Goal: Task Accomplishment & Management: Complete application form

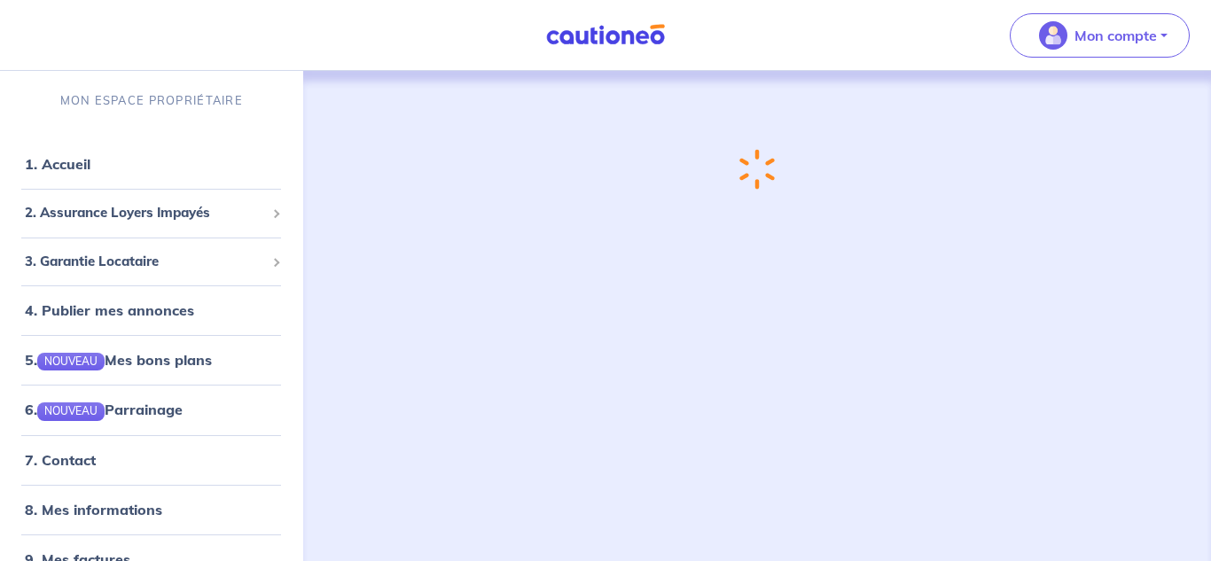
scroll to position [15, 0]
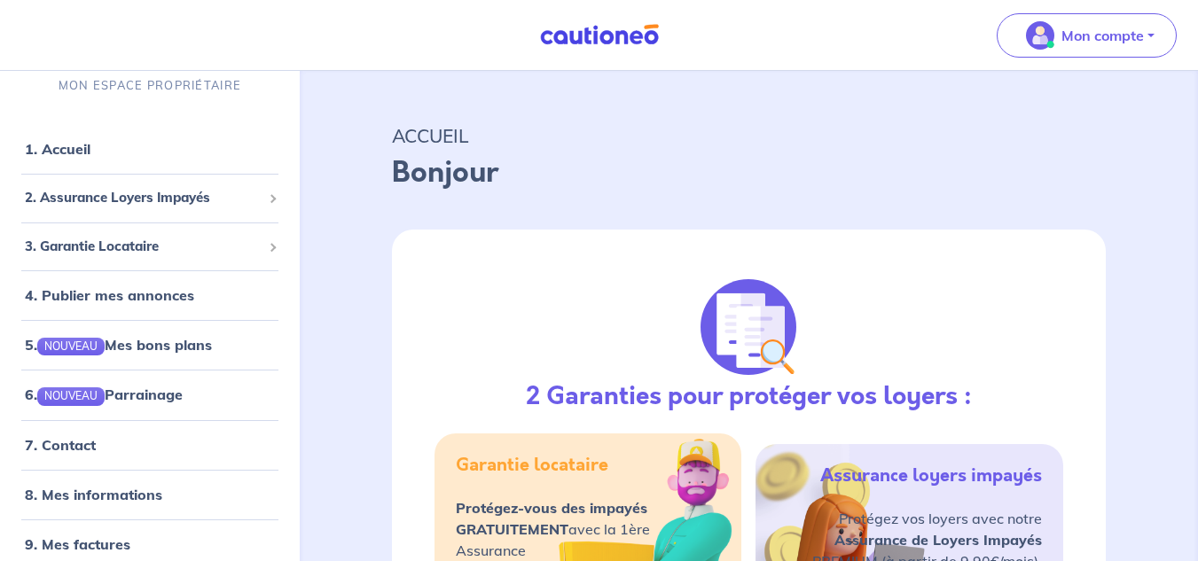
select select "FR"
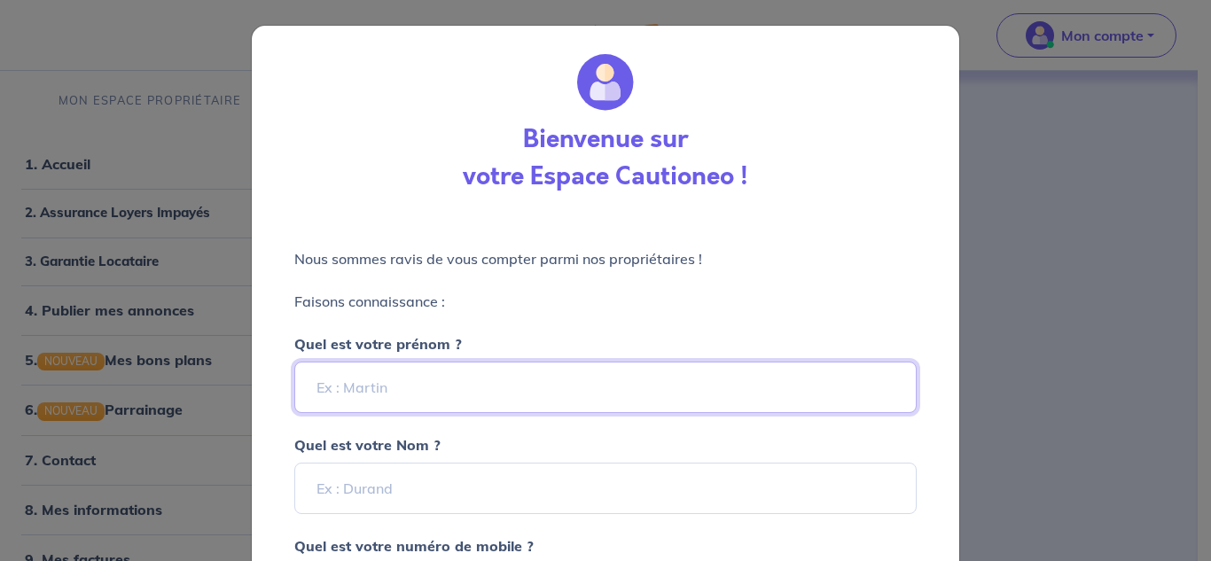
click at [538, 383] on input "Quel est votre prénom ?" at bounding box center [605, 387] width 622 height 51
type input "virginie"
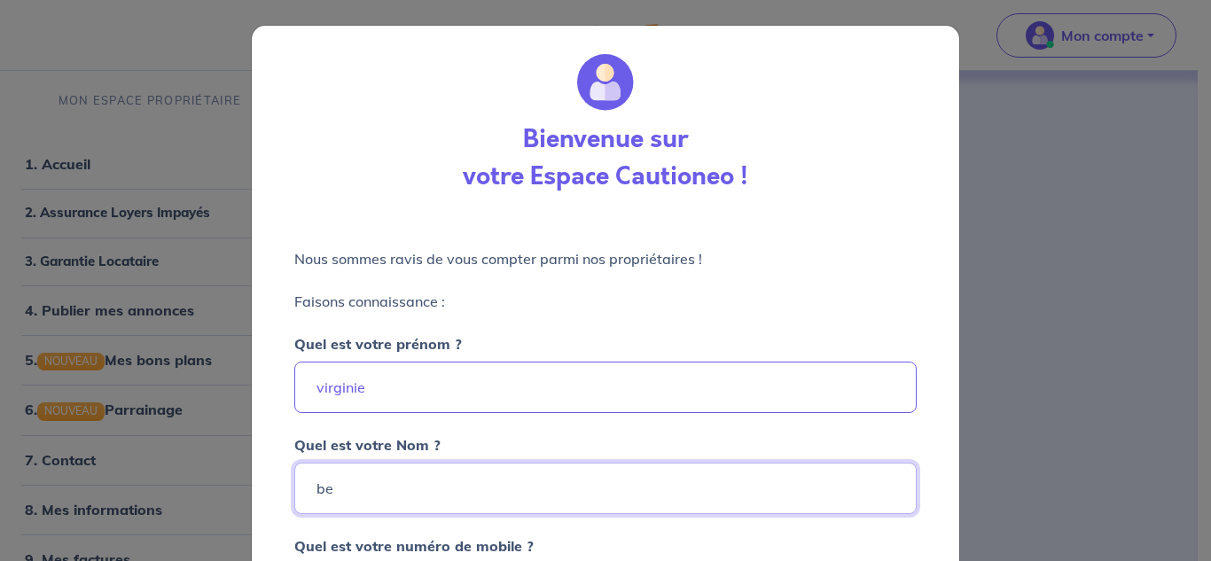
type input "b"
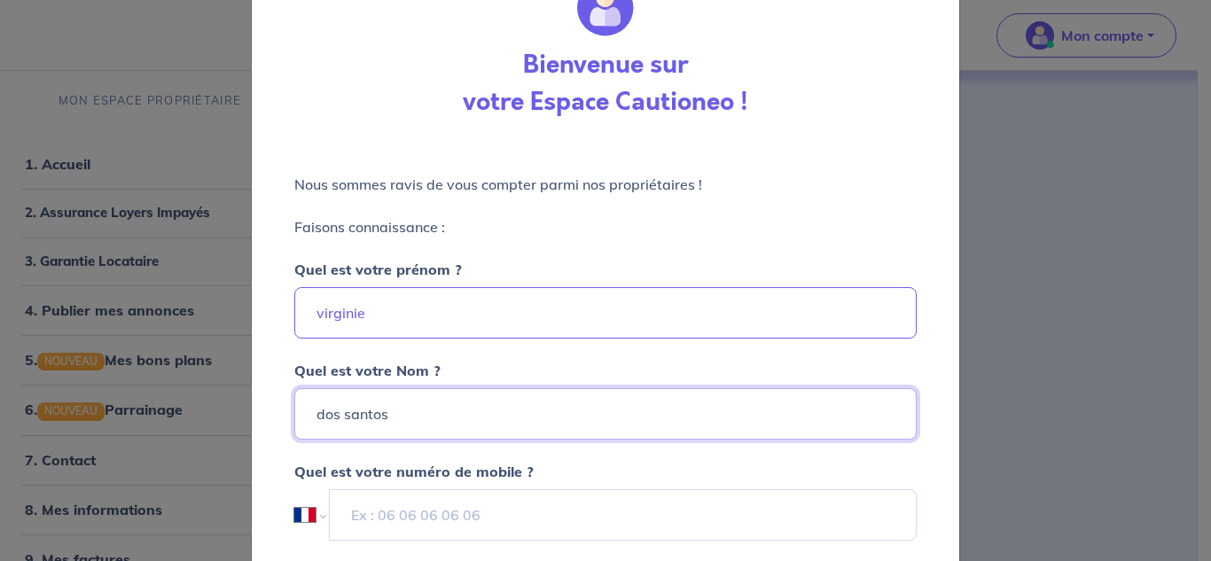
scroll to position [79, 0]
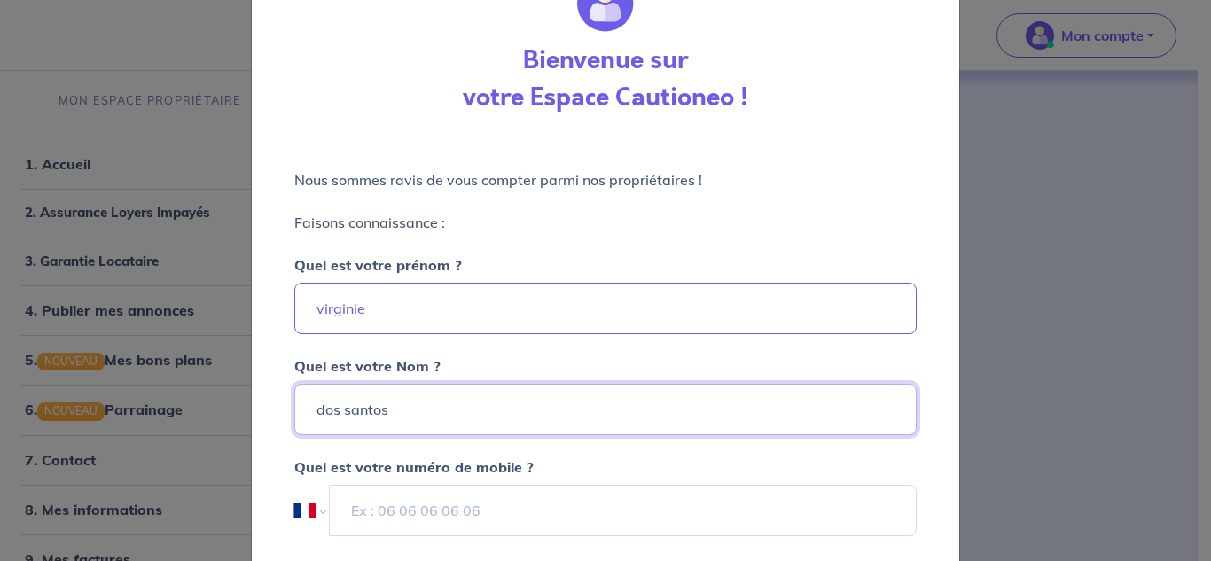
type input "dos santos"
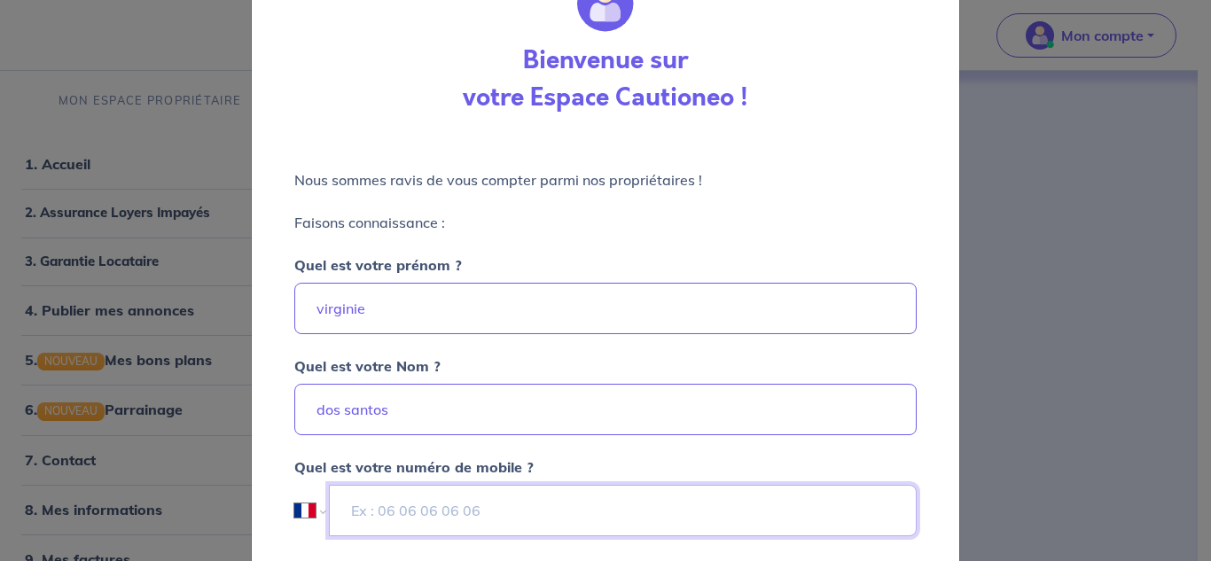
click at [546, 513] on input "tel" at bounding box center [623, 510] width 588 height 51
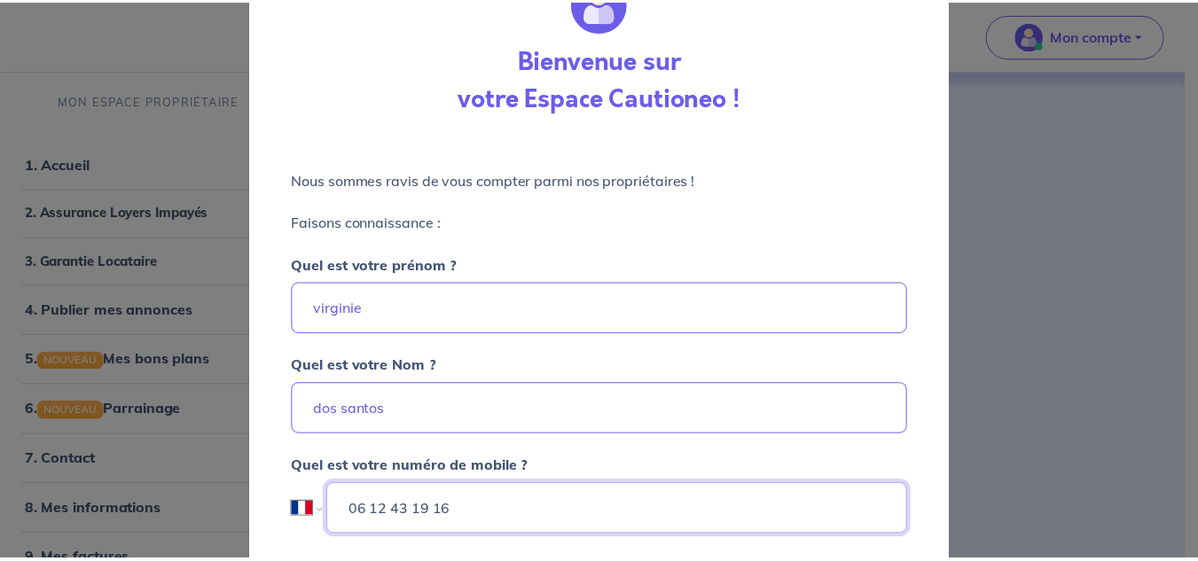
scroll to position [209, 0]
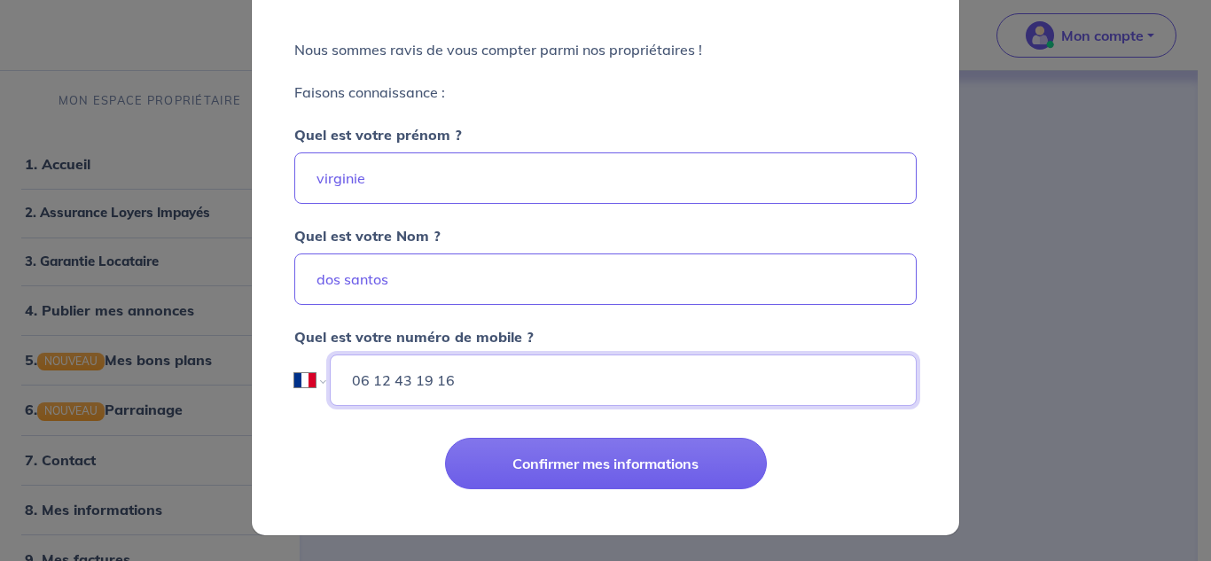
type input "06 12 43 19 16"
click at [550, 437] on div "Confirmer mes informations" at bounding box center [605, 477] width 729 height 115
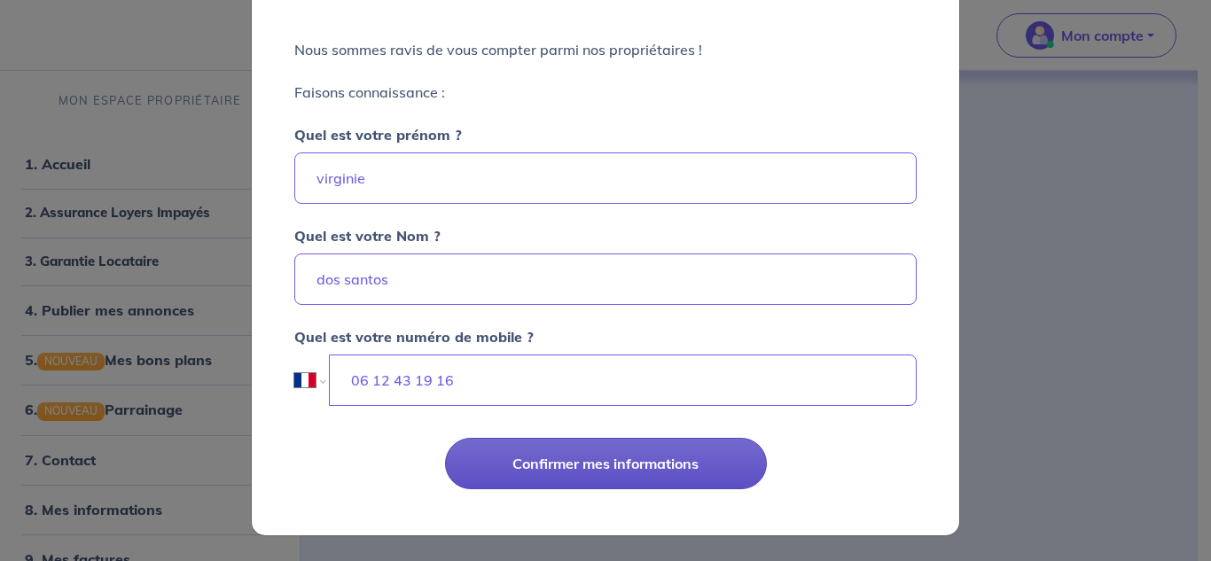
click at [554, 457] on button "Confirmer mes informations" at bounding box center [606, 463] width 322 height 51
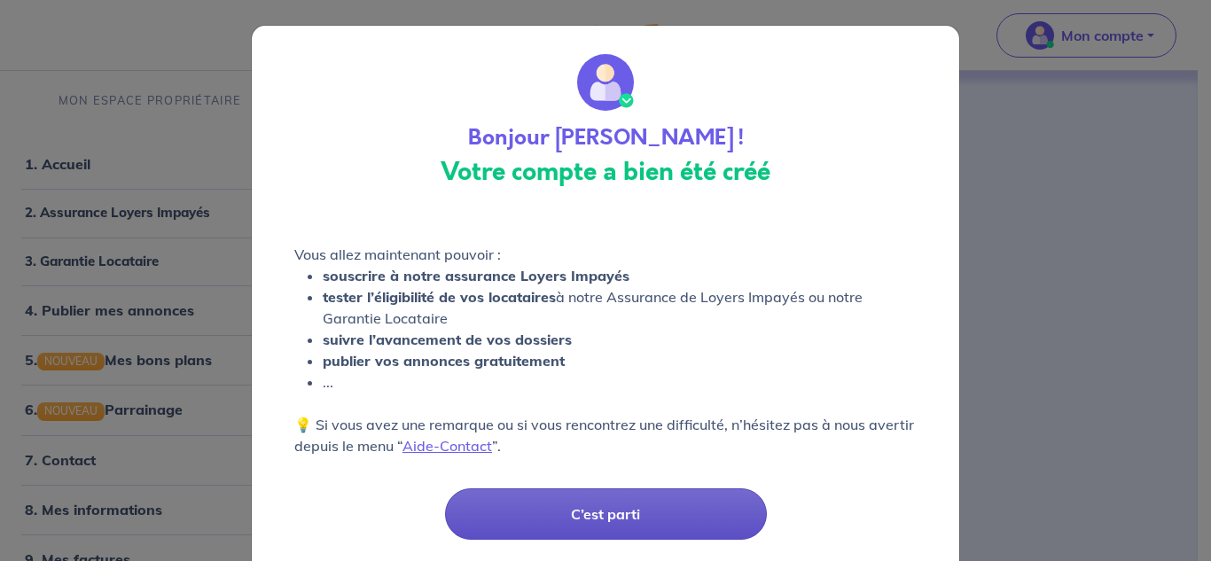
click at [597, 535] on button "C’est parti" at bounding box center [606, 513] width 322 height 51
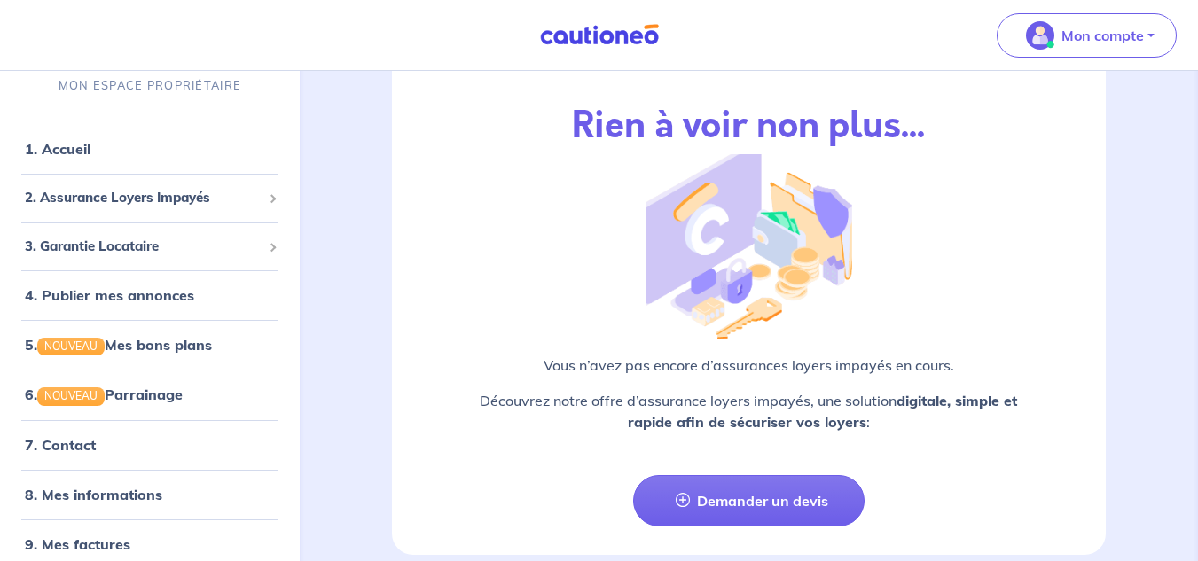
scroll to position [2292, 0]
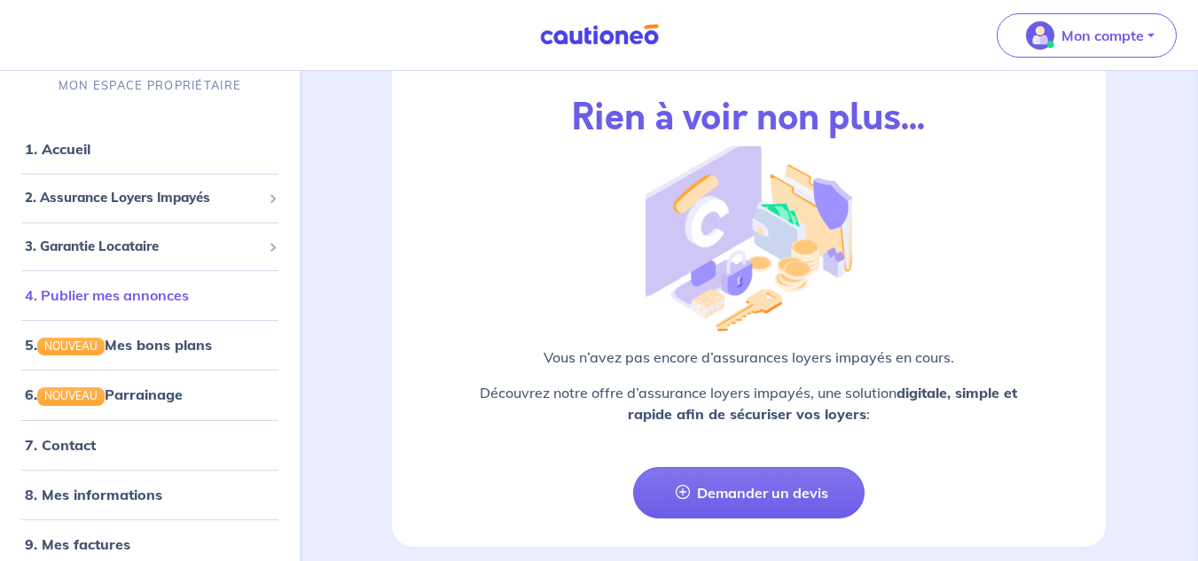
click at [106, 286] on link "4. Publier mes annonces" at bounding box center [107, 295] width 164 height 18
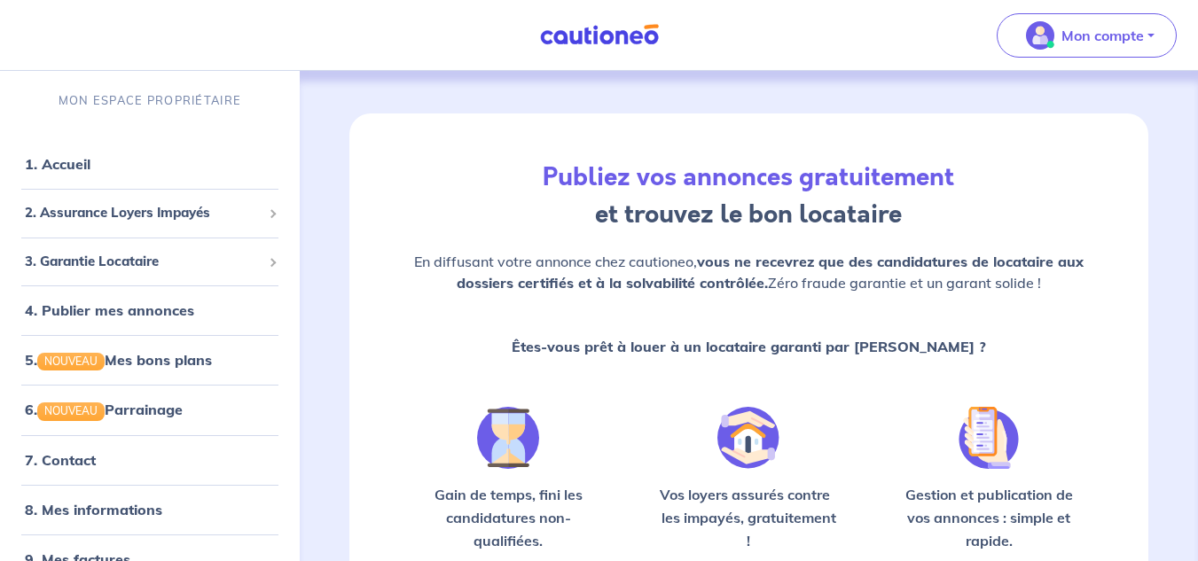
scroll to position [184, 0]
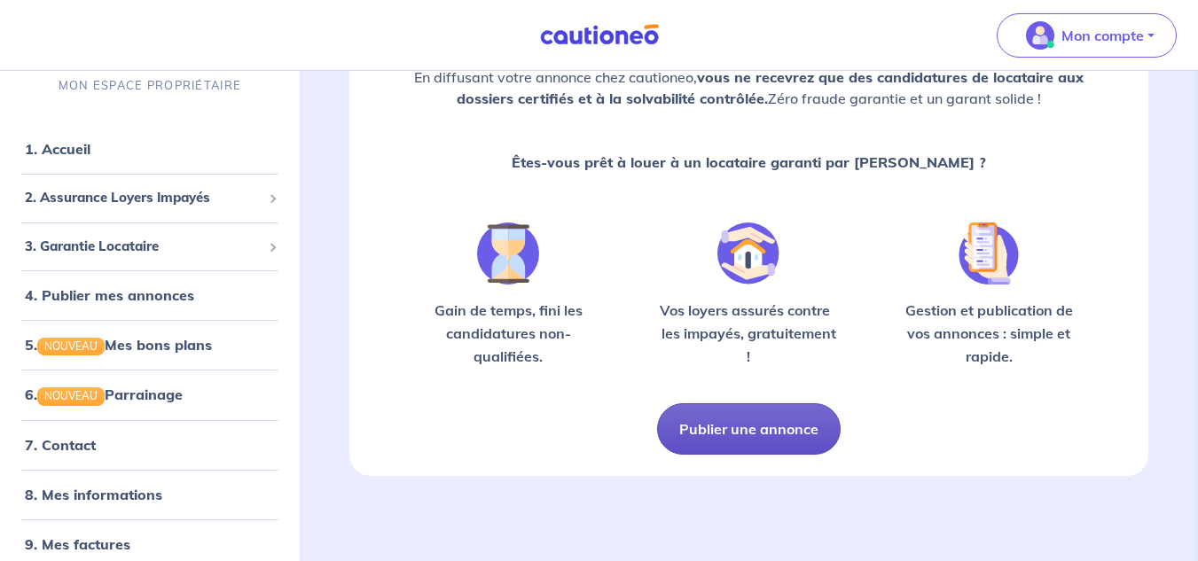
click at [749, 429] on button "Publier une annonce" at bounding box center [748, 428] width 183 height 51
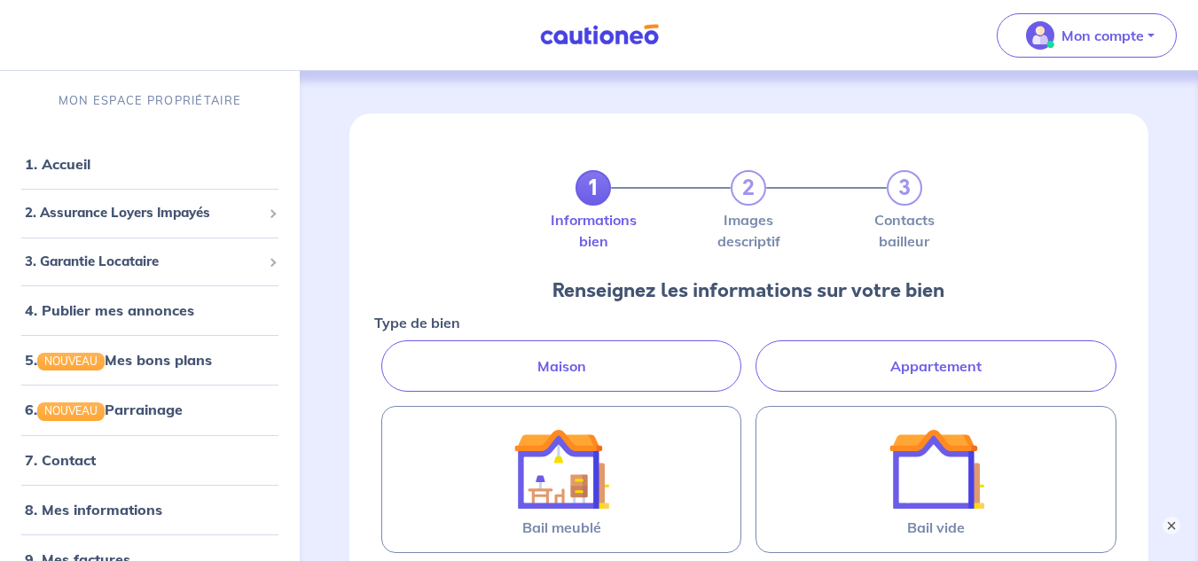
click at [917, 360] on label "Appartement" at bounding box center [935, 365] width 361 height 51
click at [386, 352] on input "Appartement" at bounding box center [380, 346] width 12 height 12
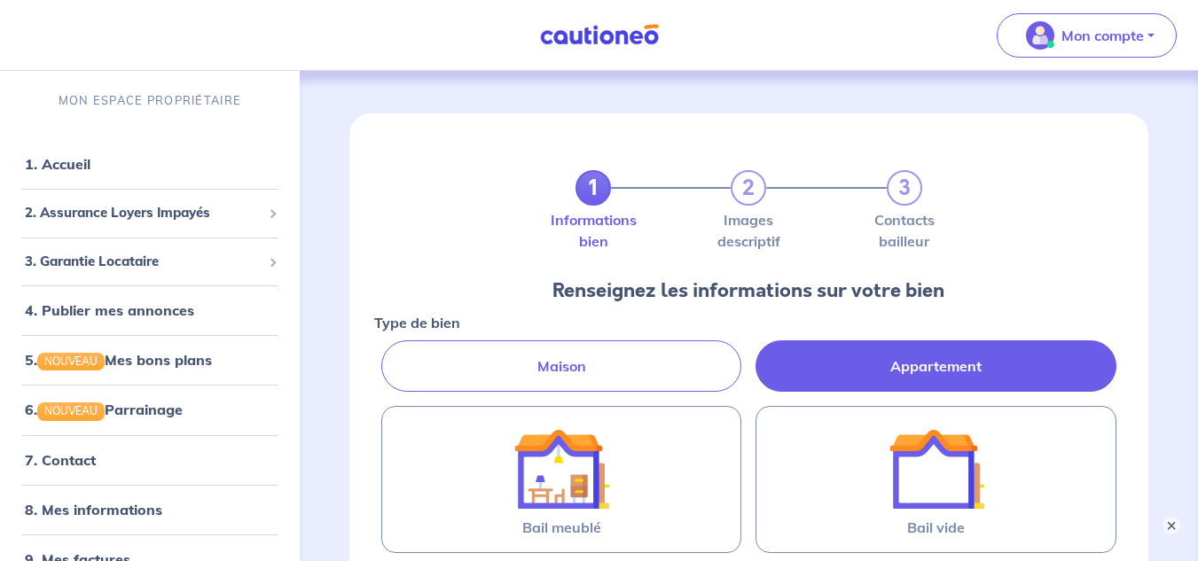
radio input "true"
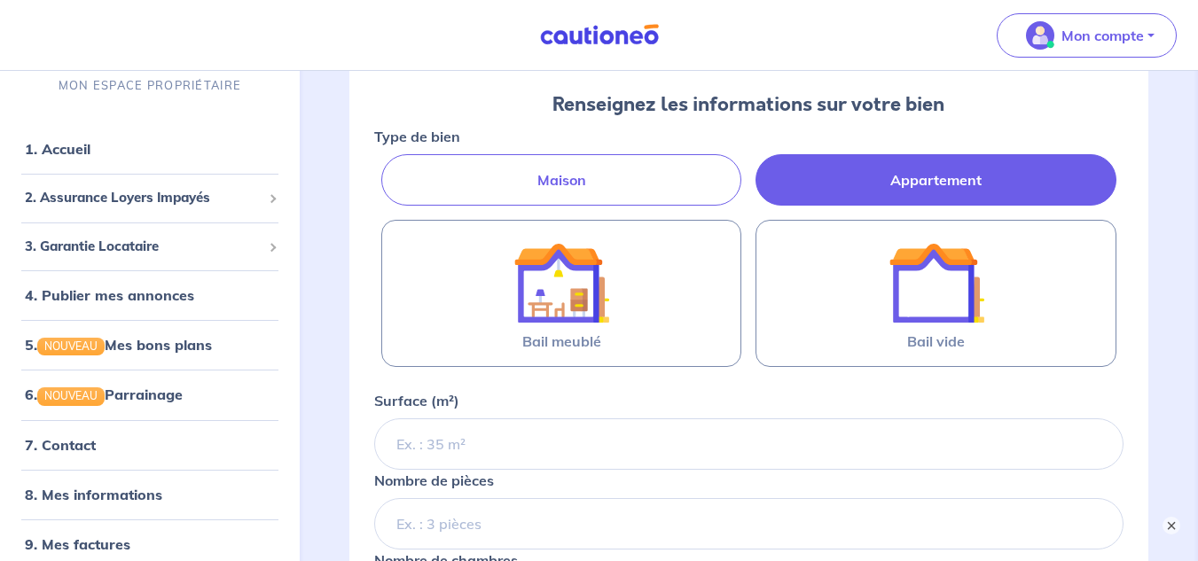
scroll to position [190, 0]
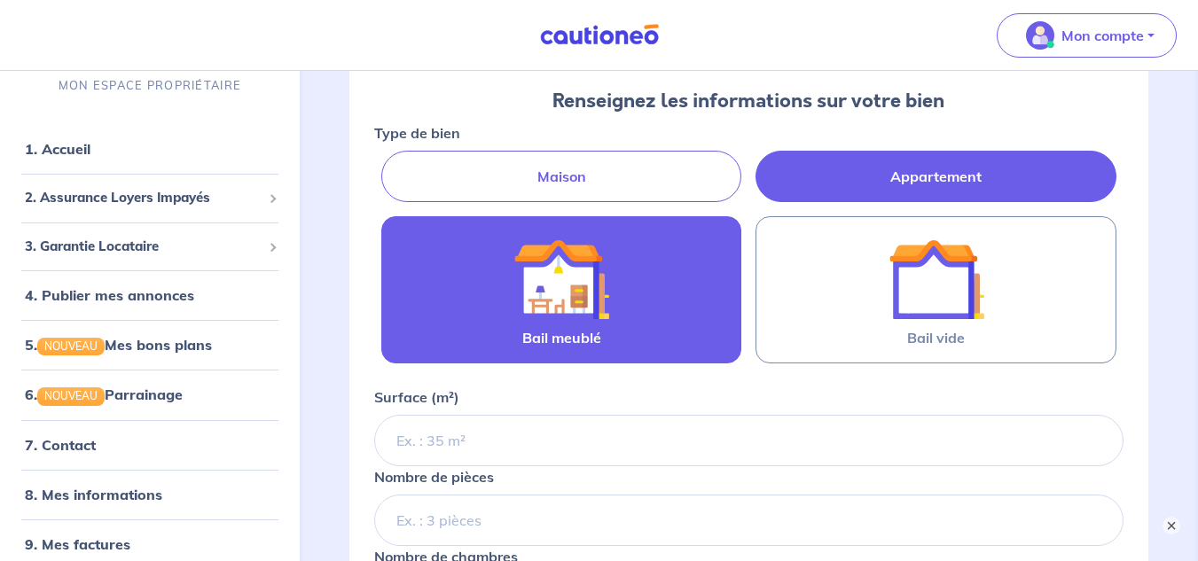
click at [551, 292] on img at bounding box center [561, 279] width 96 height 96
click at [0, 0] on input "Bail meublé" at bounding box center [0, 0] width 0 height 0
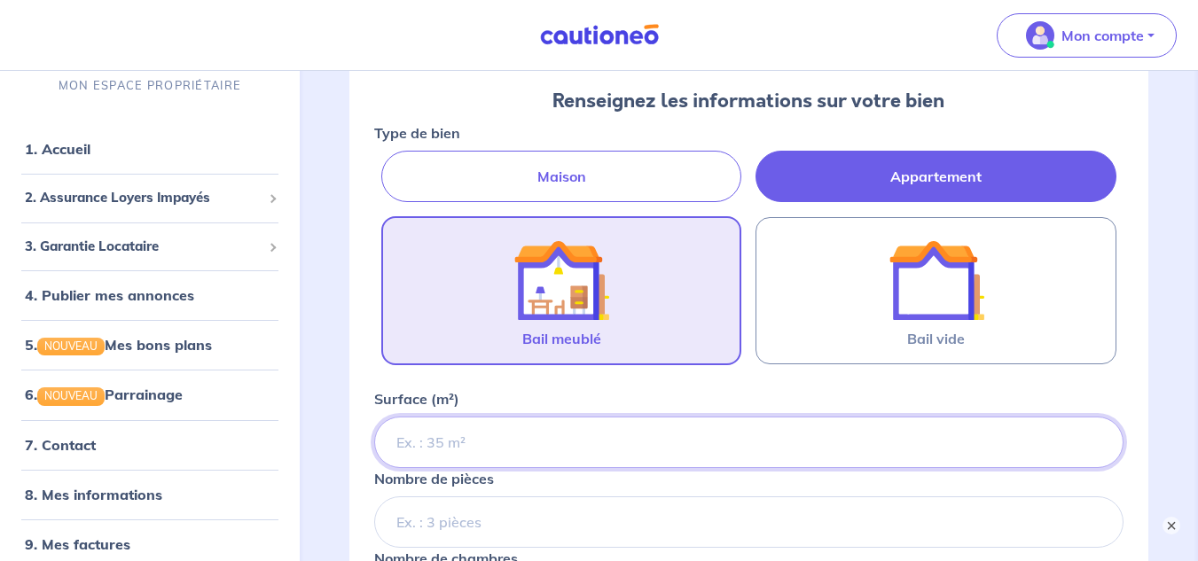
click at [540, 454] on input "Surface (m²)" at bounding box center [748, 442] width 749 height 51
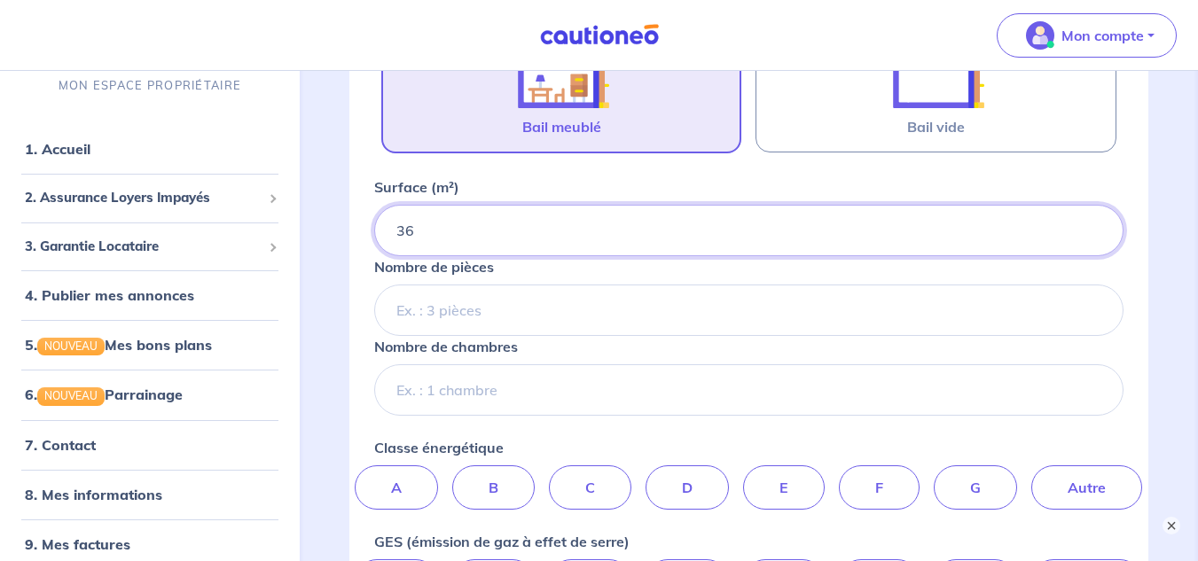
scroll to position [404, 0]
type input "36"
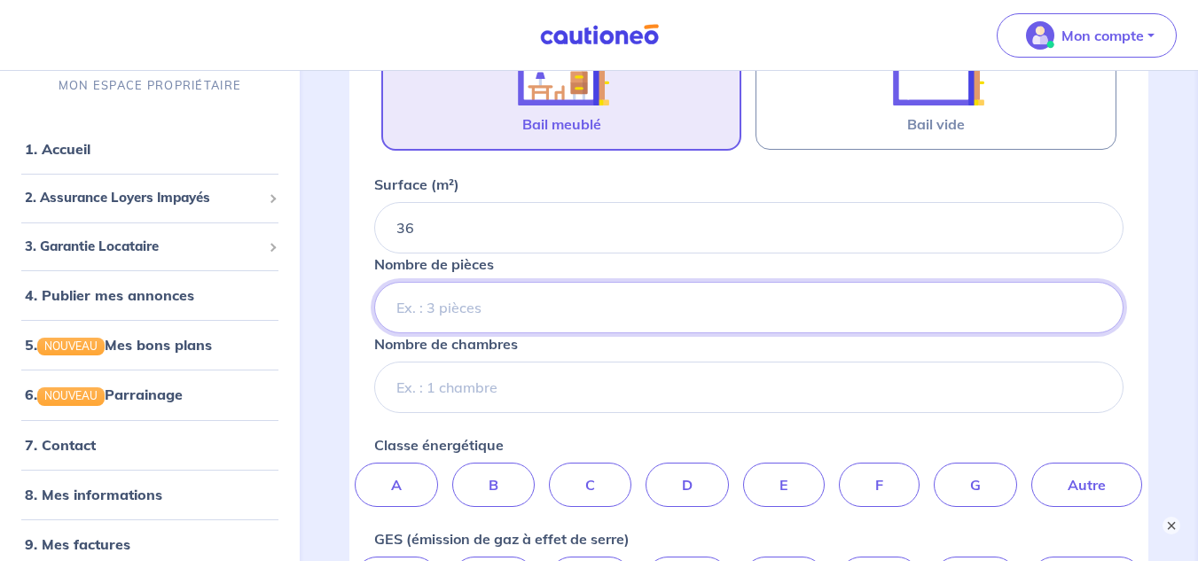
click at [697, 290] on input "Nombre de pièces" at bounding box center [748, 307] width 749 height 51
type input "3"
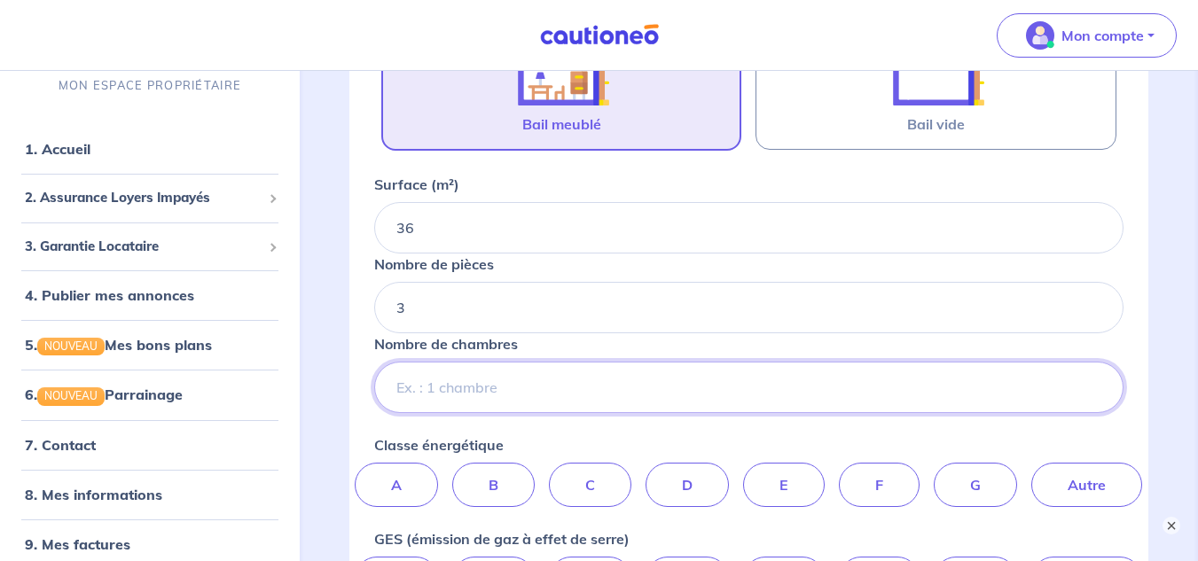
click at [647, 410] on input "Nombre de chambres" at bounding box center [748, 387] width 749 height 51
type input "2"
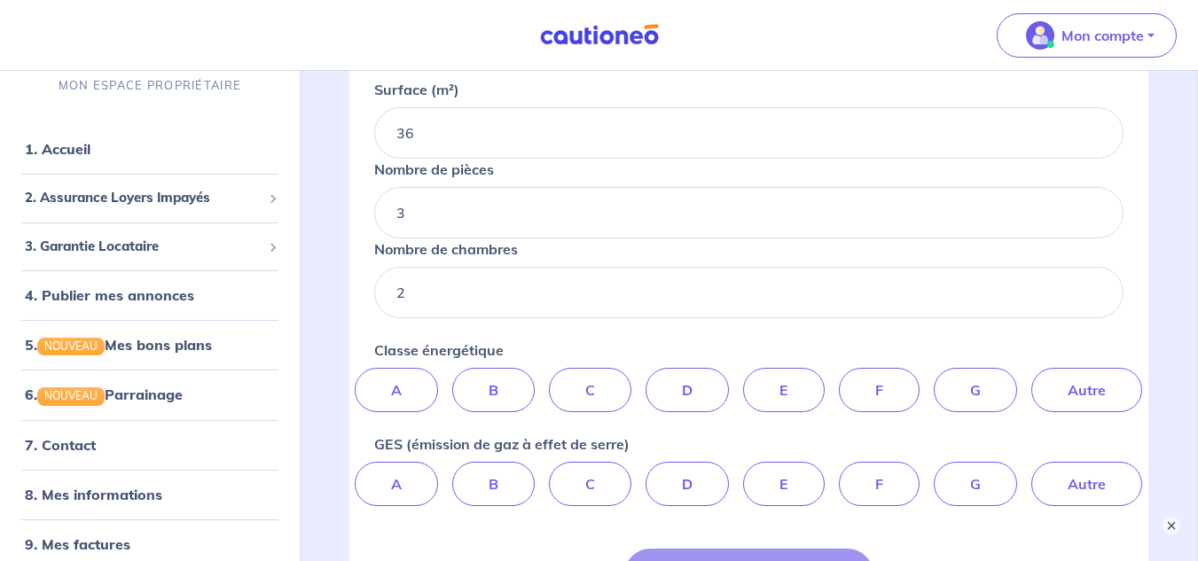
scroll to position [500, 0]
click at [710, 386] on label "D" at bounding box center [686, 389] width 83 height 44
click at [743, 379] on input "D" at bounding box center [749, 373] width 12 height 12
radio input "true"
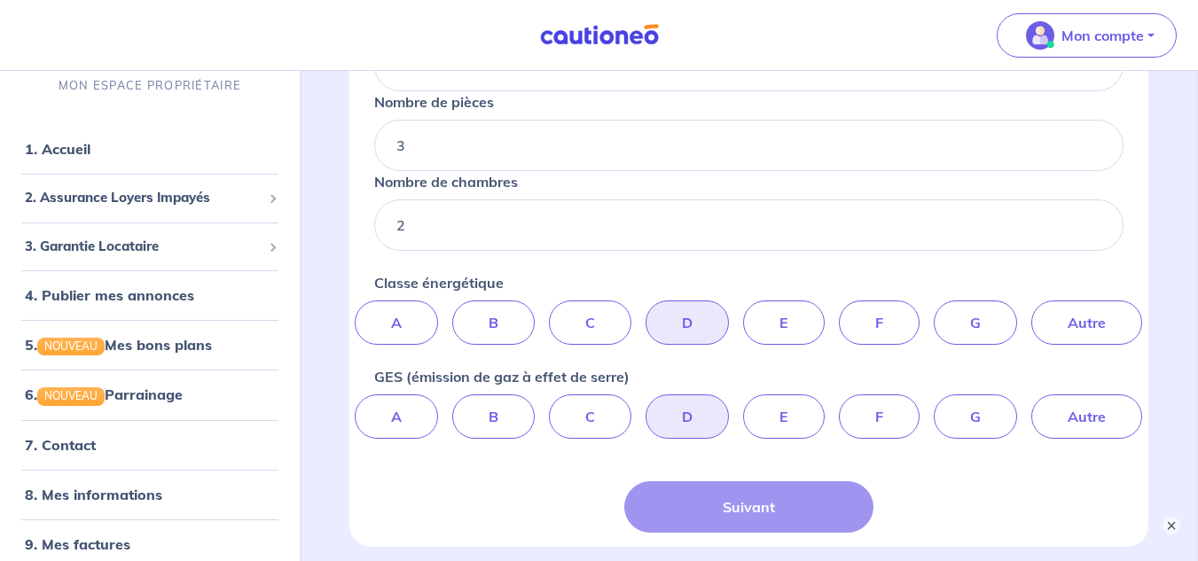
click at [695, 433] on label "D" at bounding box center [686, 416] width 83 height 44
click at [743, 406] on input "D" at bounding box center [749, 400] width 12 height 12
radio input "true"
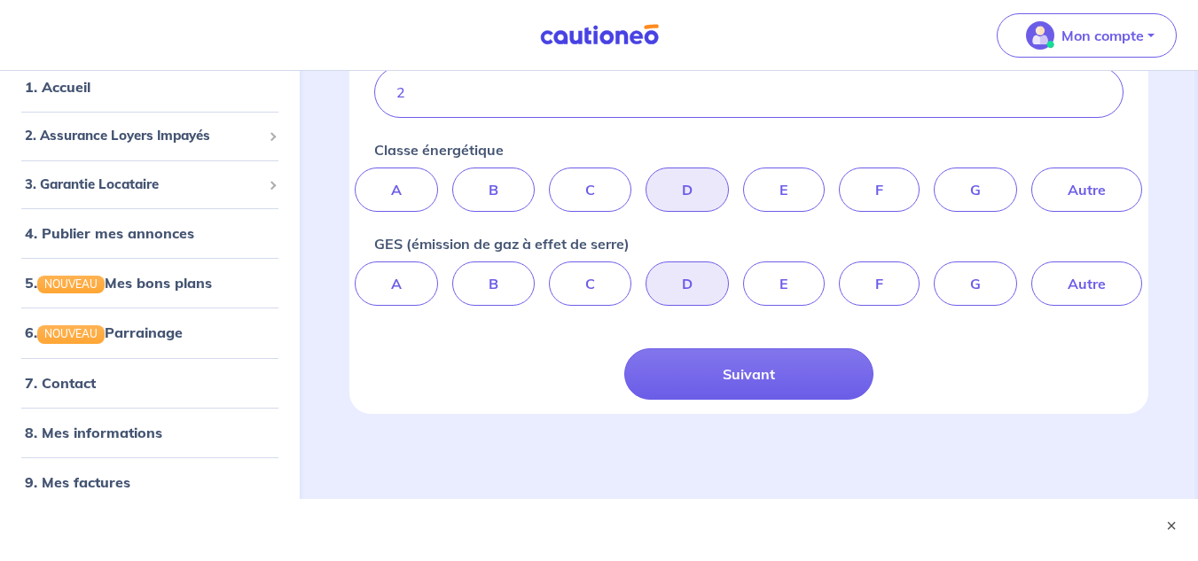
scroll to position [706, 0]
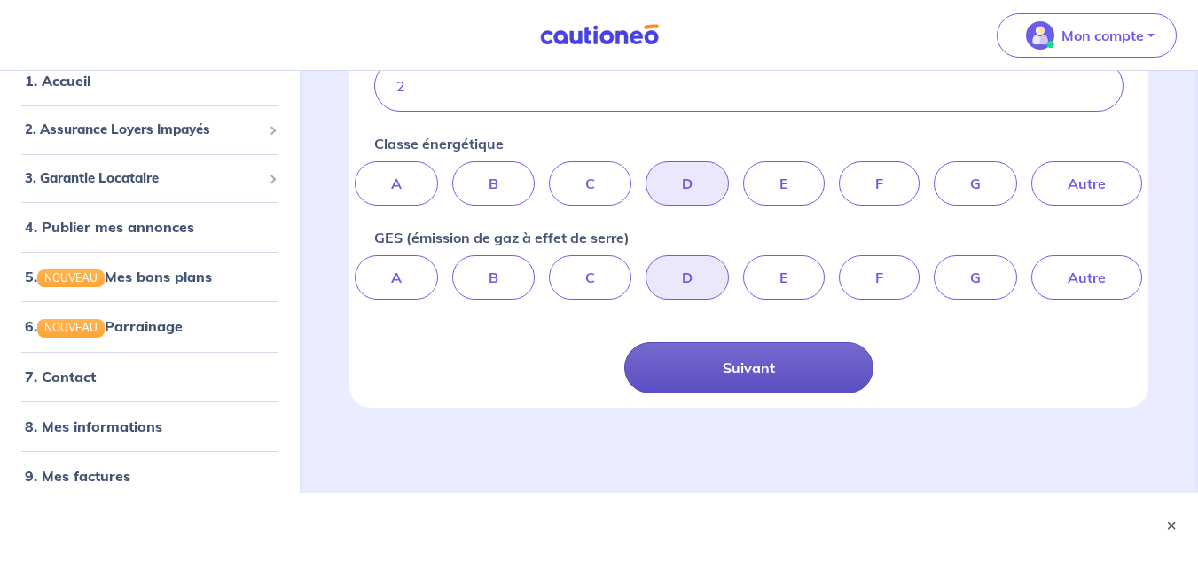
click at [736, 374] on button "Suivant" at bounding box center [749, 367] width 250 height 51
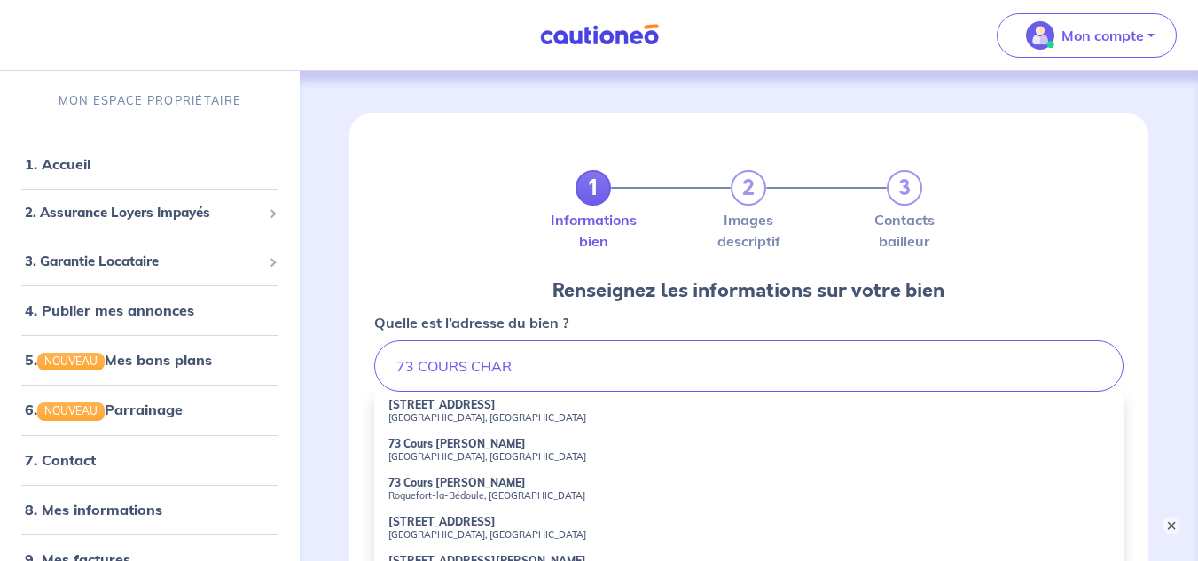
click at [683, 417] on small "[GEOGRAPHIC_DATA], [GEOGRAPHIC_DATA]" at bounding box center [748, 417] width 721 height 12
type input "[STREET_ADDRESS]"
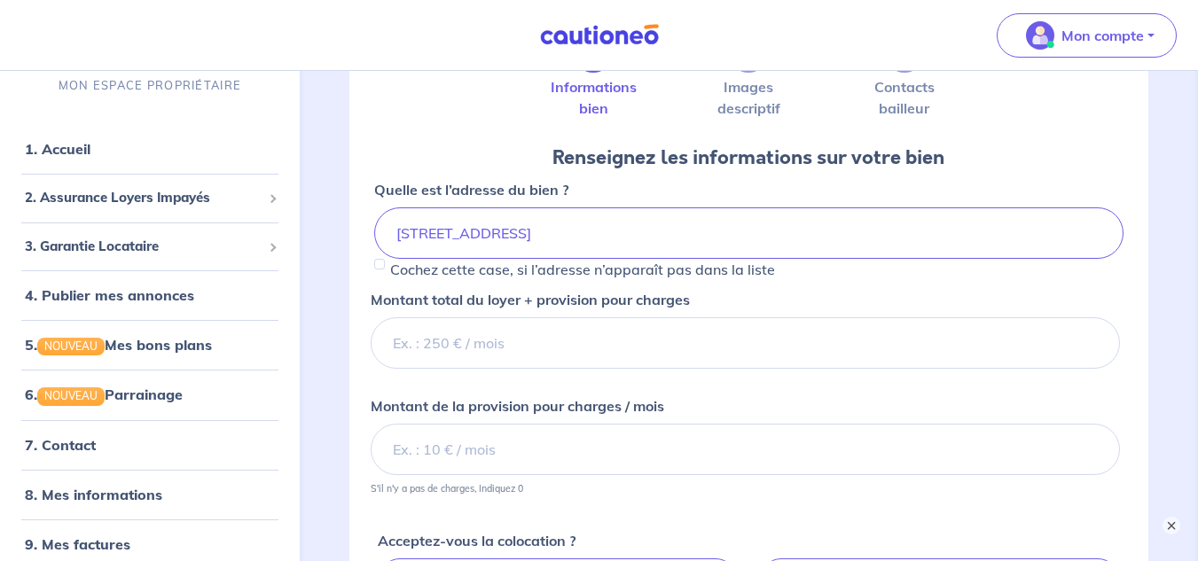
scroll to position [210, 0]
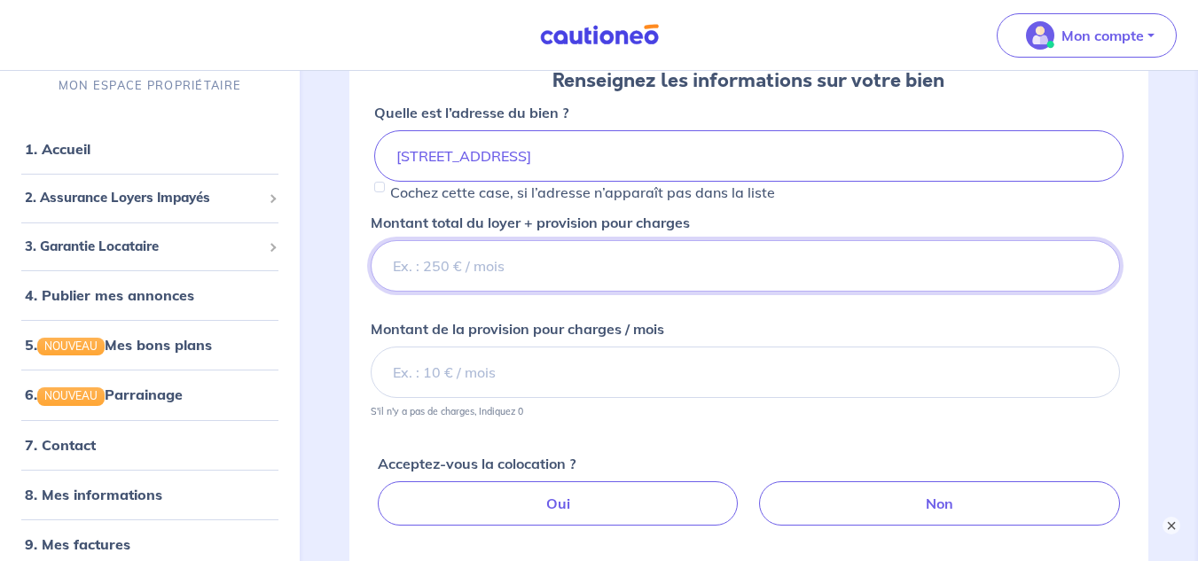
click at [648, 262] on input "Montant total du loyer + provision pour charges" at bounding box center [745, 265] width 749 height 51
type input "550"
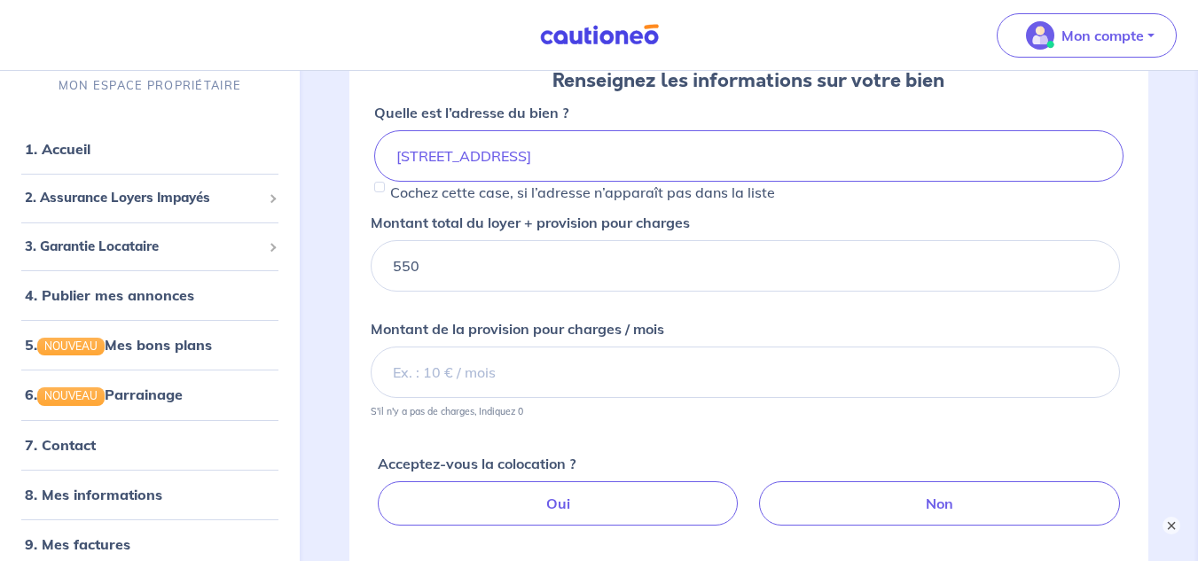
scroll to position [285, 0]
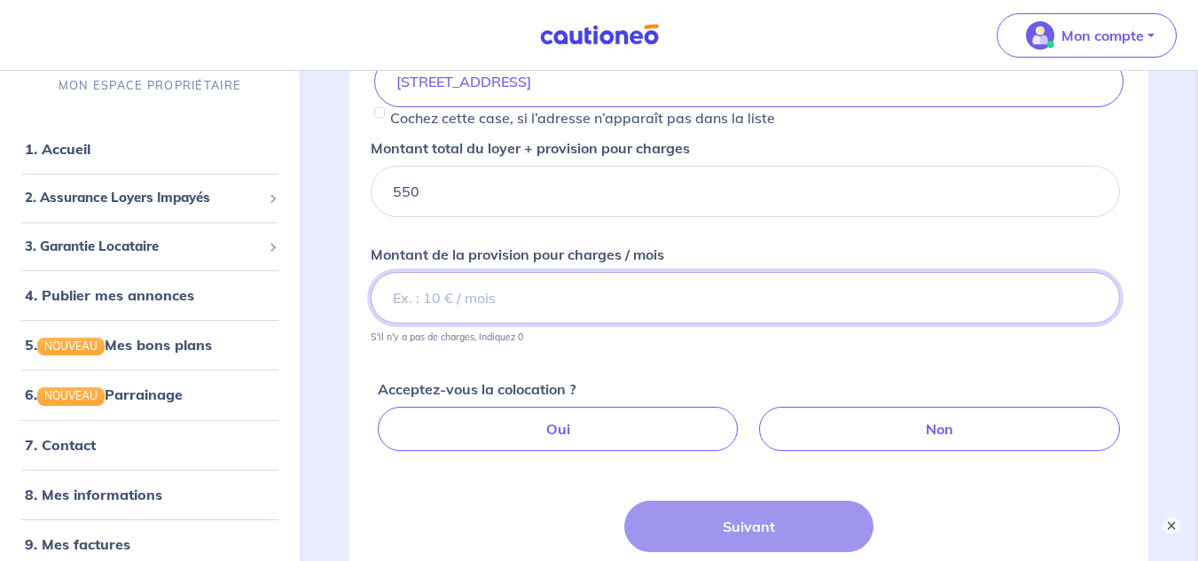
click at [635, 302] on input "Montant de la provision pour charges / mois" at bounding box center [745, 297] width 749 height 51
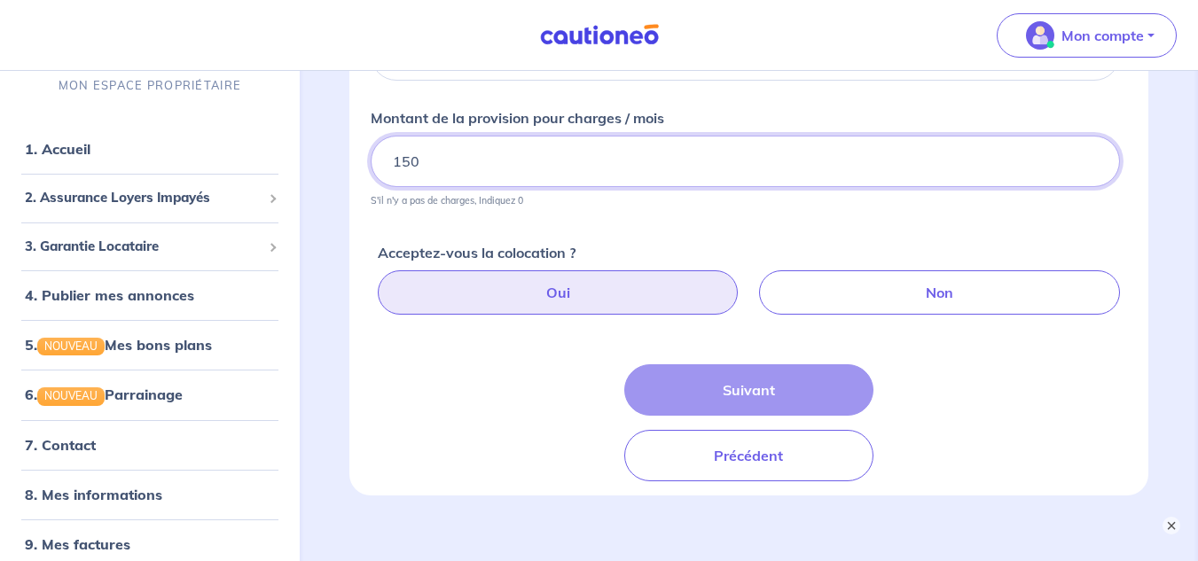
type input "150"
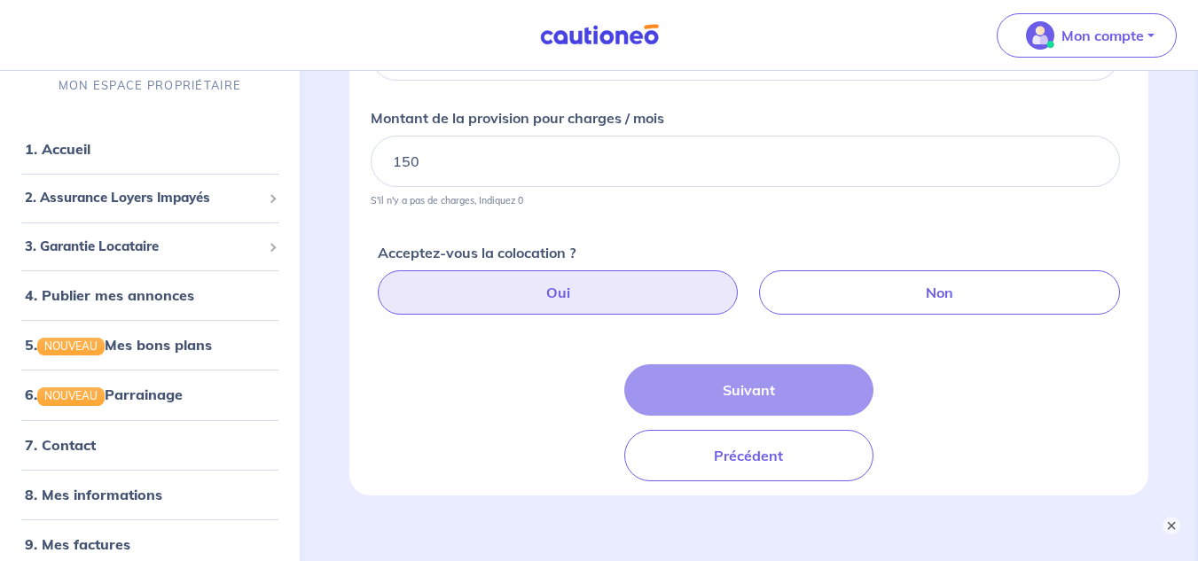
click at [613, 299] on label "Oui" at bounding box center [558, 292] width 361 height 44
click at [746, 282] on input "Oui" at bounding box center [752, 276] width 12 height 12
radio input "true"
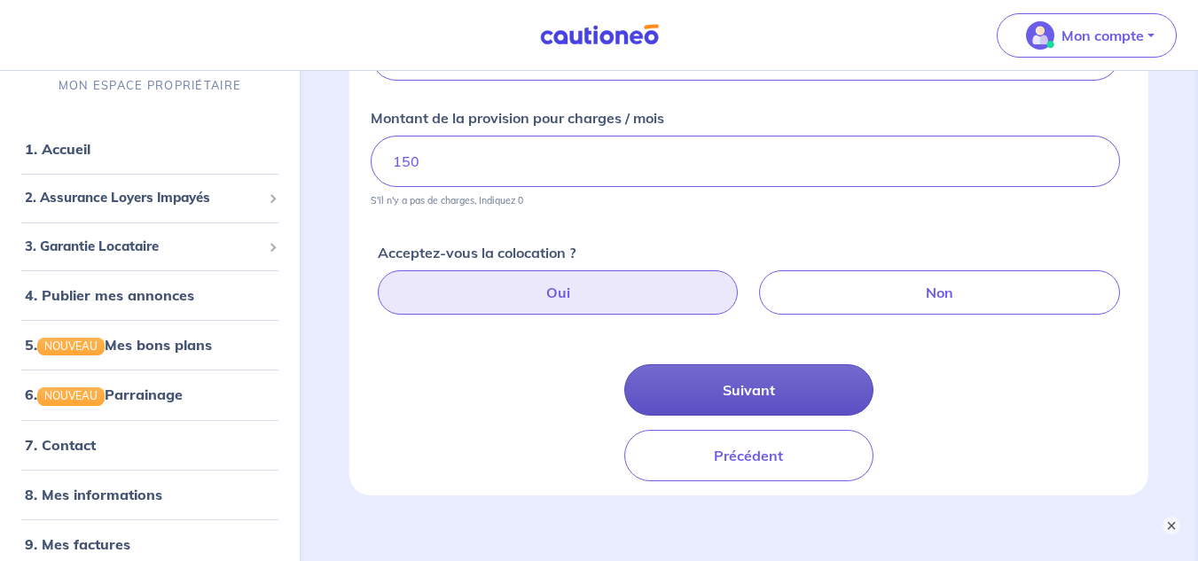
click at [719, 393] on button "Suivant" at bounding box center [749, 389] width 250 height 51
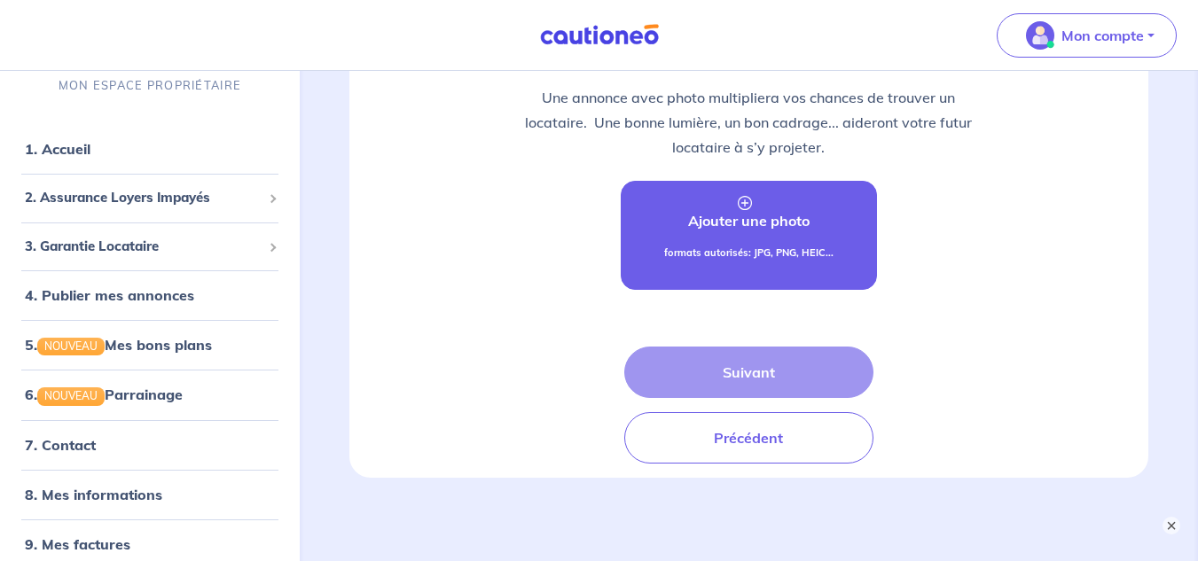
click at [721, 227] on p "Ajouter une photo" at bounding box center [748, 220] width 121 height 21
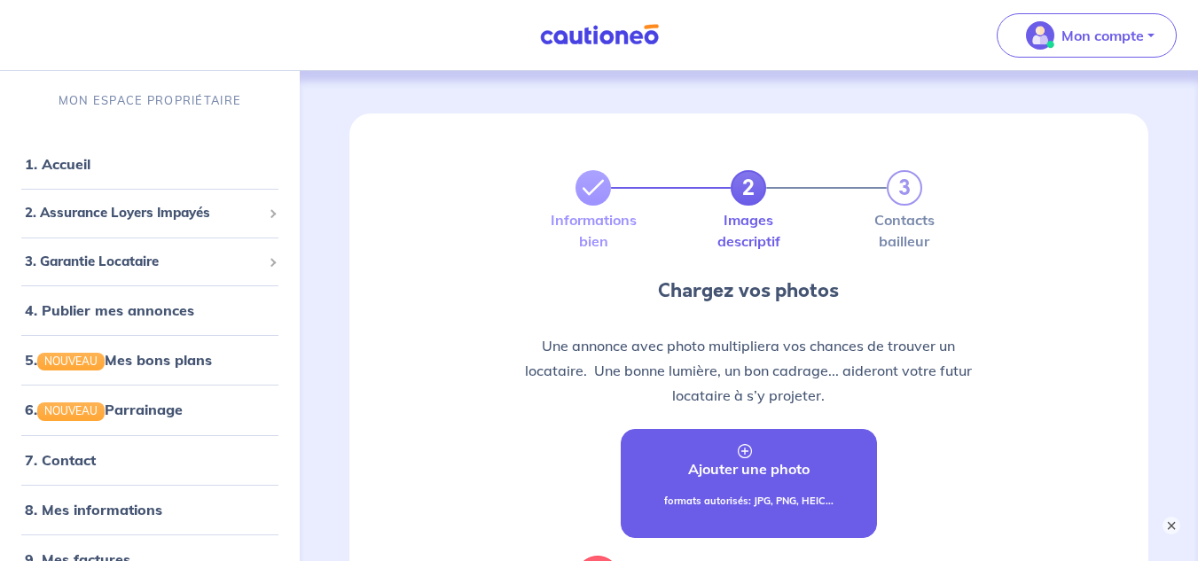
scroll to position [231, 0]
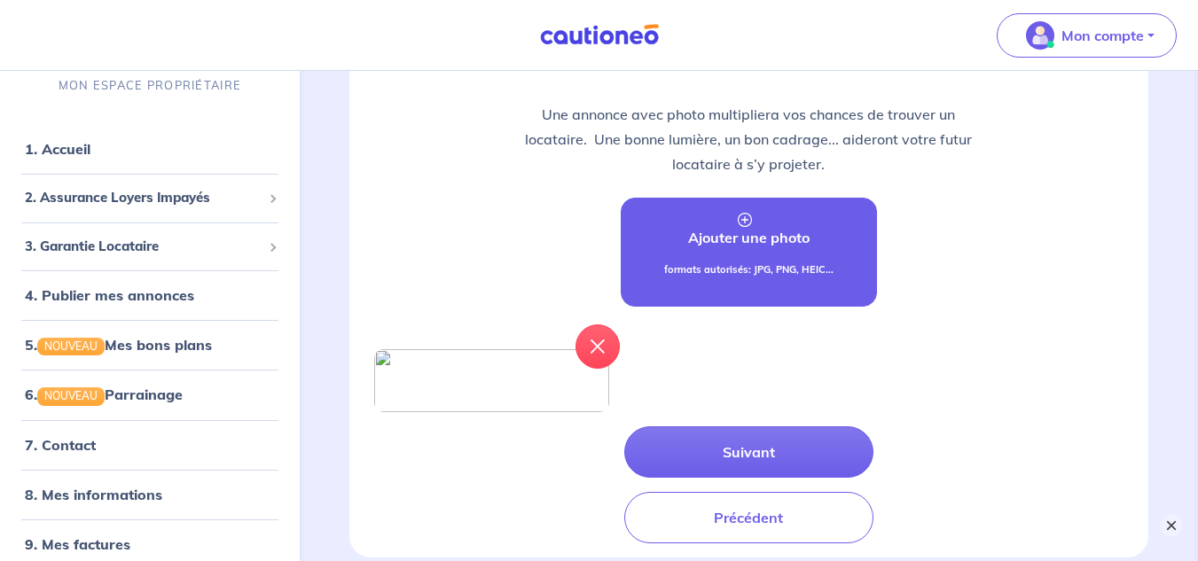
click at [1167, 525] on button "×" at bounding box center [1170, 525] width 21 height 21
click at [749, 254] on link "Ajouter une photo formats autorisés: JPG, PNG, HEIC..." at bounding box center [749, 252] width 257 height 109
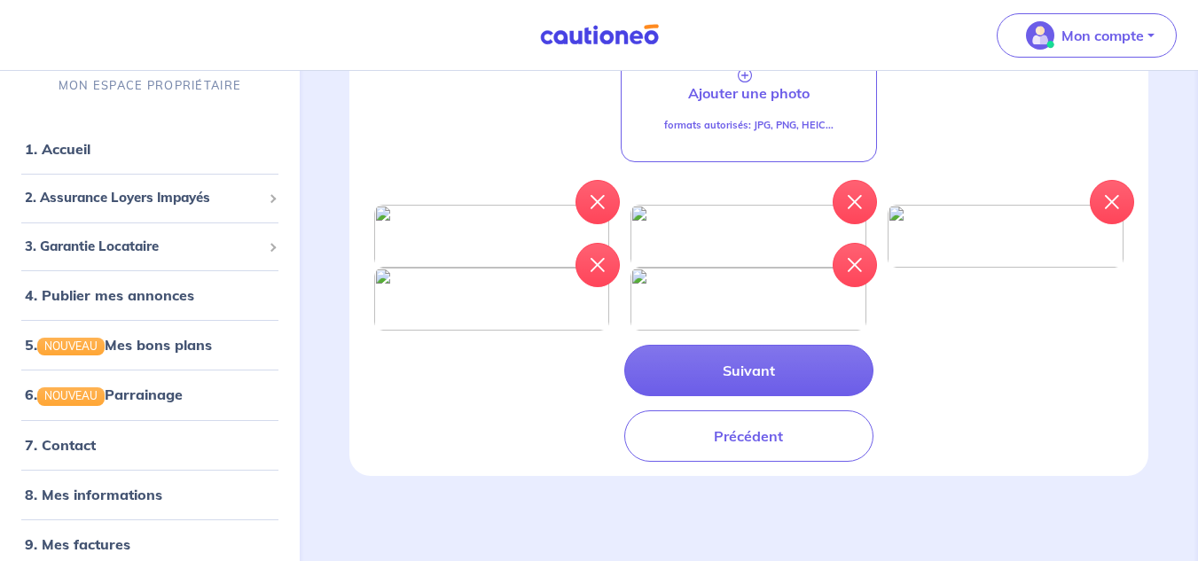
scroll to position [601, 0]
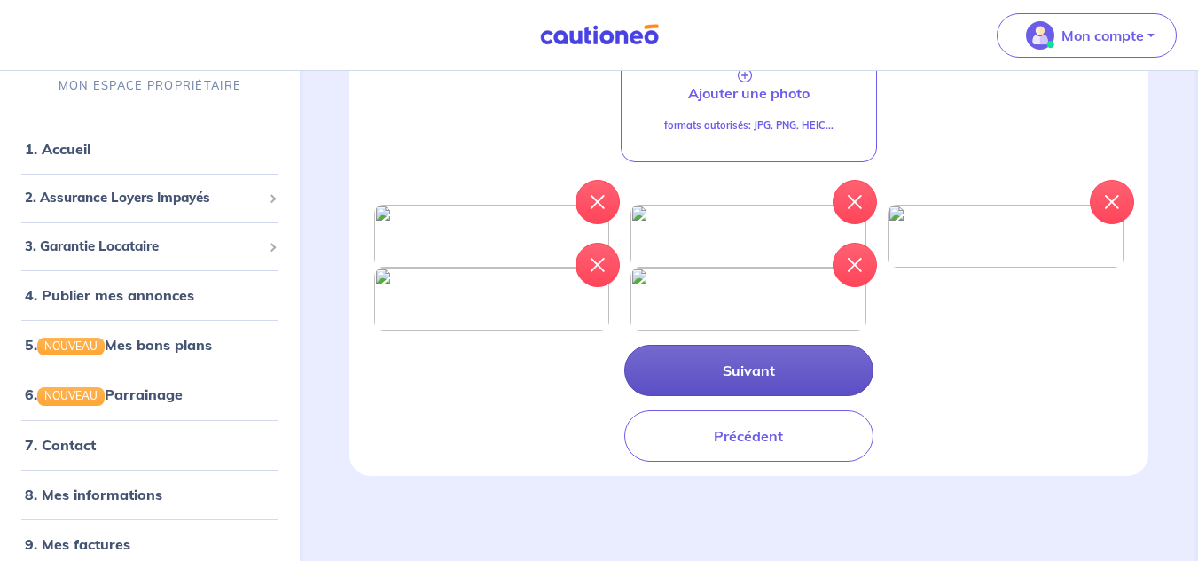
click at [726, 372] on button "Suivant" at bounding box center [749, 370] width 250 height 51
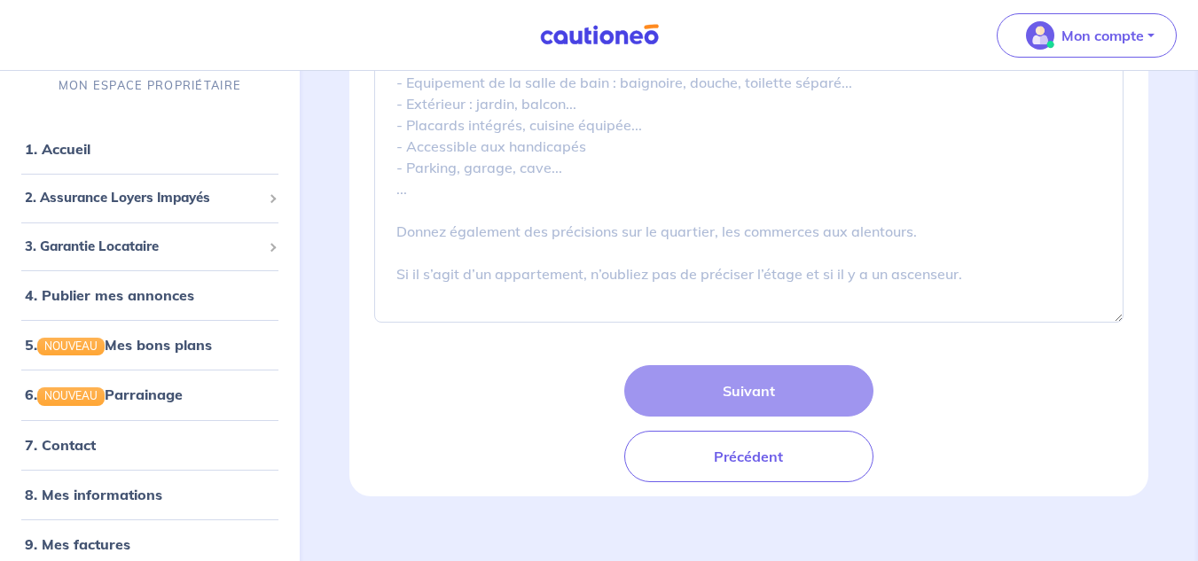
scroll to position [350, 0]
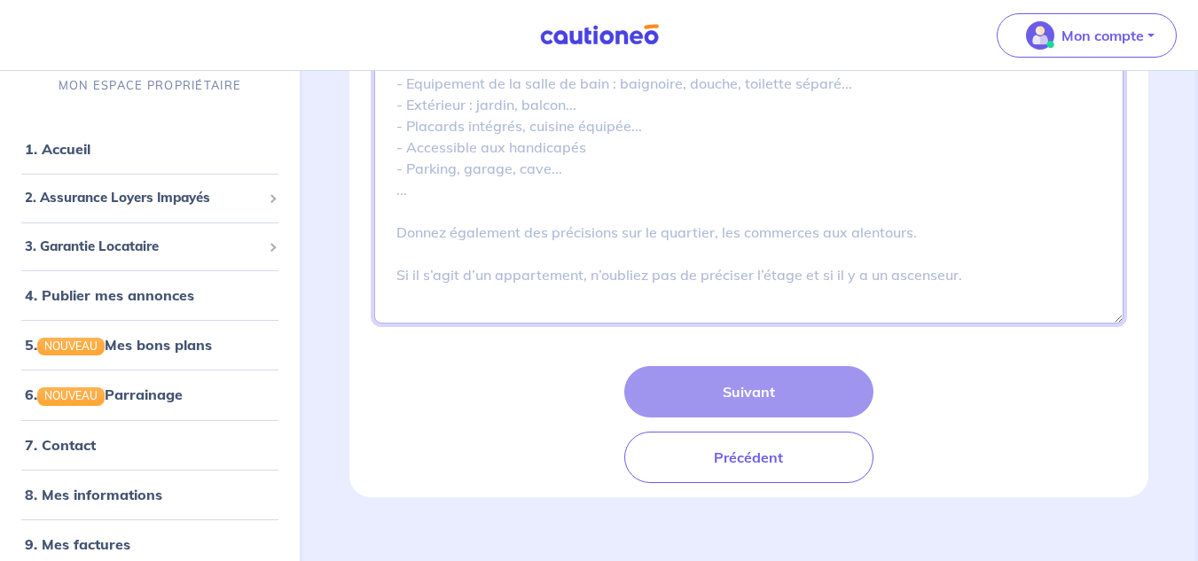
click at [627, 250] on textarea "Description" at bounding box center [748, 191] width 749 height 266
paste textarea "🌟 Loremipsum Dolorsita & Conse Adipi – Elit se Doei 🌟 Te in utlabore(e) do magn…"
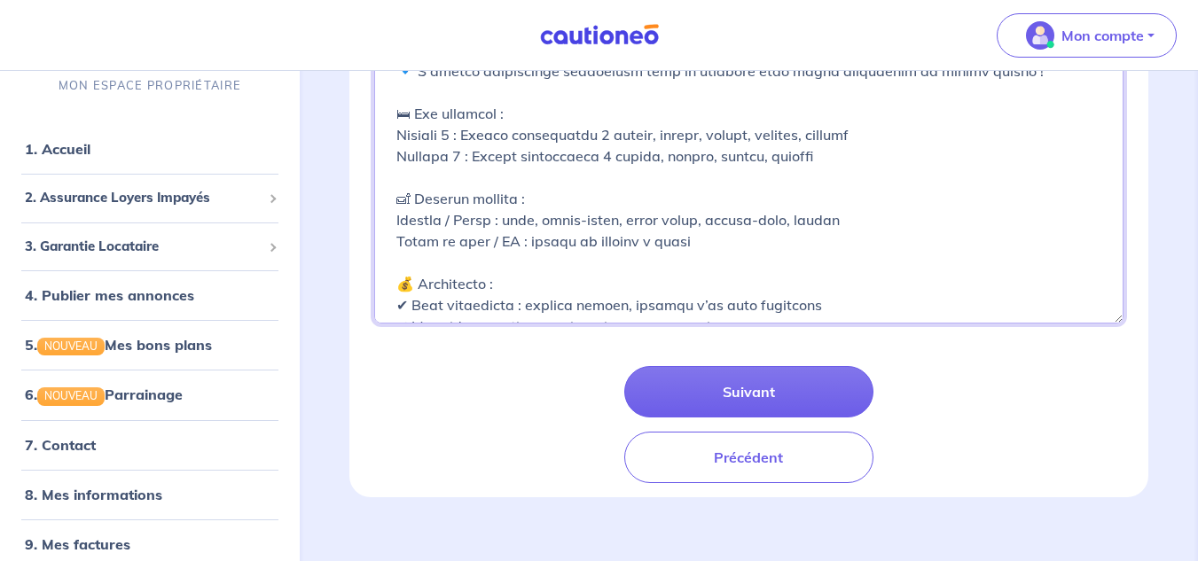
scroll to position [394, 0]
drag, startPoint x: 624, startPoint y: 220, endPoint x: 545, endPoint y: 219, distance: 78.9
click at [545, 219] on textarea "Description" at bounding box center [748, 191] width 749 height 266
drag, startPoint x: 687, startPoint y: 221, endPoint x: 632, endPoint y: 223, distance: 55.0
click at [632, 223] on textarea "Description" at bounding box center [748, 191] width 749 height 266
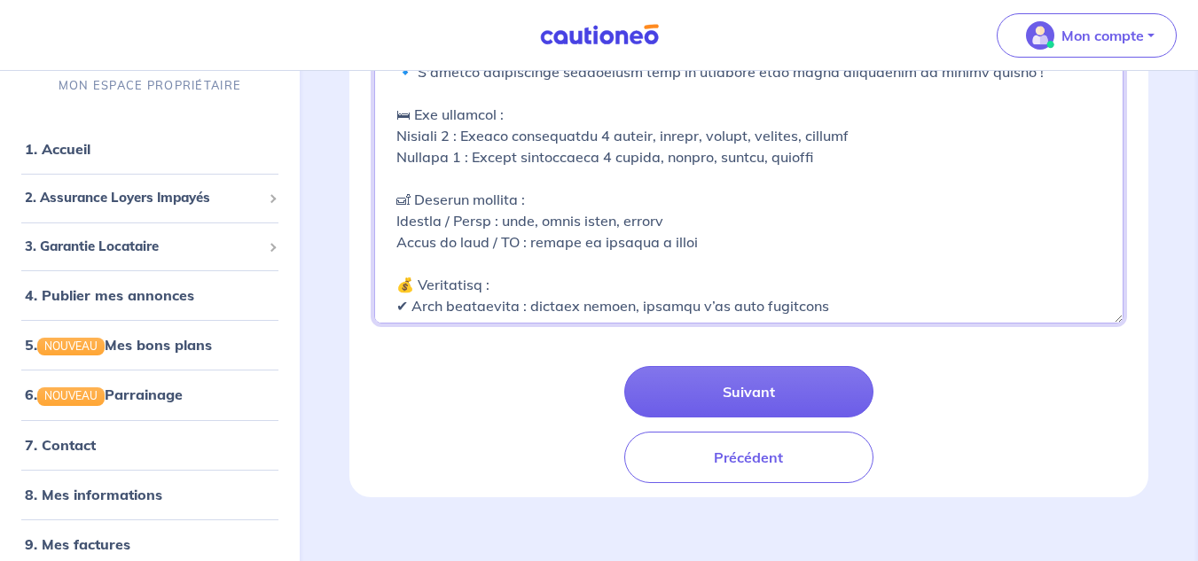
drag, startPoint x: 691, startPoint y: 249, endPoint x: 589, endPoint y: 251, distance: 102.8
click at [589, 251] on textarea "Description" at bounding box center [748, 191] width 749 height 266
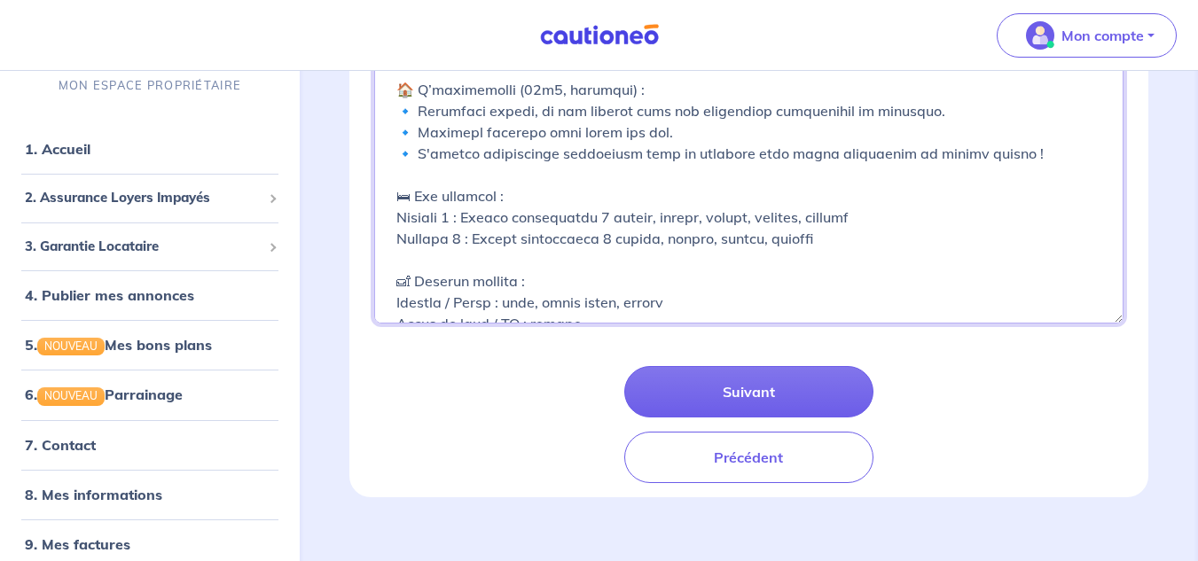
scroll to position [312, 0]
drag, startPoint x: 607, startPoint y: 219, endPoint x: 480, endPoint y: 215, distance: 126.8
click at [480, 215] on textarea "Description" at bounding box center [748, 191] width 749 height 266
drag, startPoint x: 607, startPoint y: 242, endPoint x: 482, endPoint y: 239, distance: 125.0
click at [482, 239] on textarea "Description" at bounding box center [748, 191] width 749 height 266
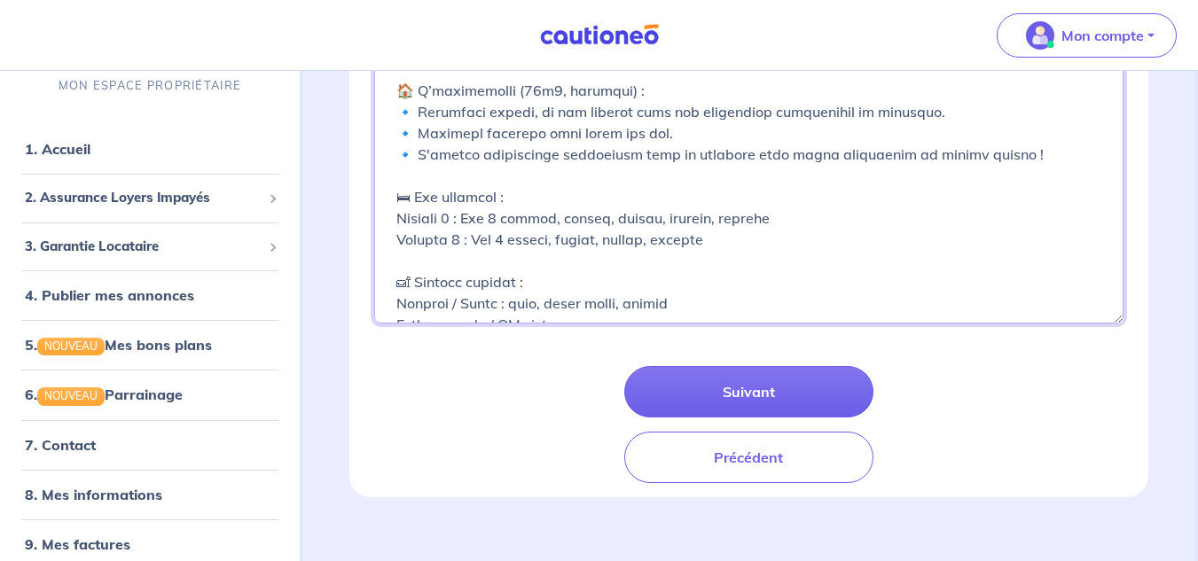
scroll to position [248, 0]
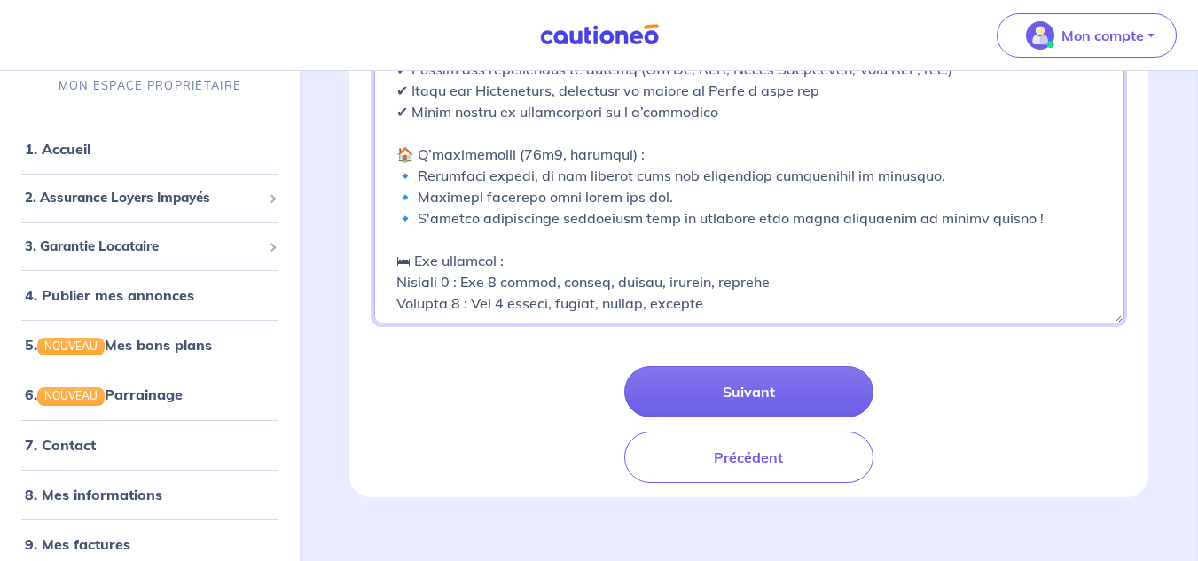
drag, startPoint x: 722, startPoint y: 283, endPoint x: 670, endPoint y: 290, distance: 52.8
click at [670, 290] on textarea "Description" at bounding box center [748, 191] width 749 height 266
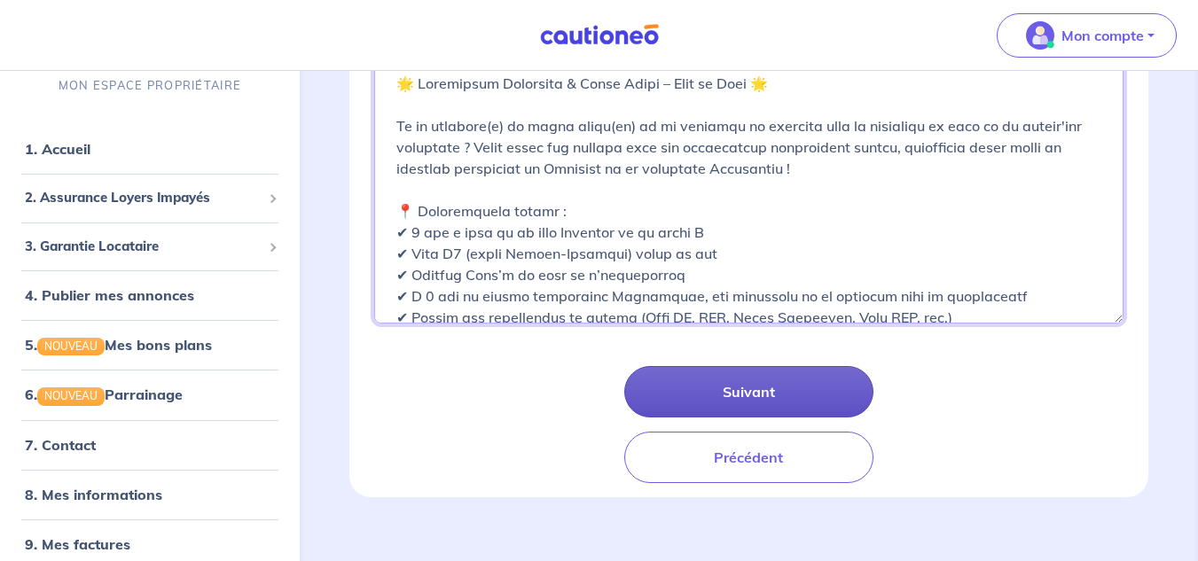
scroll to position [216, 0]
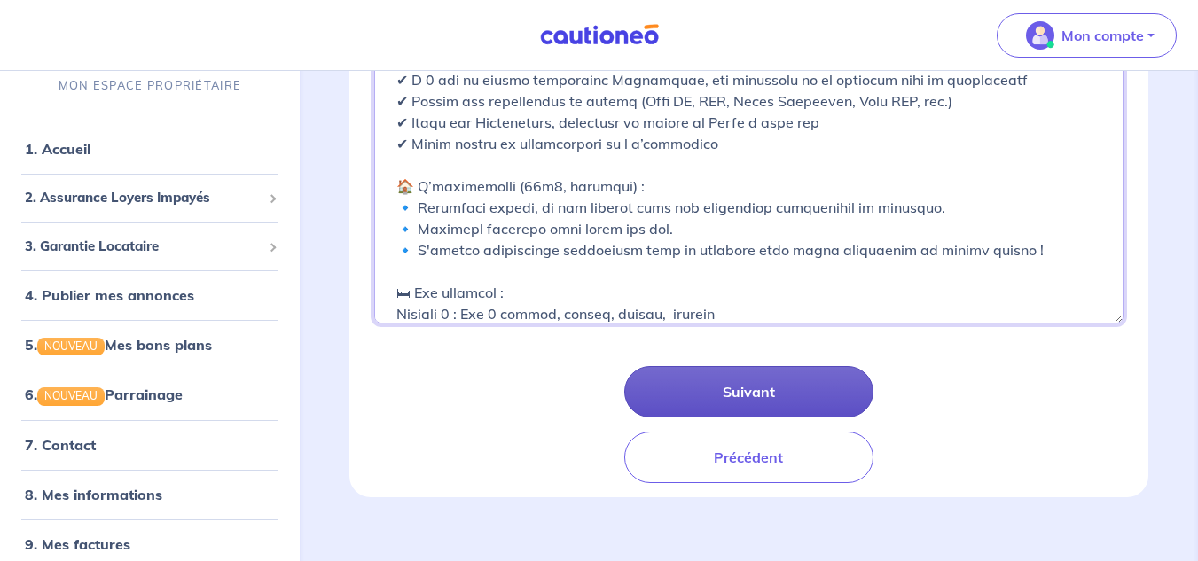
type textarea "🌟 Loremipsum Dolorsita & Conse Adipi – Elit se Doei 🌟 Te in utlabore(e) do magn…"
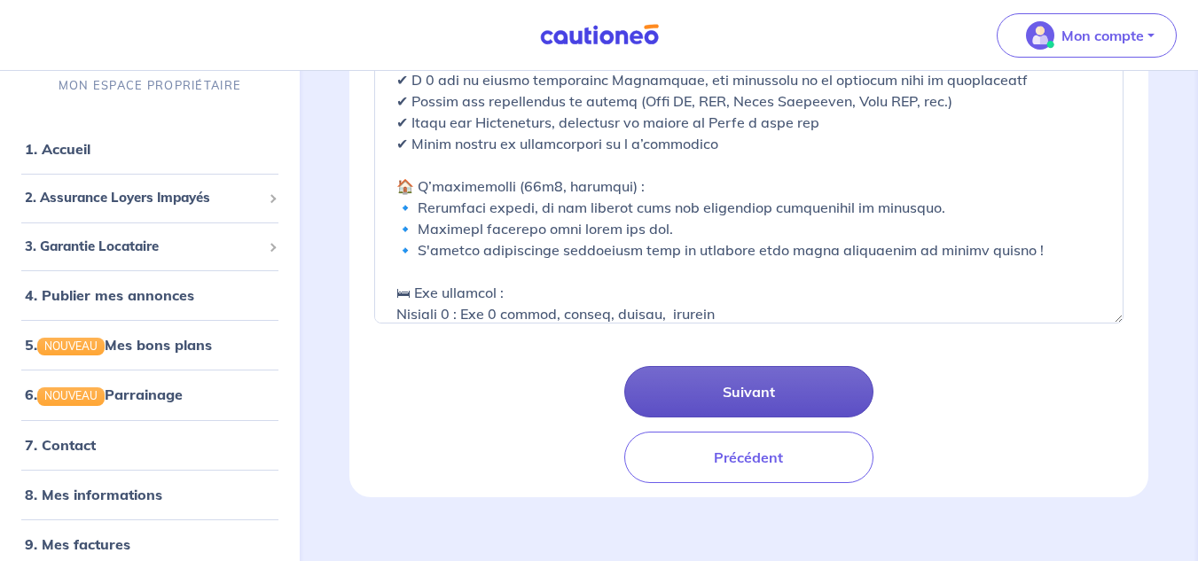
click at [785, 406] on button "Suivant" at bounding box center [749, 391] width 250 height 51
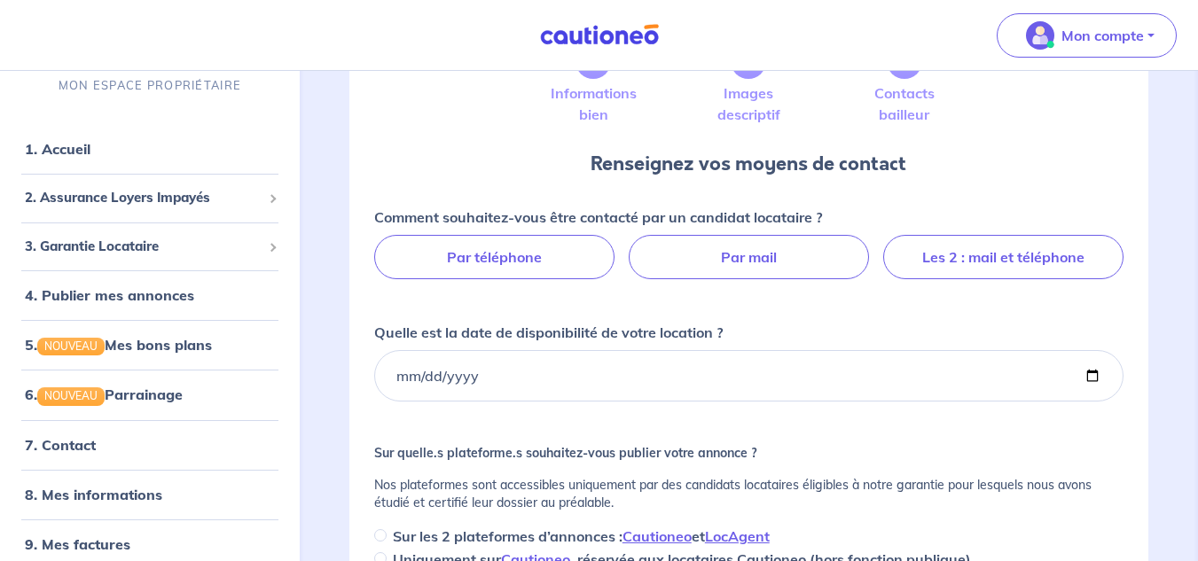
scroll to position [128, 0]
click at [756, 261] on label "Par mail" at bounding box center [748, 256] width 240 height 44
click at [754, 246] on input "Par mail" at bounding box center [749, 240] width 12 height 12
radio input "true"
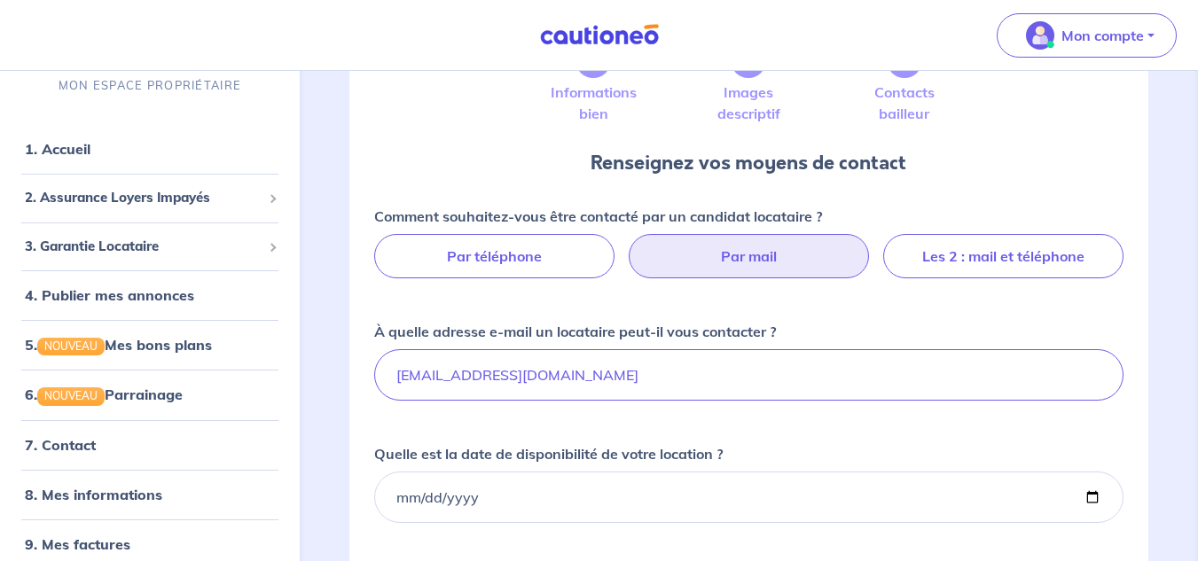
click at [763, 303] on div "Comment souhaitez-vous être contacté par un candidat locataire ? Par téléphone …" at bounding box center [748, 460] width 749 height 509
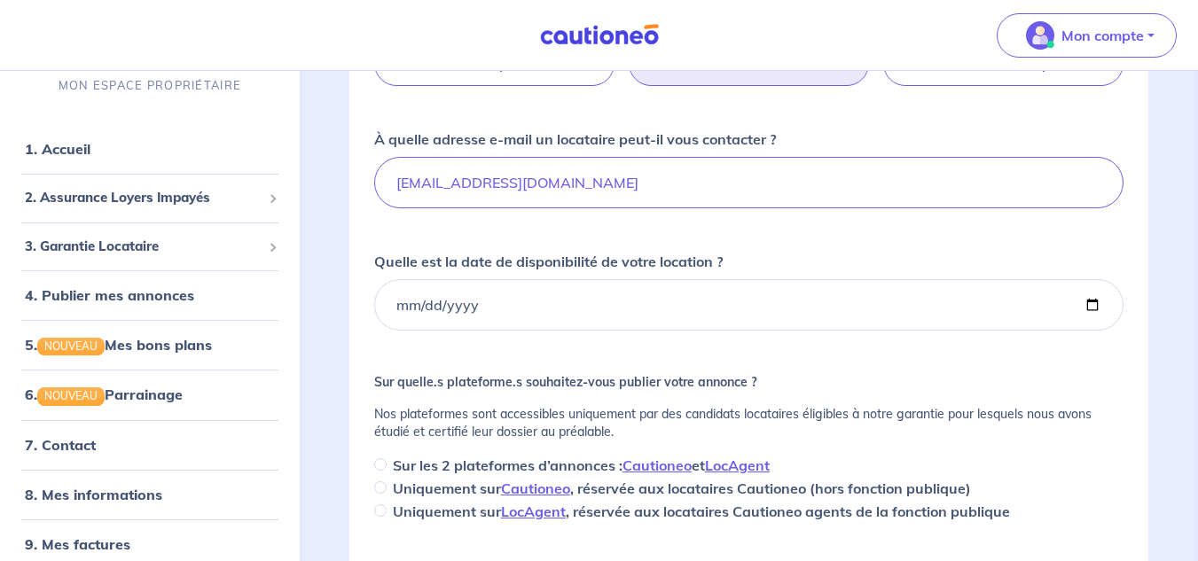
scroll to position [321, 0]
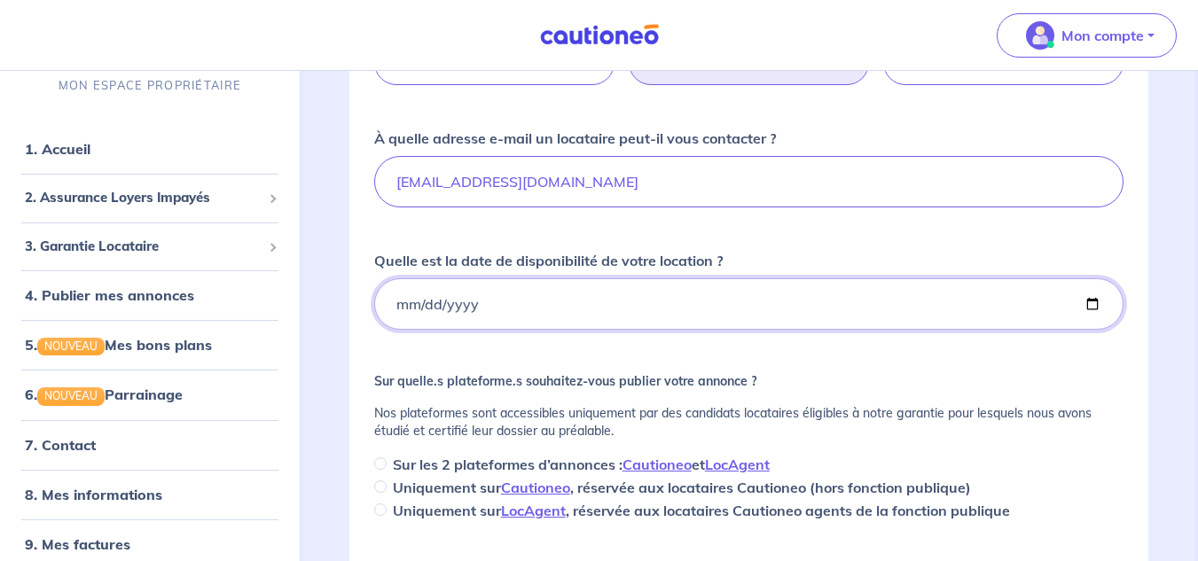
click at [693, 320] on input "Quelle est la date de disponibilité de votre location ?" at bounding box center [748, 303] width 749 height 51
click at [428, 312] on input "Quelle est la date de disponibilité de votre location ?" at bounding box center [748, 303] width 749 height 51
type input "[DATE]"
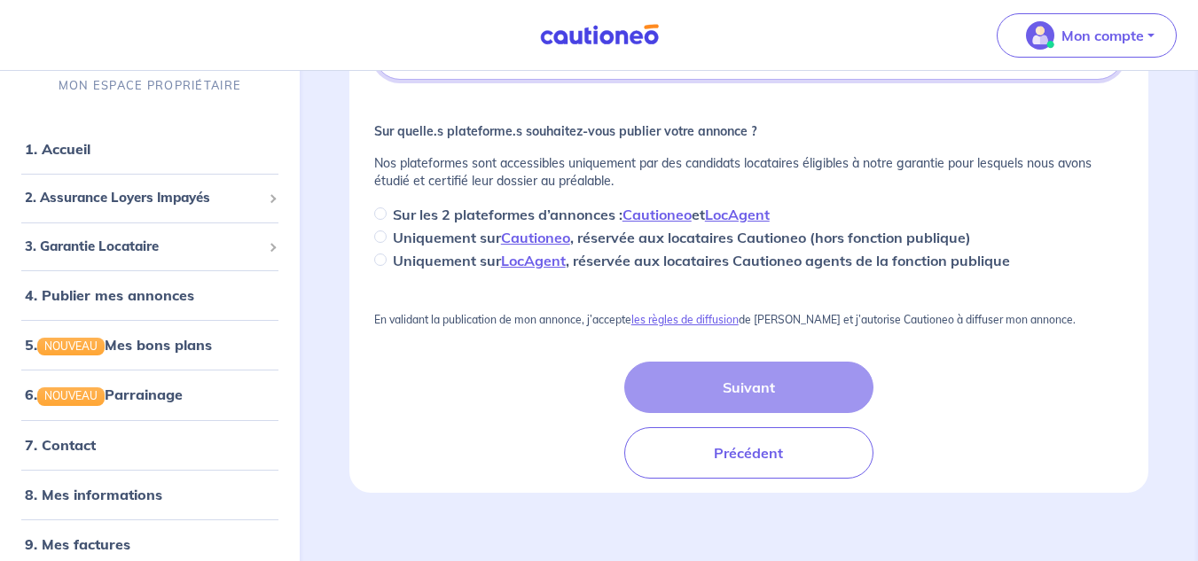
scroll to position [572, 0]
click at [374, 205] on div "Sur les 2 plateformes d’annonces : Cautioneo et LocAgent" at bounding box center [748, 213] width 749 height 21
click at [381, 210] on input "Sur les 2 plateformes d’annonces : Cautioneo et LocAgent" at bounding box center [380, 213] width 12 height 12
radio input "true"
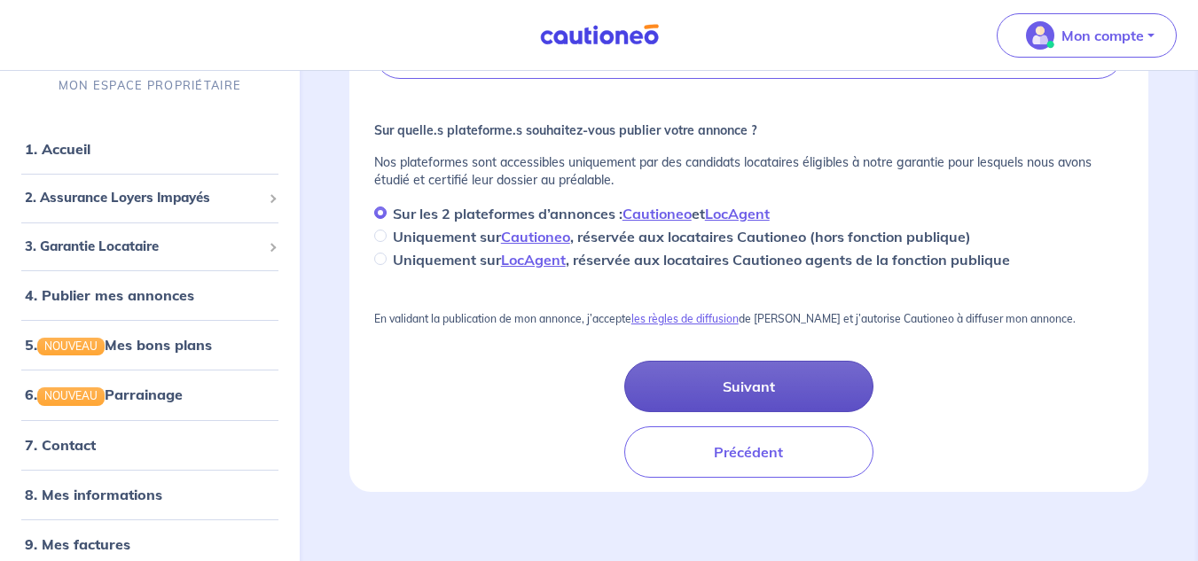
click at [750, 390] on button "Suivant" at bounding box center [749, 386] width 250 height 51
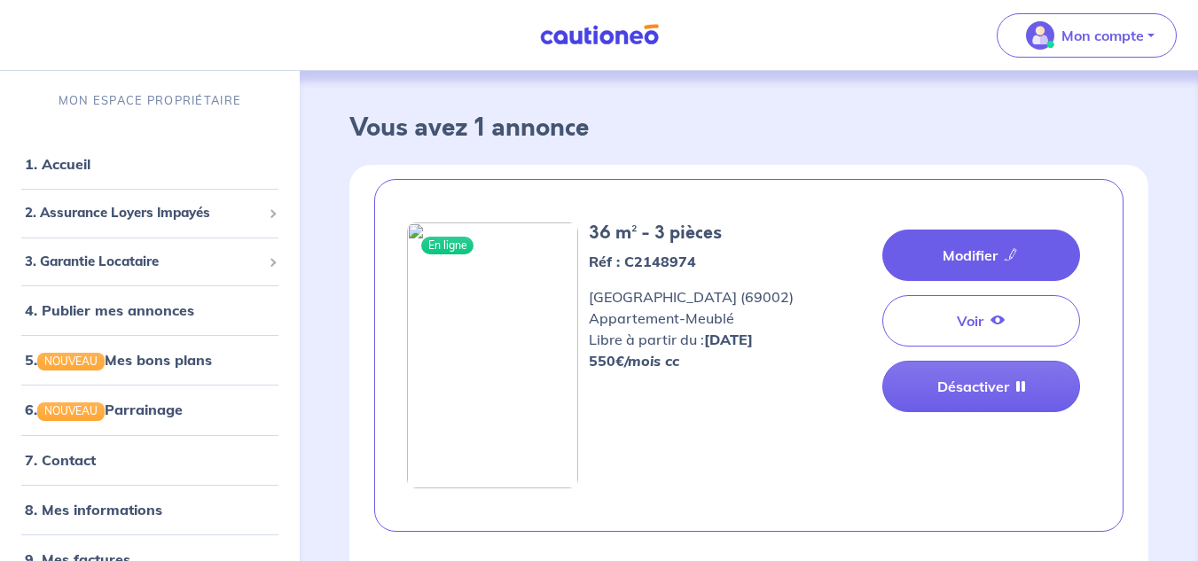
click at [934, 272] on link "Modifier" at bounding box center [981, 255] width 198 height 51
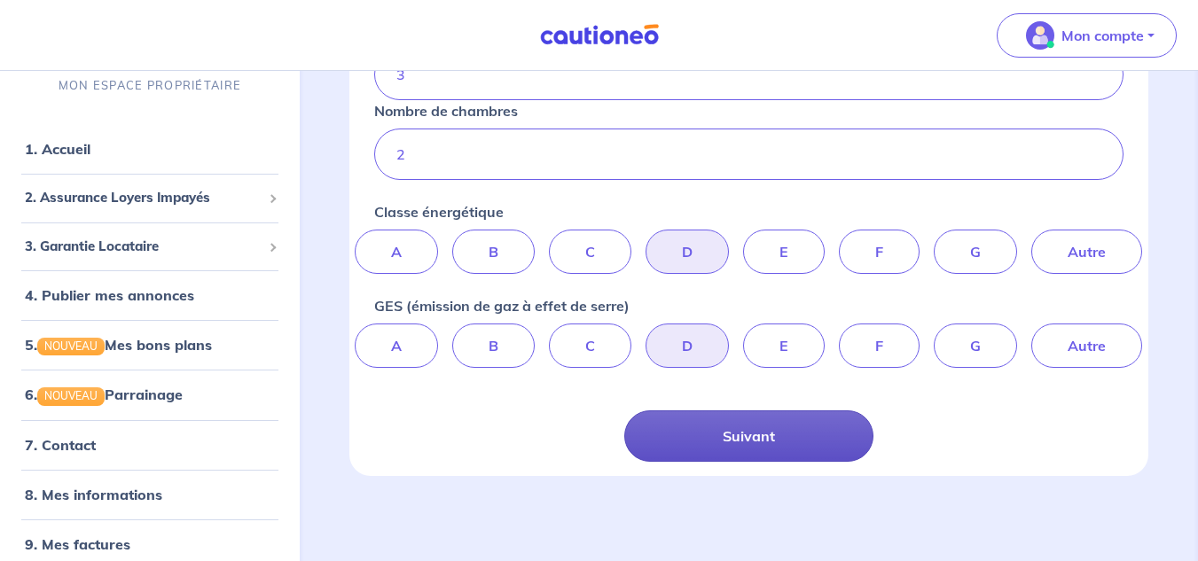
click at [727, 429] on button "Suivant" at bounding box center [749, 435] width 250 height 51
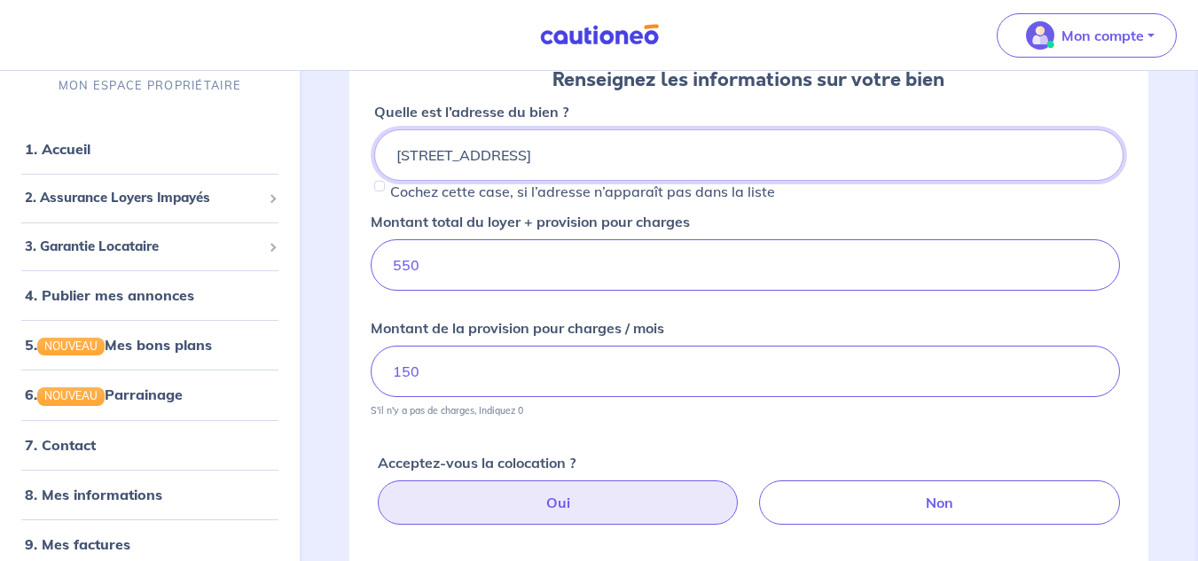
scroll to position [441, 0]
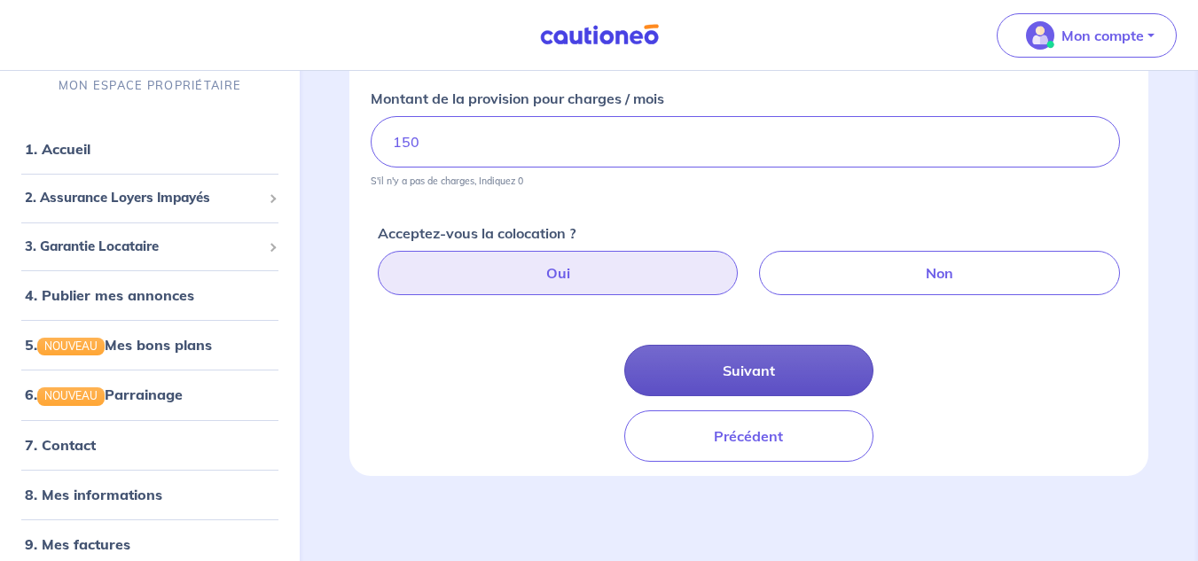
click at [759, 356] on button "Suivant" at bounding box center [749, 370] width 250 height 51
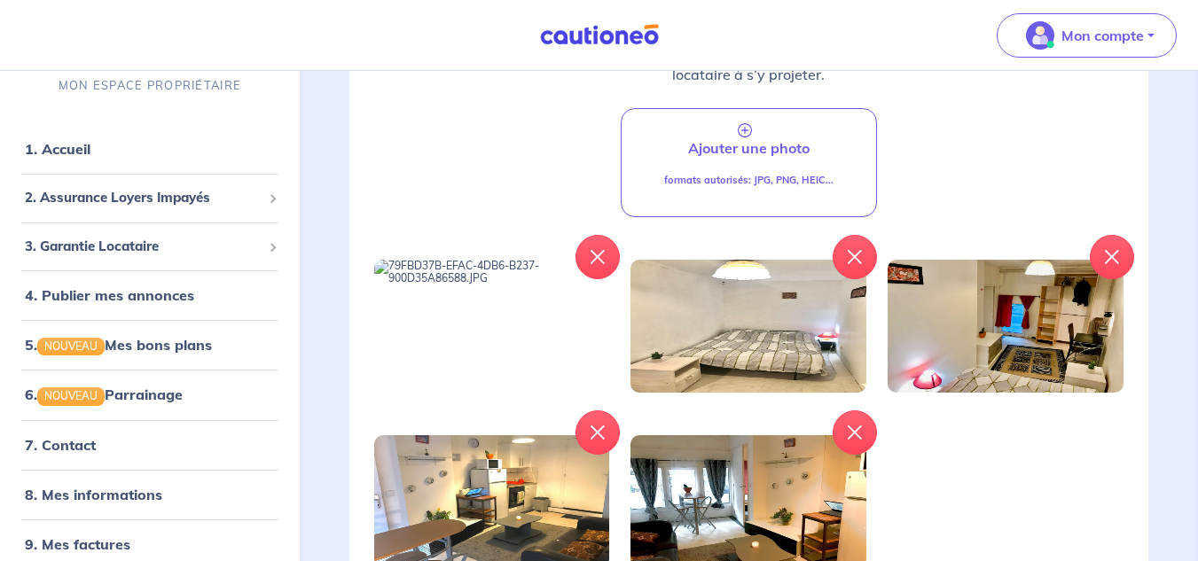
scroll to position [322, 0]
click at [596, 264] on button "button" at bounding box center [597, 256] width 44 height 44
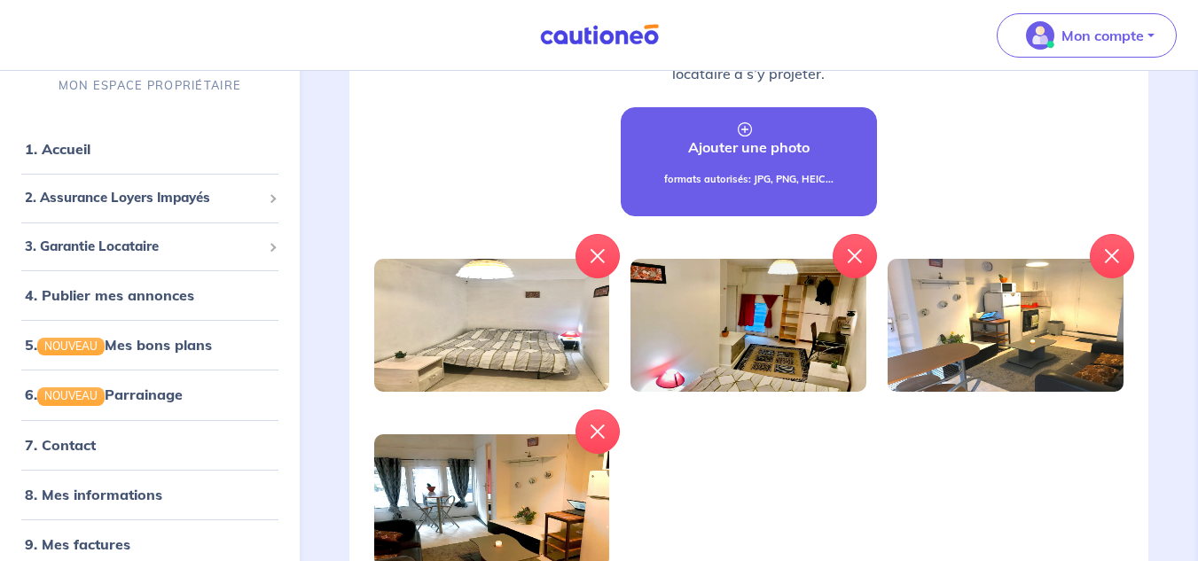
click at [760, 168] on link "Ajouter une photo formats autorisés: JPG, PNG, HEIC..." at bounding box center [749, 161] width 257 height 109
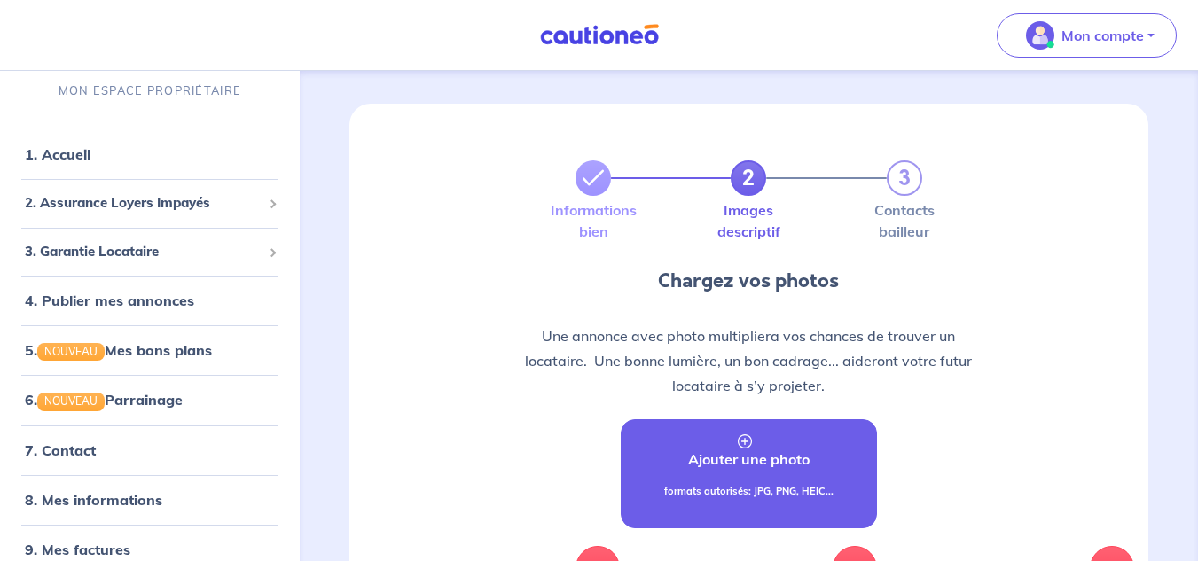
scroll to position [0, 0]
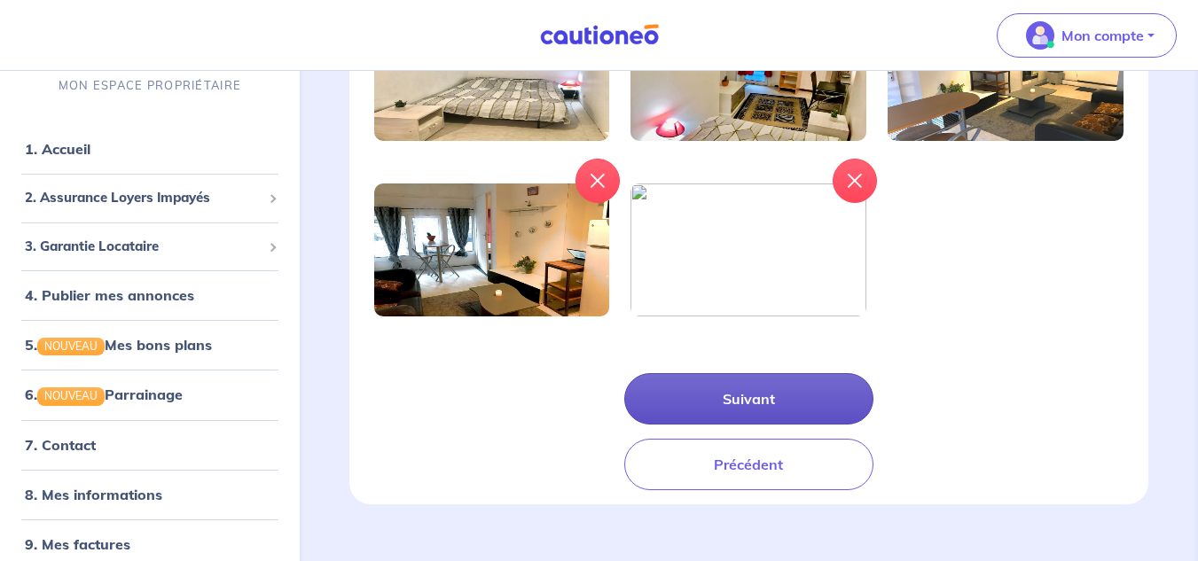
click at [766, 377] on button "Suivant" at bounding box center [749, 398] width 250 height 51
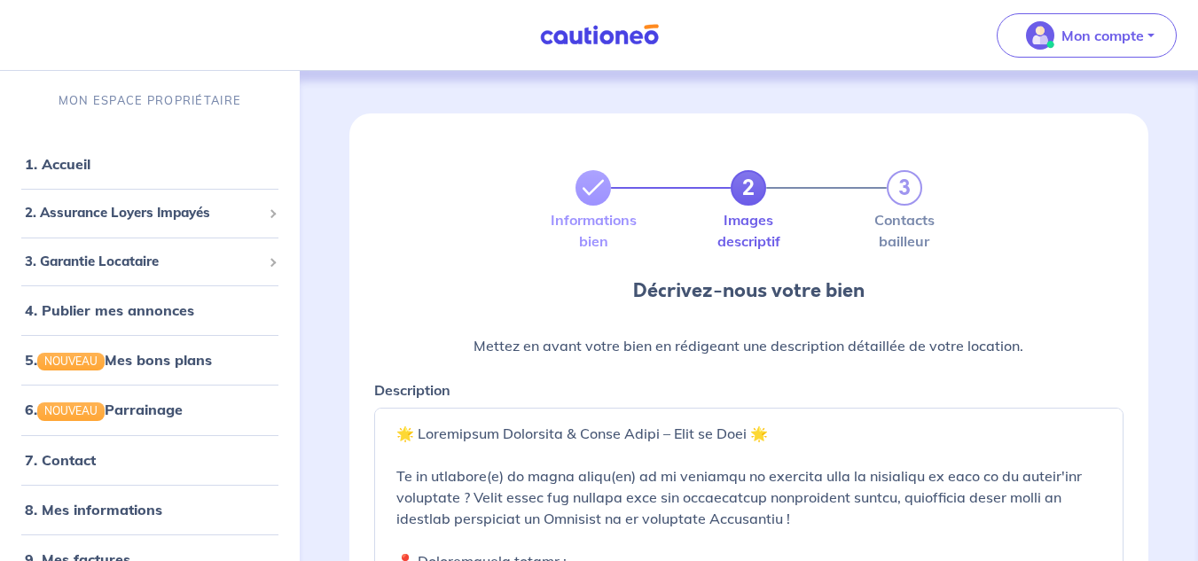
scroll to position [371, 0]
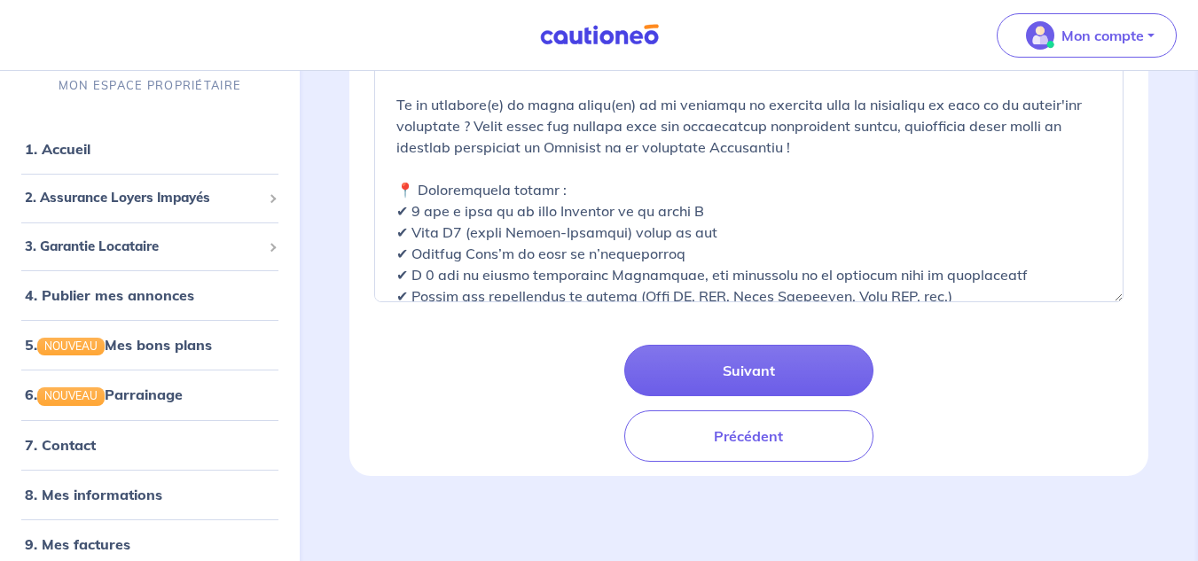
click at [766, 377] on button "Suivant" at bounding box center [749, 370] width 250 height 51
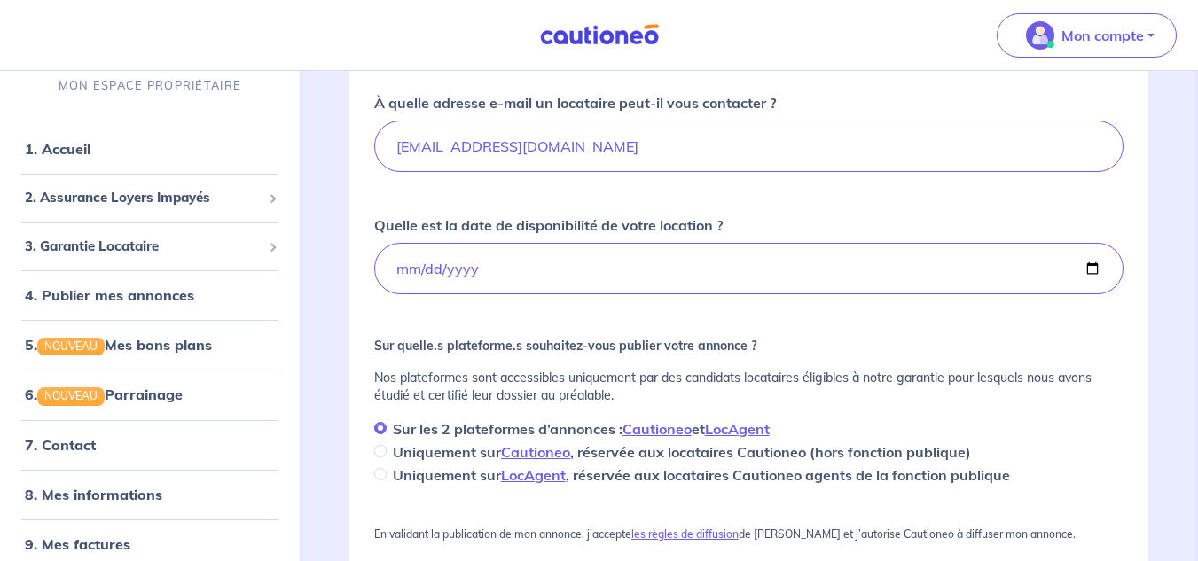
scroll to position [588, 0]
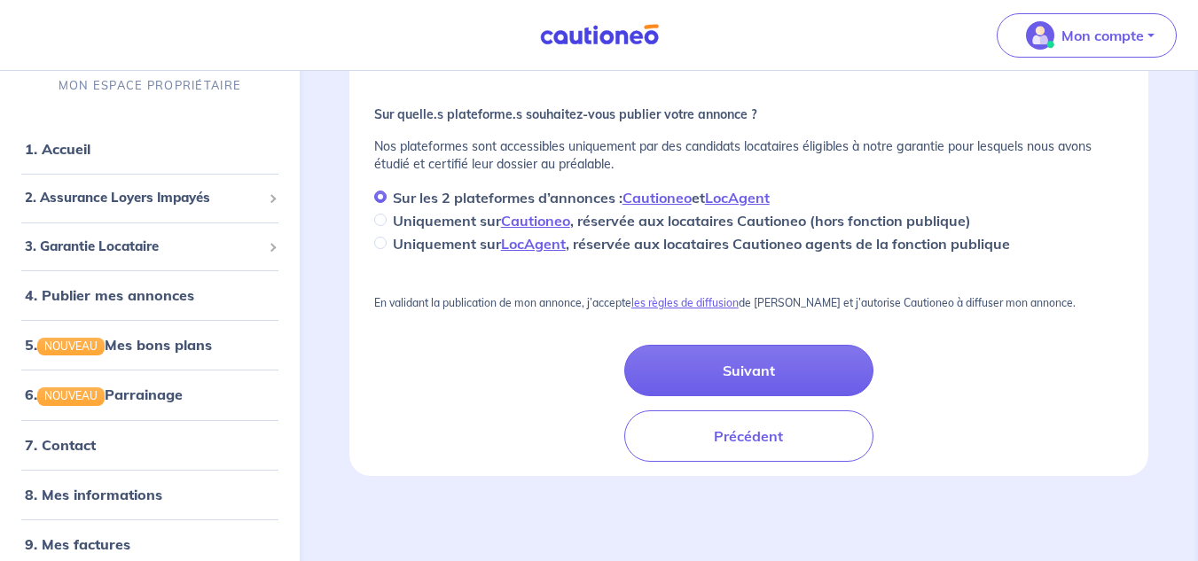
click at [766, 377] on button "Suivant" at bounding box center [749, 370] width 250 height 51
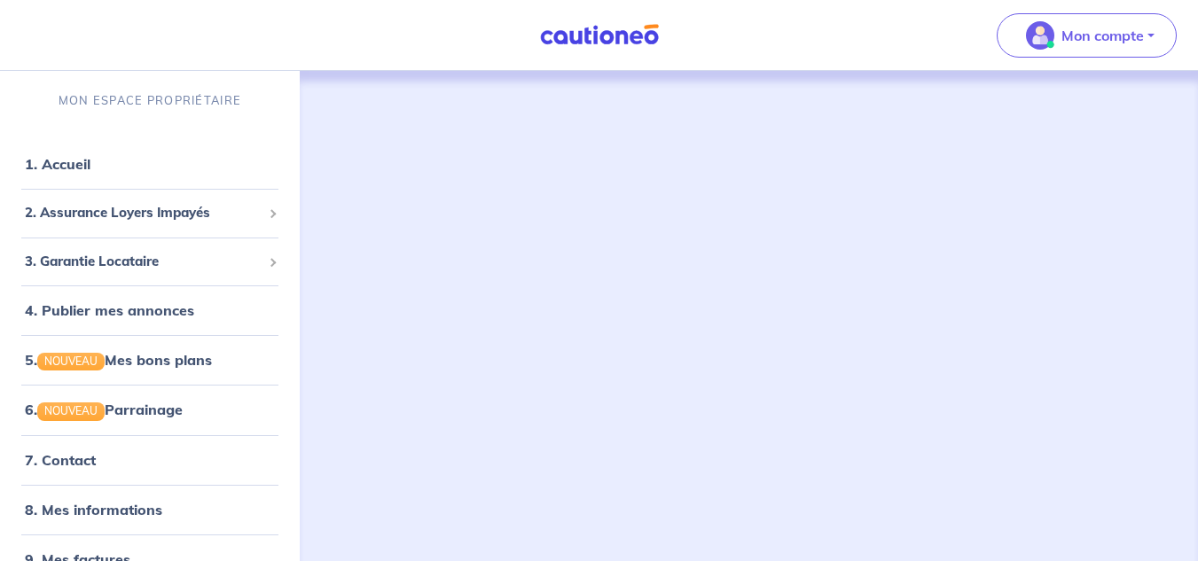
click at [766, 377] on div at bounding box center [748, 302] width 799 height 463
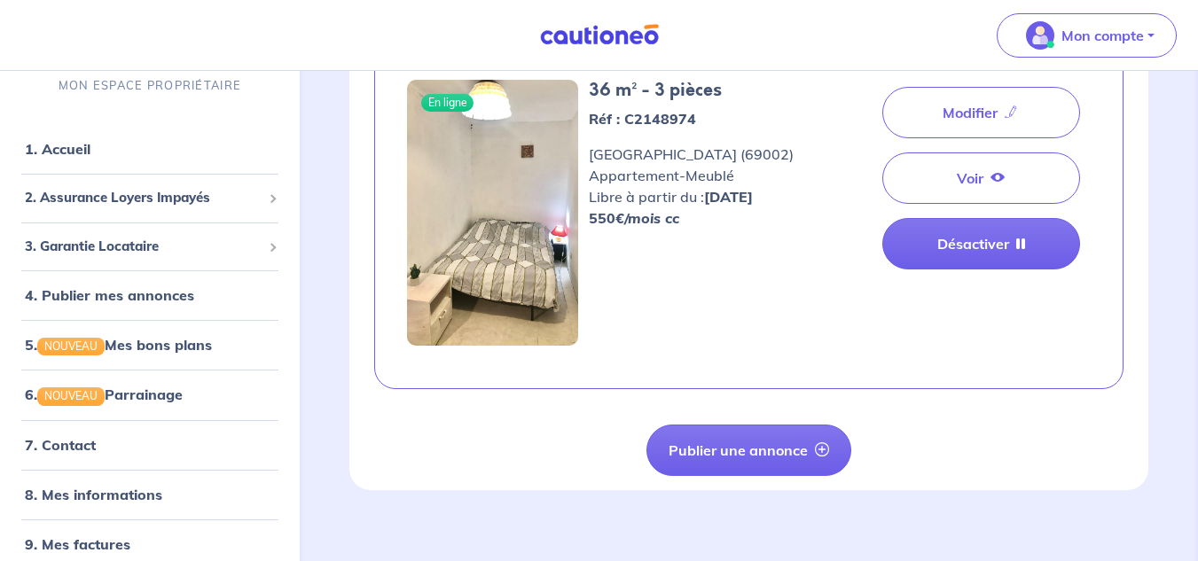
scroll to position [157, 0]
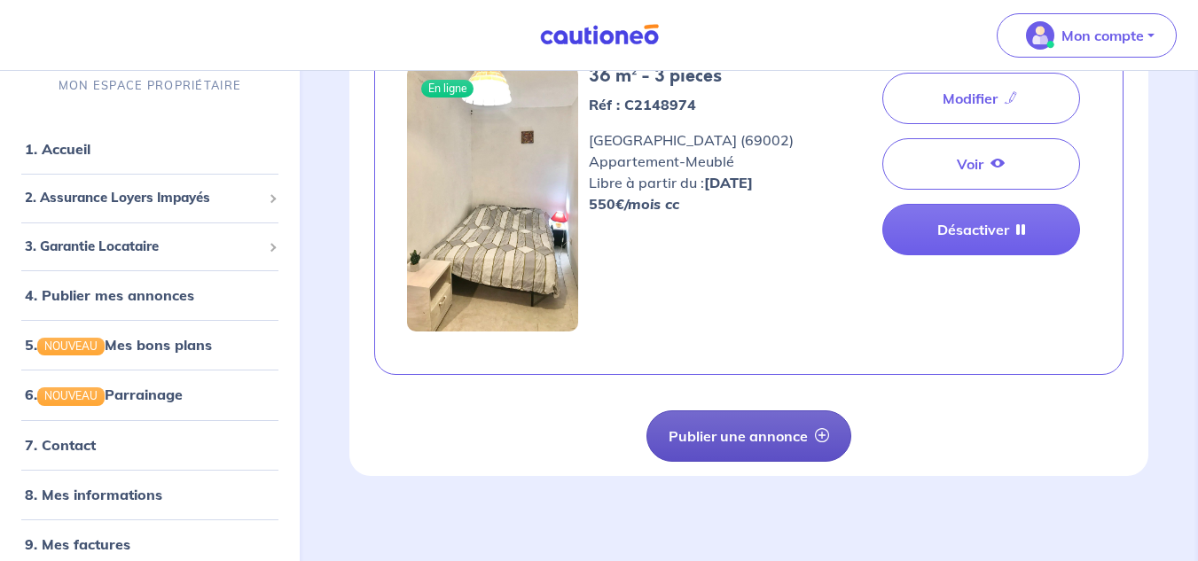
click at [767, 442] on button "Publier une annonce" at bounding box center [748, 435] width 205 height 51
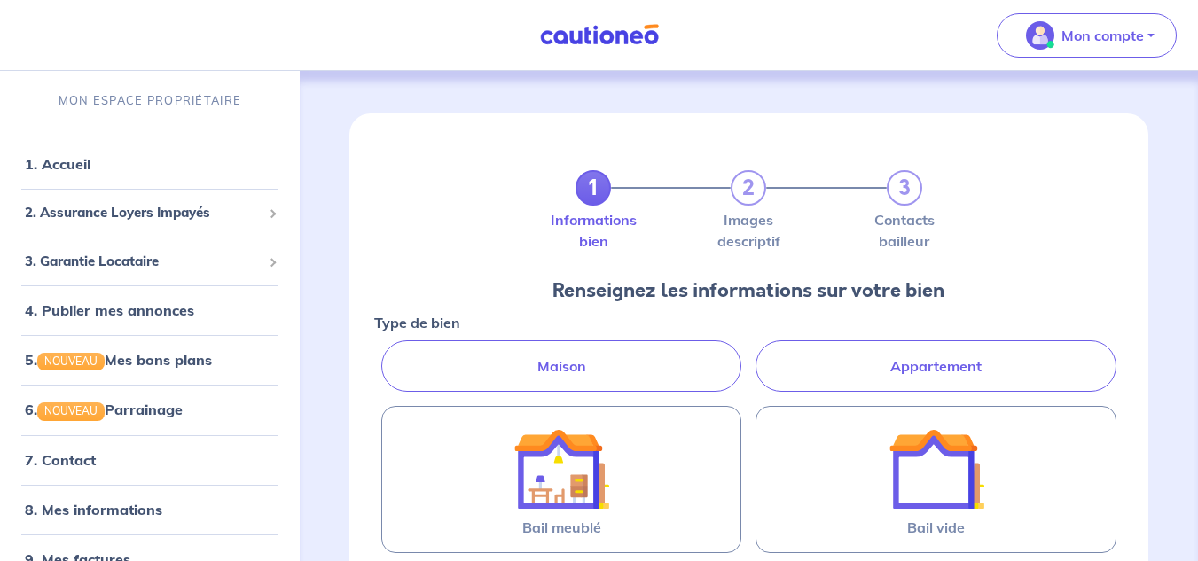
click at [870, 348] on label "Appartement" at bounding box center [935, 365] width 361 height 51
click at [386, 348] on input "Appartement" at bounding box center [380, 346] width 12 height 12
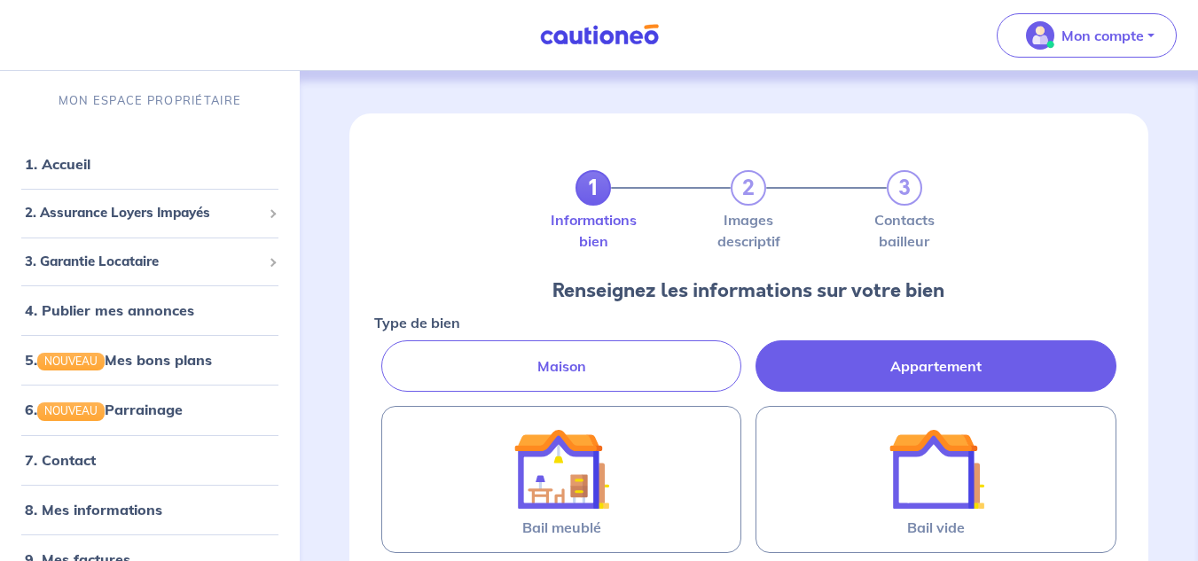
radio input "true"
click at [870, 356] on label "Appartement" at bounding box center [935, 365] width 361 height 51
click at [386, 352] on input "Appartement" at bounding box center [380, 346] width 12 height 12
click at [785, 380] on label "Appartement" at bounding box center [935, 365] width 361 height 51
click at [386, 352] on input "Appartement" at bounding box center [380, 346] width 12 height 12
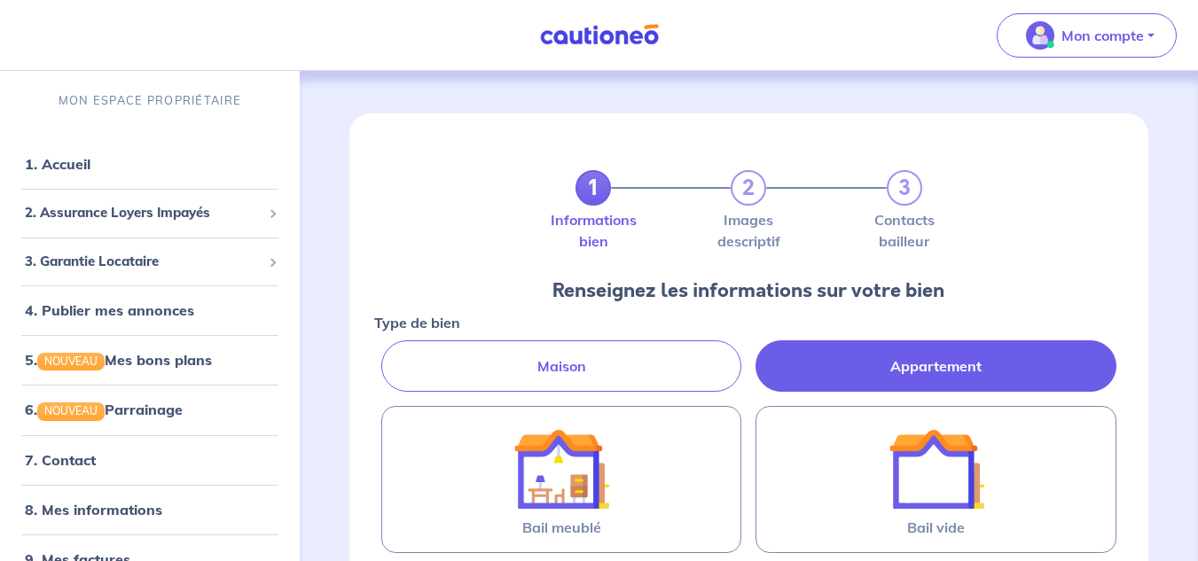
drag, startPoint x: 785, startPoint y: 380, endPoint x: 854, endPoint y: 213, distance: 181.2
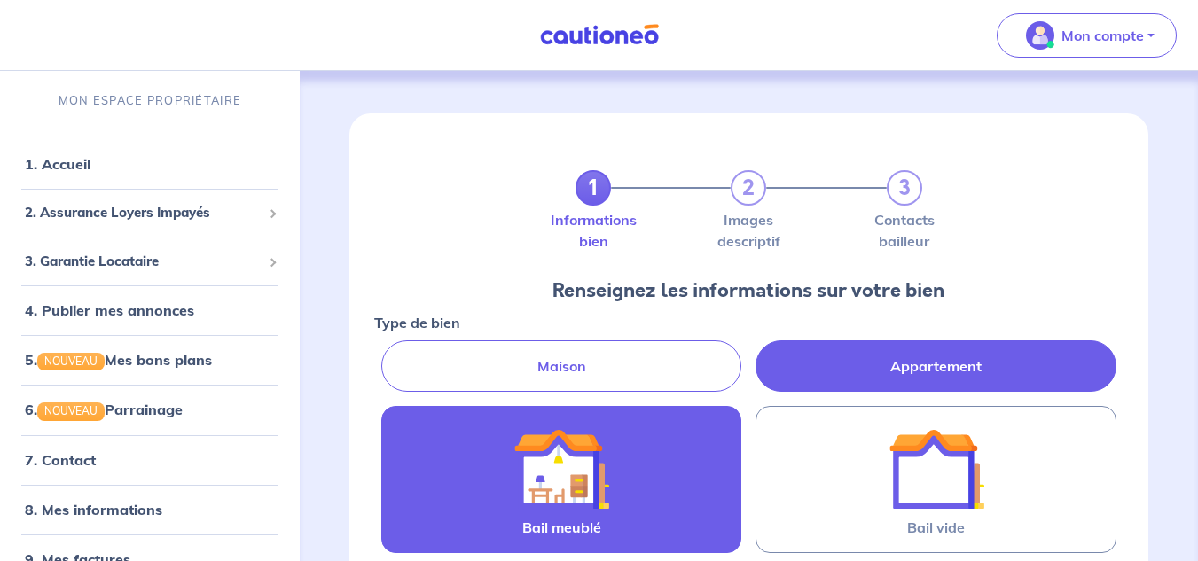
click at [658, 450] on label "Bail meublé" at bounding box center [561, 479] width 361 height 147
click at [0, 0] on input "Bail meublé" at bounding box center [0, 0] width 0 height 0
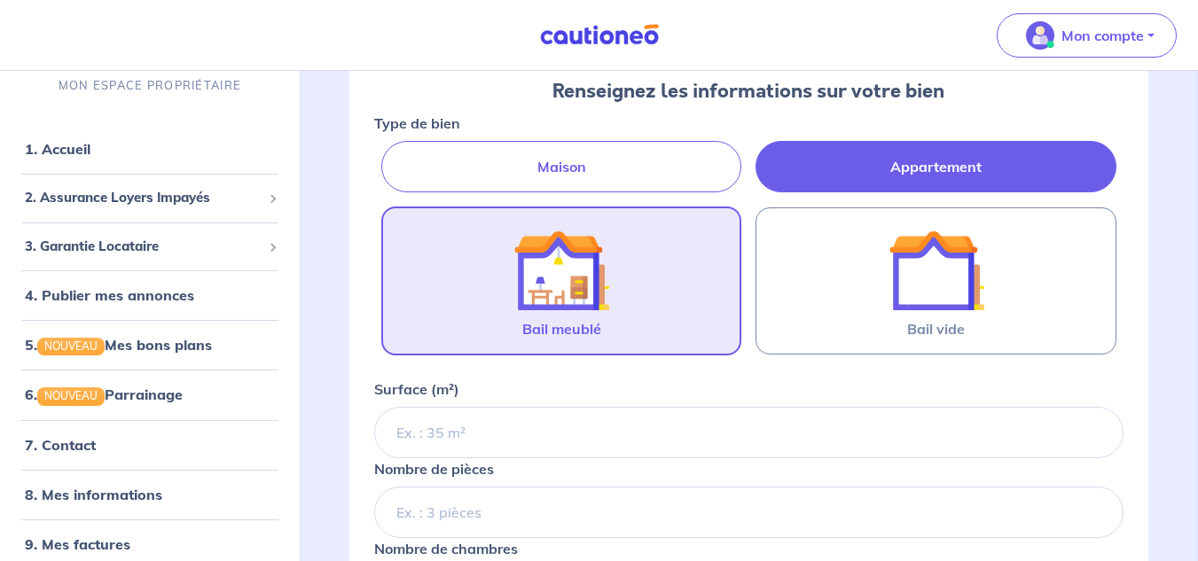
scroll to position [200, 0]
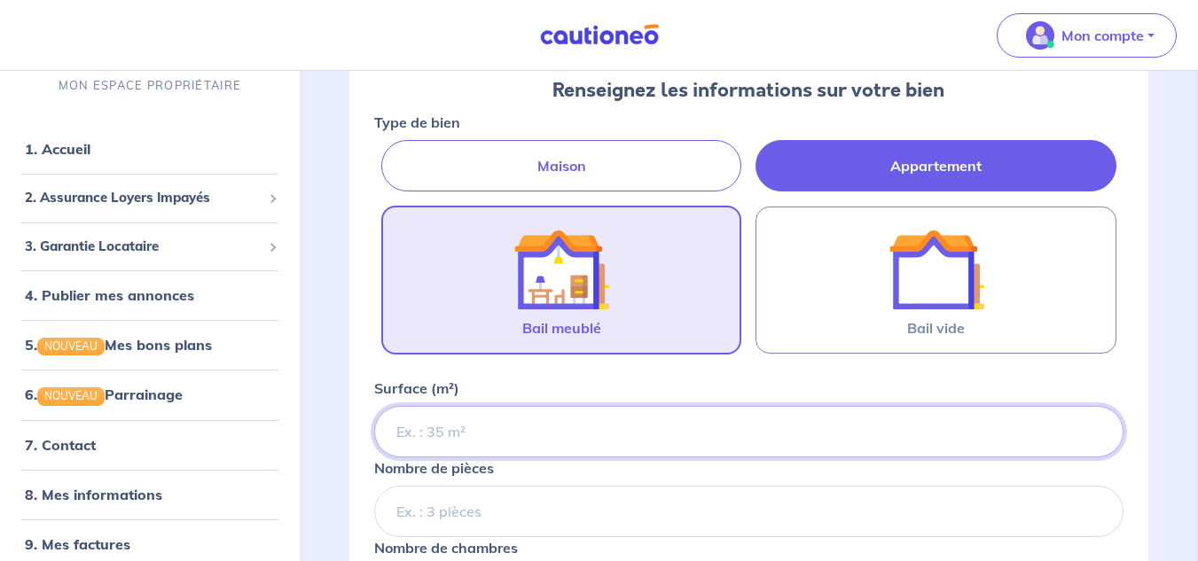
click at [746, 445] on input "Surface (m²)" at bounding box center [748, 431] width 749 height 51
type input "34"
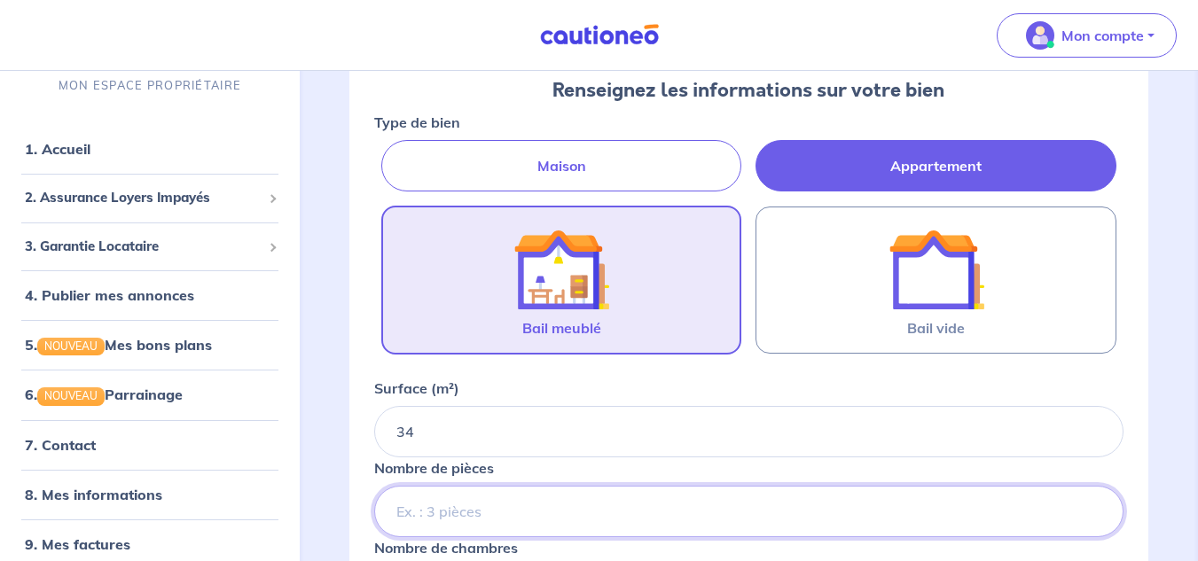
click at [707, 518] on input "Nombre de pièces" at bounding box center [748, 511] width 749 height 51
type input "3"
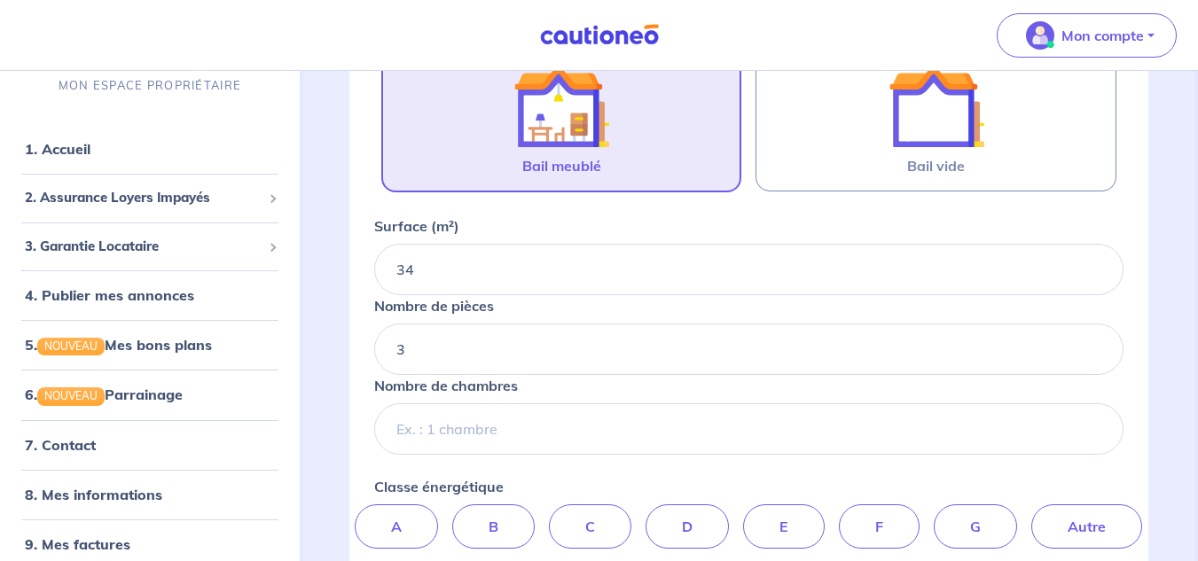
scroll to position [363, 0]
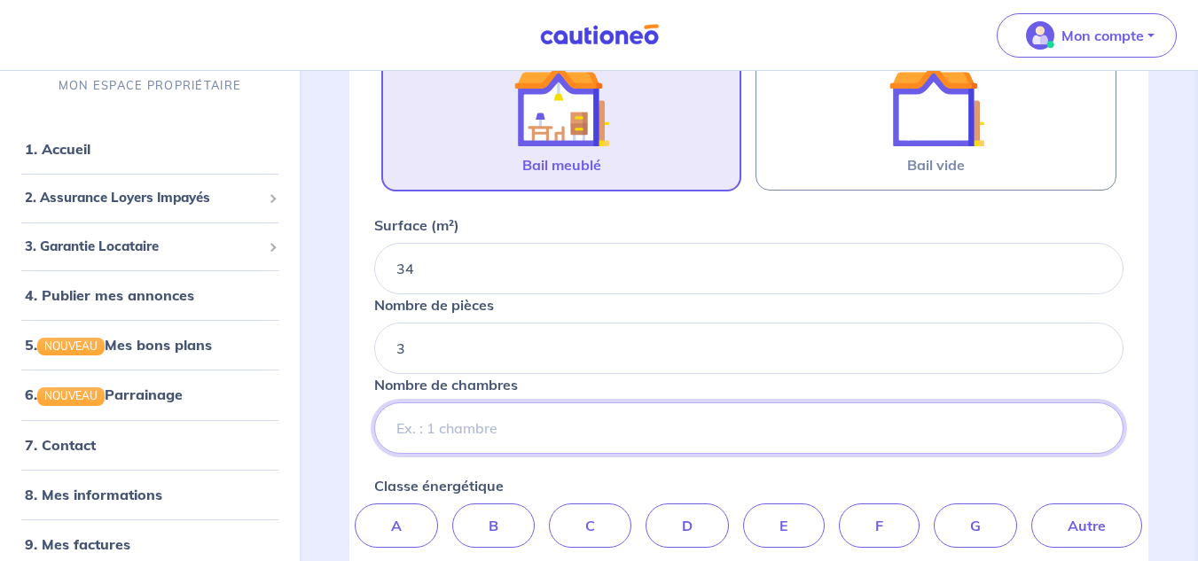
click at [667, 423] on input "Nombre de chambres" at bounding box center [748, 427] width 749 height 51
type input "2"
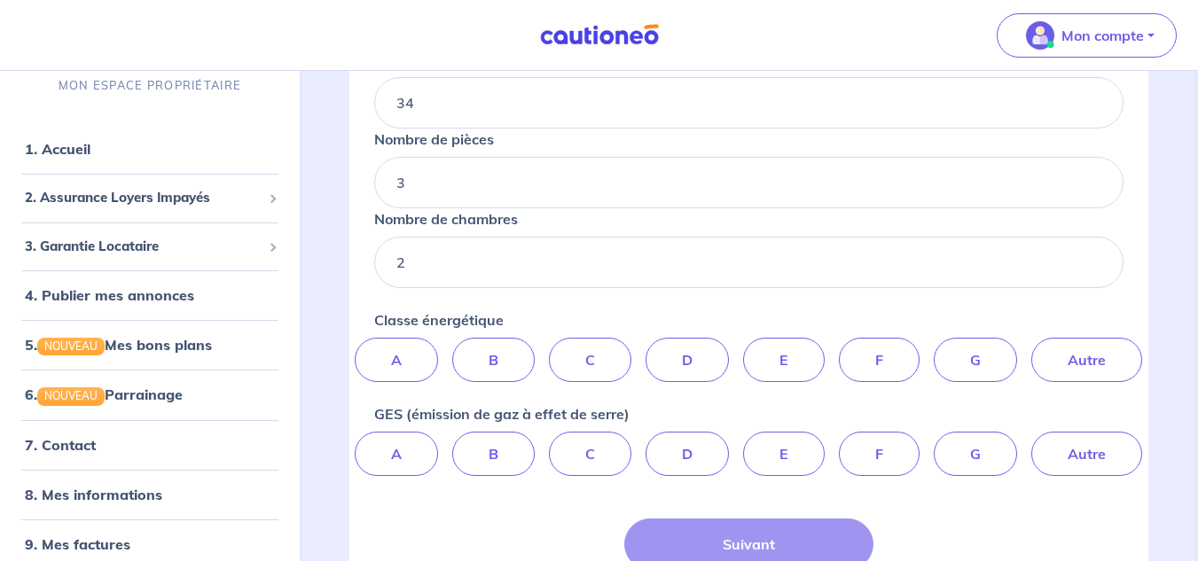
scroll to position [530, 0]
click at [711, 368] on label "D" at bounding box center [686, 359] width 83 height 44
click at [743, 348] on input "D" at bounding box center [749, 343] width 12 height 12
radio input "true"
click at [702, 471] on label "D" at bounding box center [686, 453] width 83 height 44
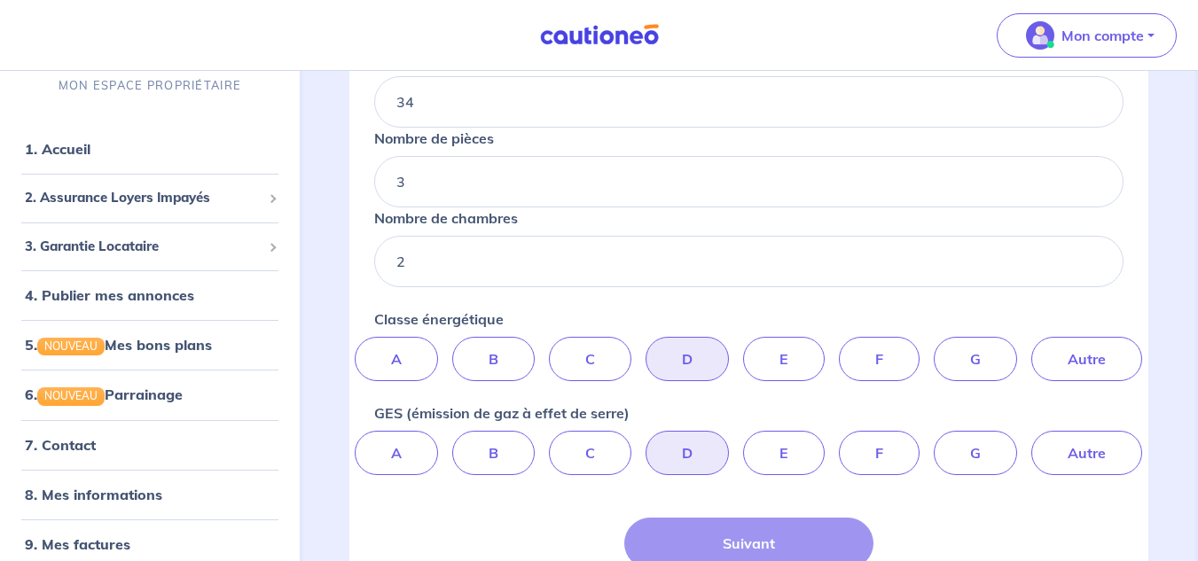
click at [743, 442] on input "D" at bounding box center [749, 437] width 12 height 12
radio input "true"
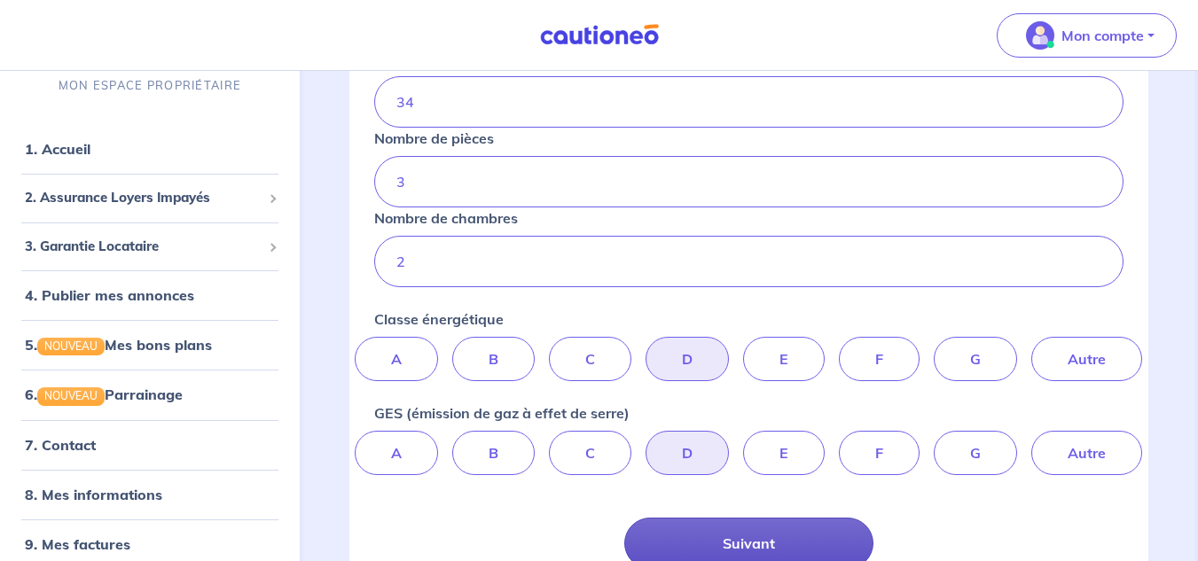
click at [732, 524] on button "Suivant" at bounding box center [749, 543] width 250 height 51
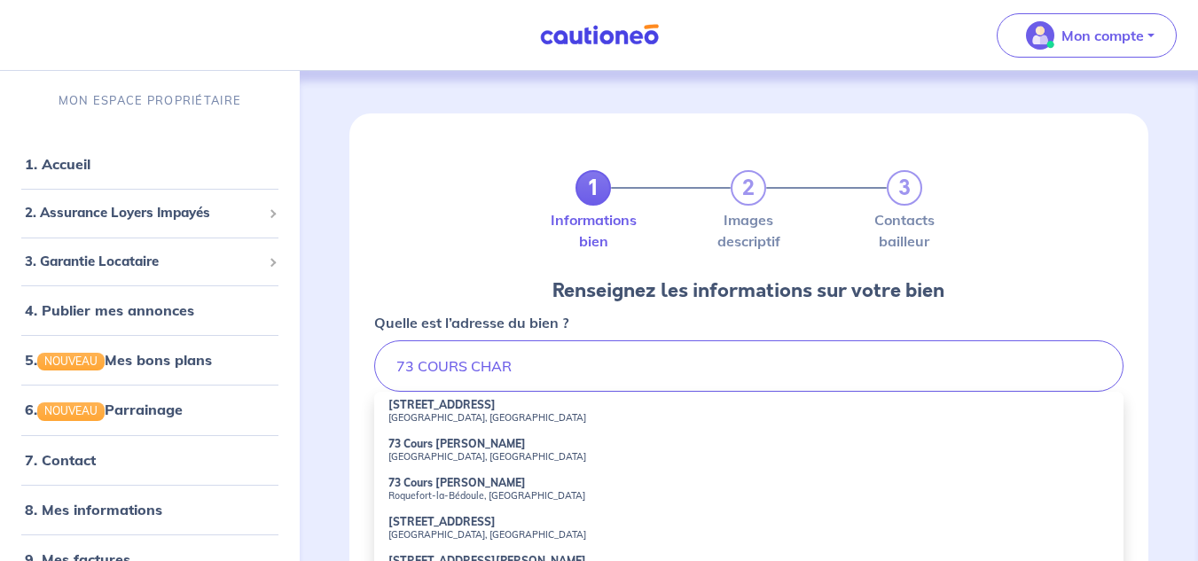
click at [675, 407] on li "[STREET_ADDRESS][PERSON_NAME]" at bounding box center [748, 411] width 749 height 39
type input "[STREET_ADDRESS]"
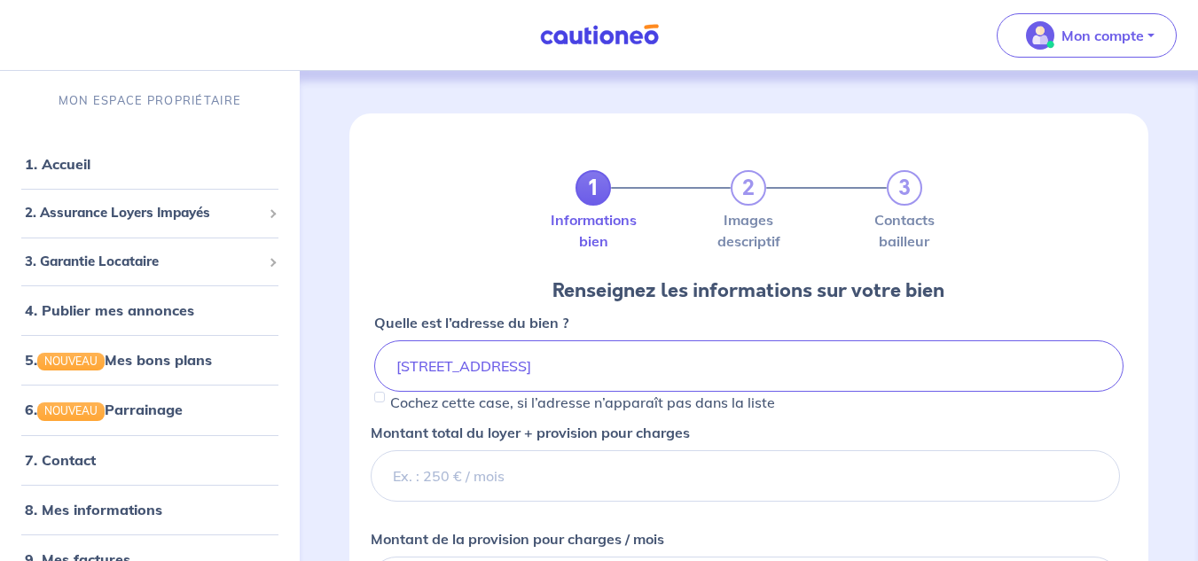
scroll to position [95, 0]
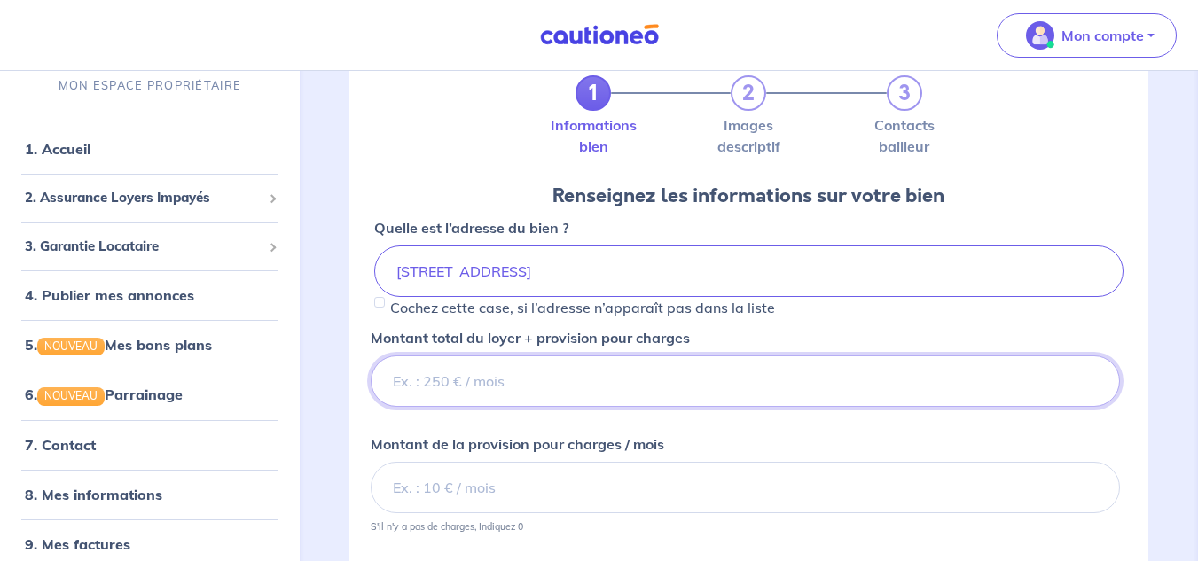
click at [663, 390] on input "Montant total du loyer + provision pour charges" at bounding box center [745, 380] width 749 height 51
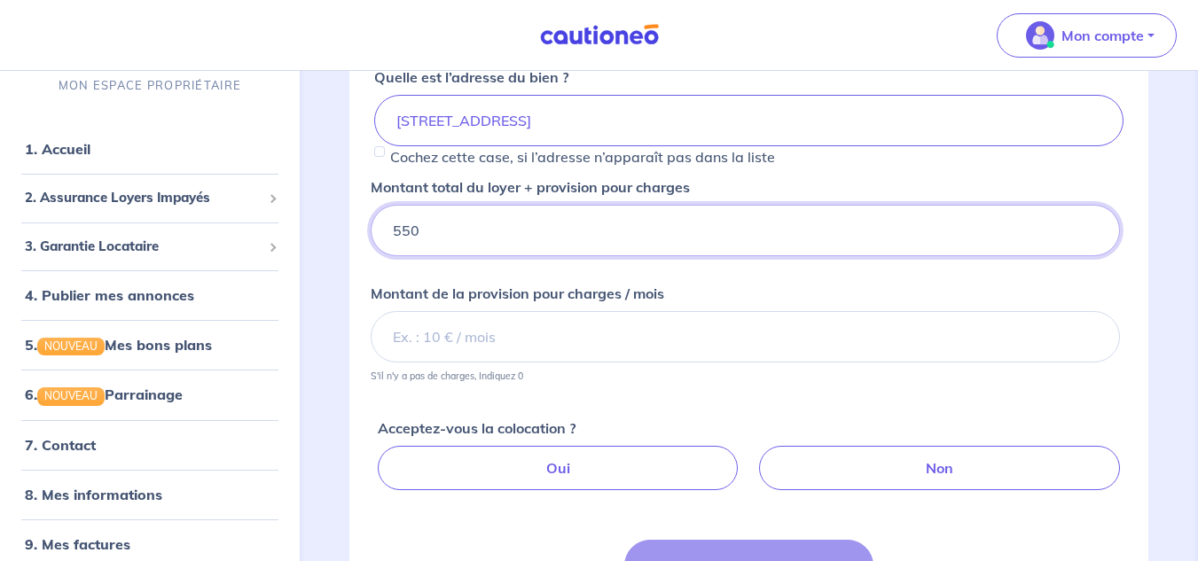
scroll to position [246, 0]
type input "550"
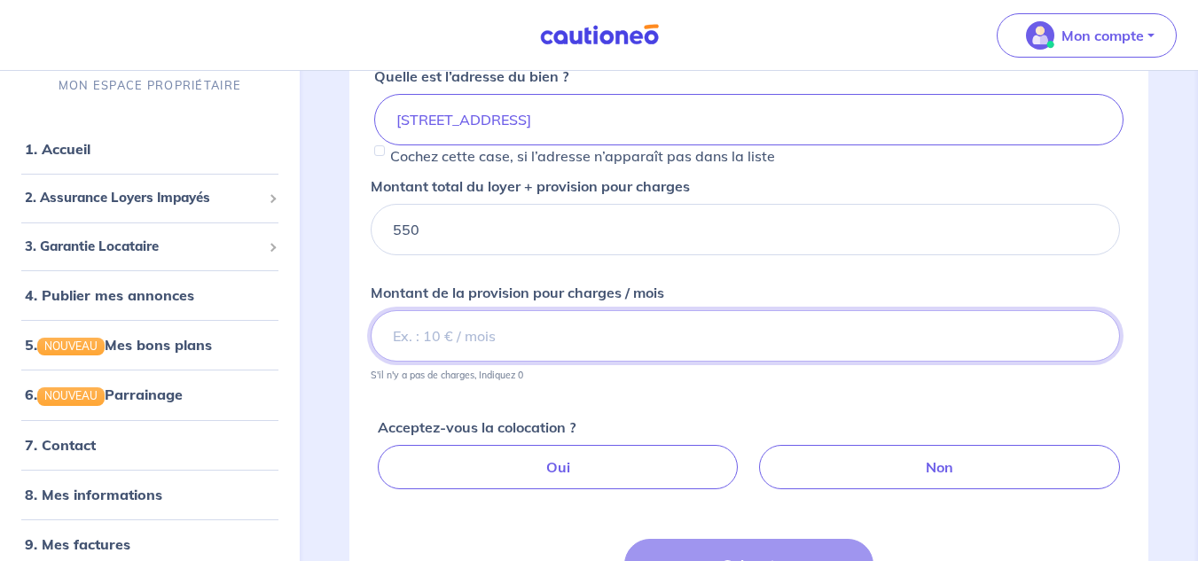
click at [627, 338] on input "Montant de la provision pour charges / mois" at bounding box center [745, 335] width 749 height 51
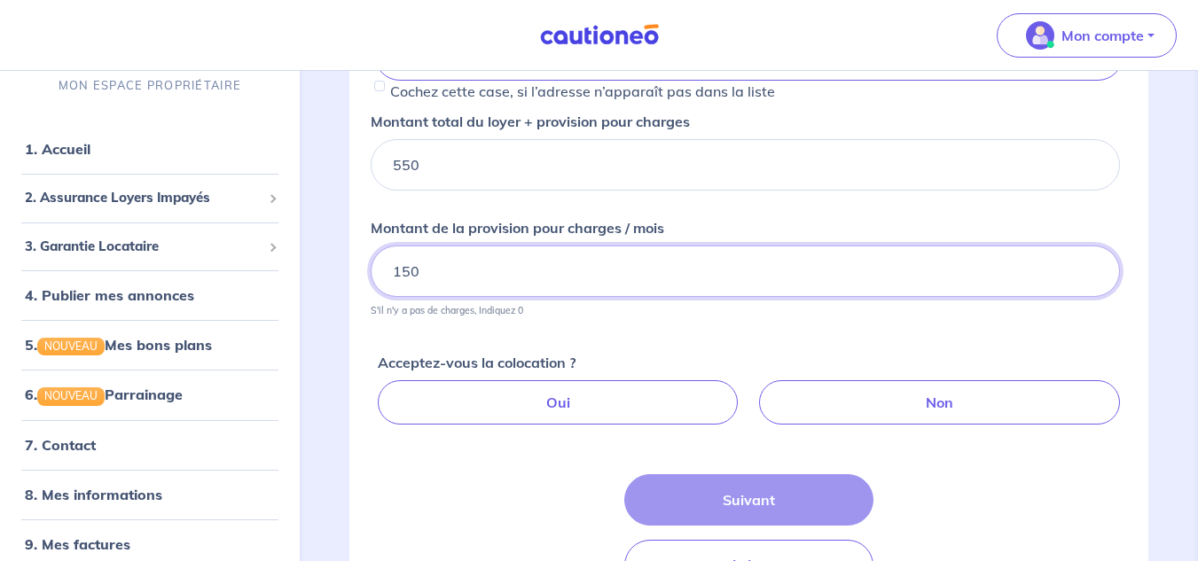
scroll to position [312, 0]
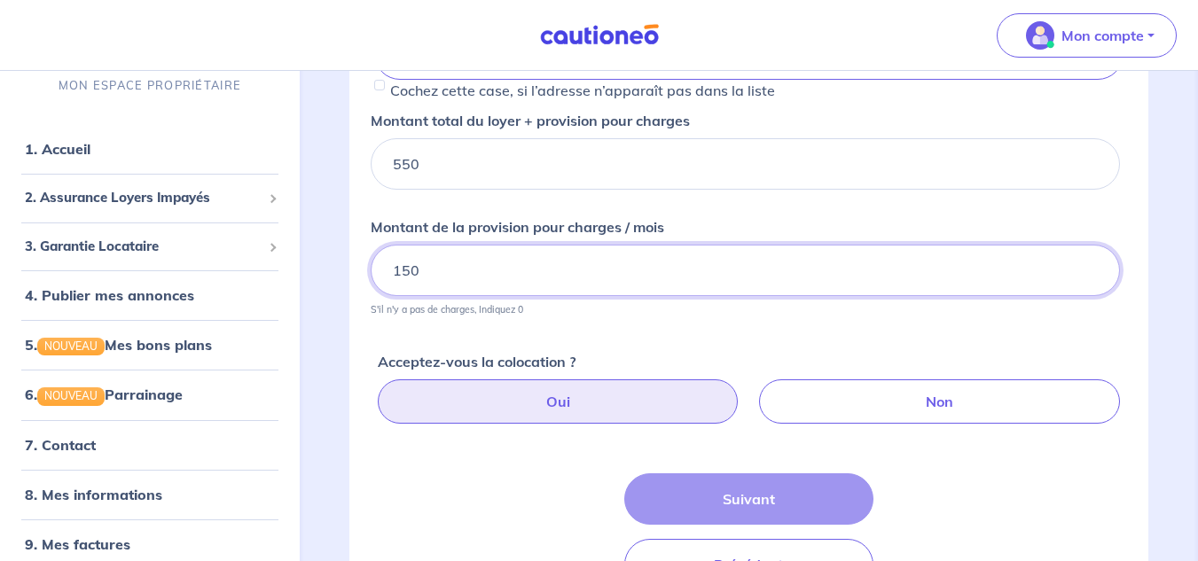
type input "150"
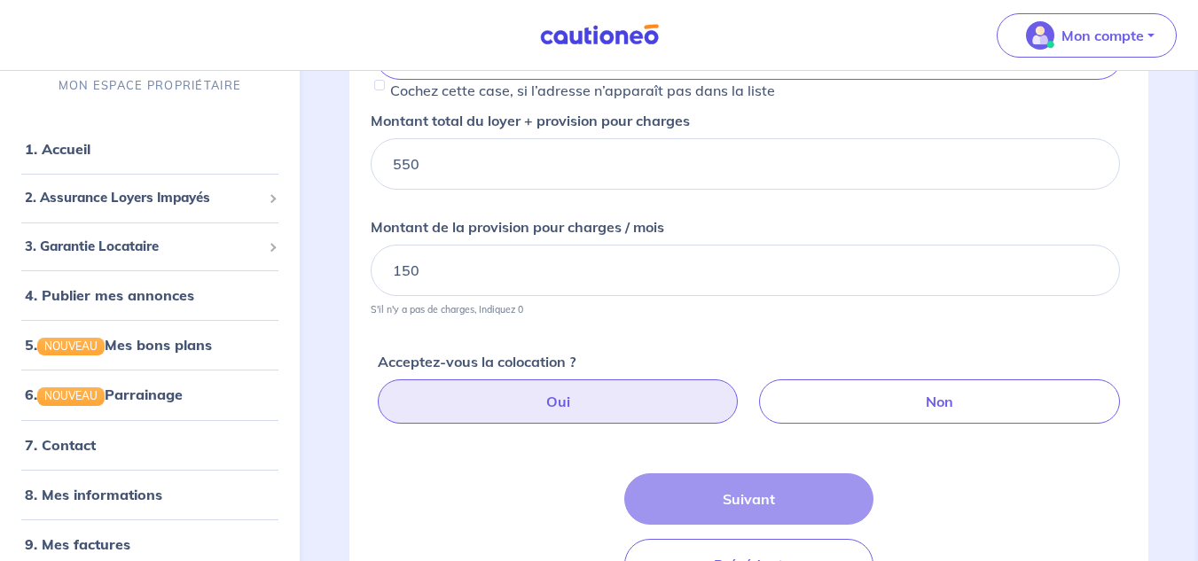
click at [600, 406] on label "Oui" at bounding box center [558, 401] width 361 height 44
click at [746, 391] on input "Oui" at bounding box center [752, 385] width 12 height 12
radio input "true"
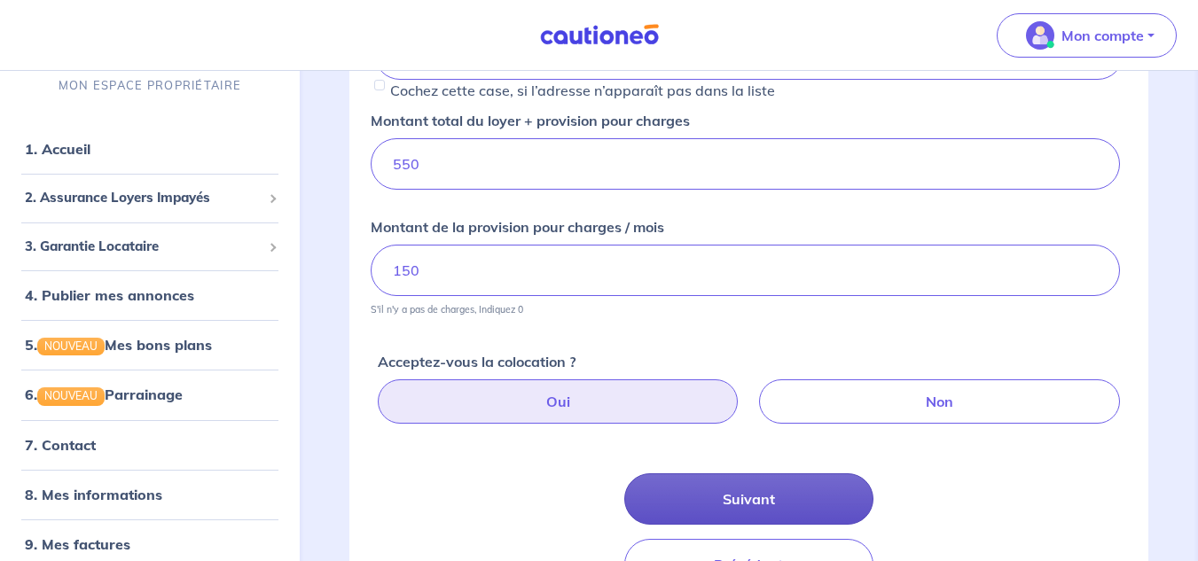
click at [683, 478] on button "Suivant" at bounding box center [749, 498] width 250 height 51
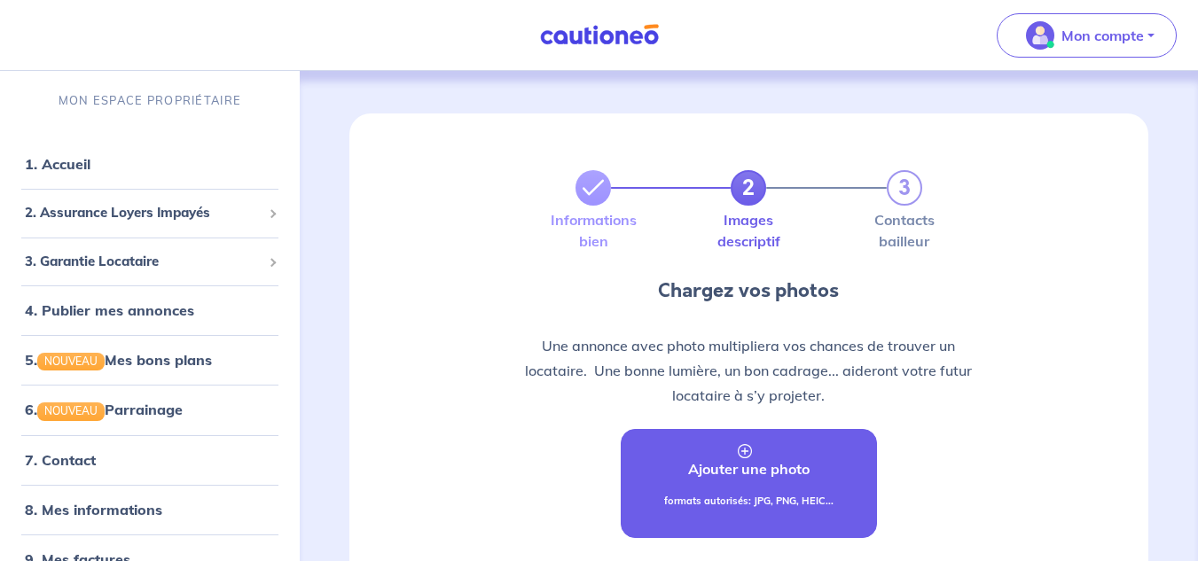
click at [683, 478] on link "Ajouter une photo formats autorisés: JPG, PNG, HEIC..." at bounding box center [749, 483] width 257 height 109
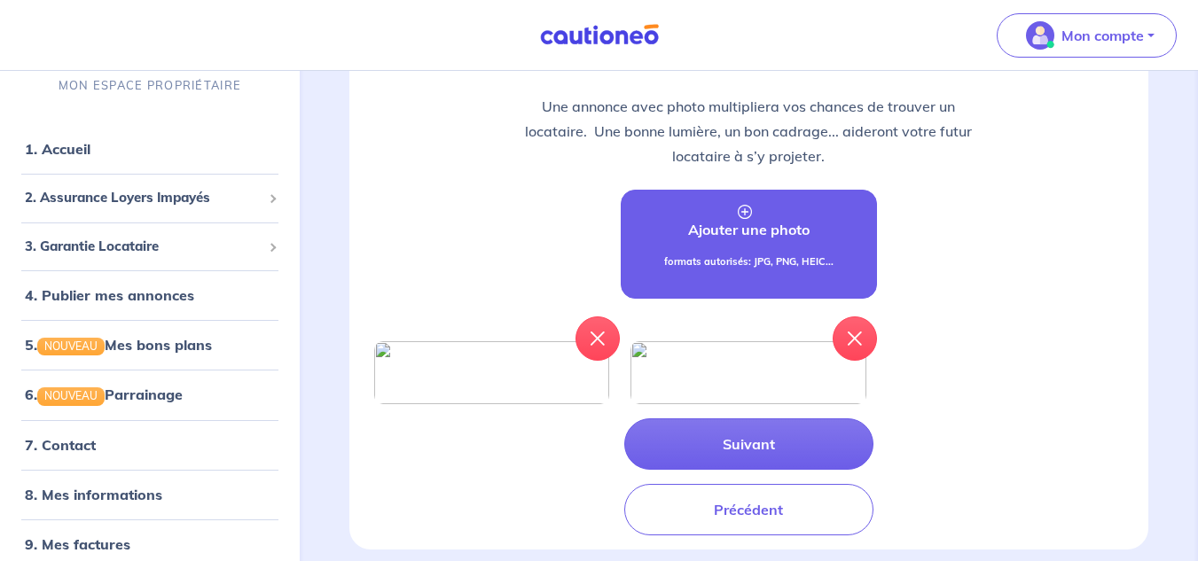
scroll to position [243, 0]
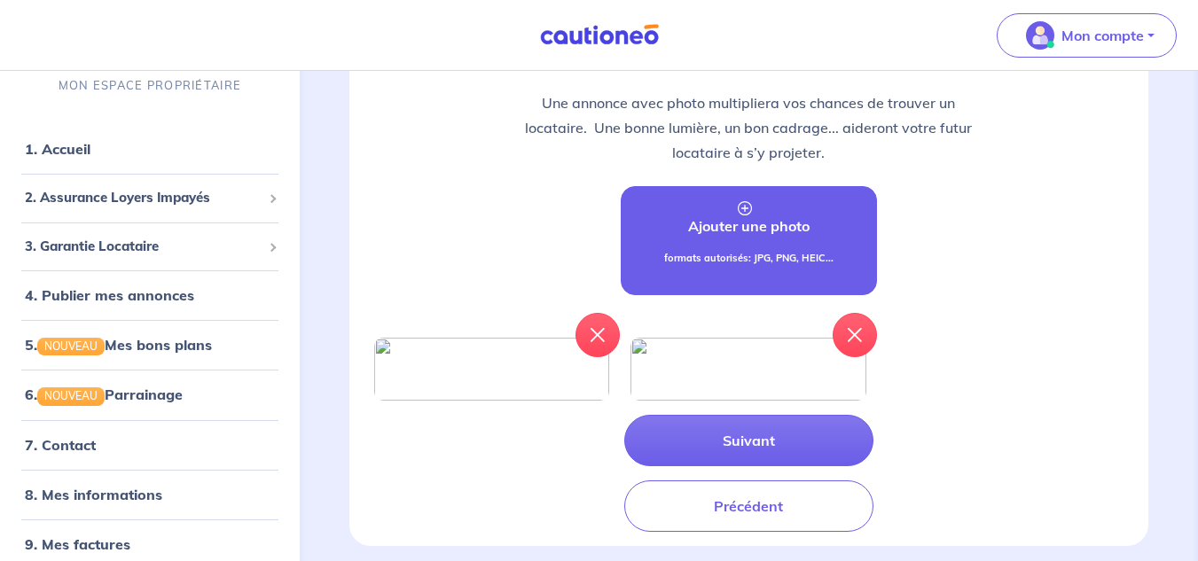
click at [744, 242] on link "Ajouter une photo formats autorisés: JPG, PNG, HEIC..." at bounding box center [749, 240] width 257 height 109
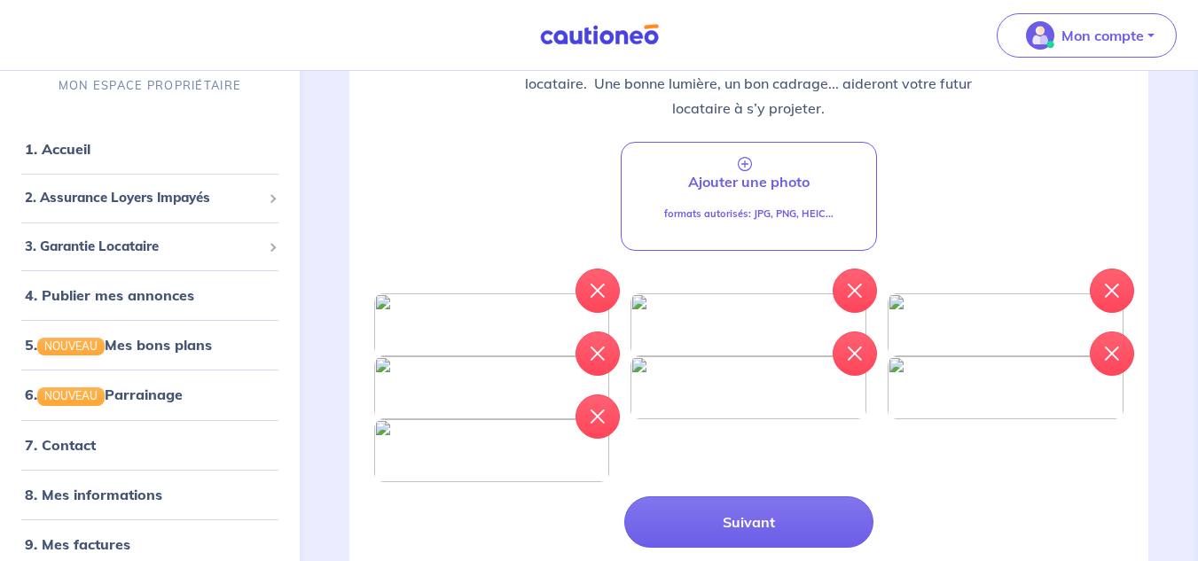
scroll to position [286, 0]
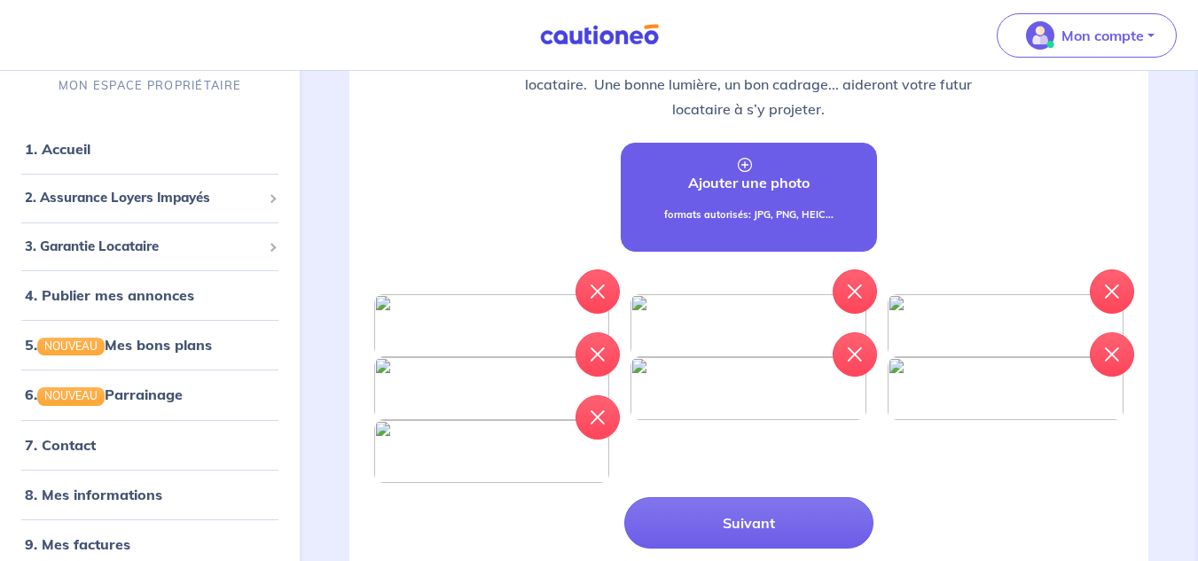
click at [722, 154] on link "Ajouter une photo formats autorisés: JPG, PNG, HEIC..." at bounding box center [749, 197] width 257 height 109
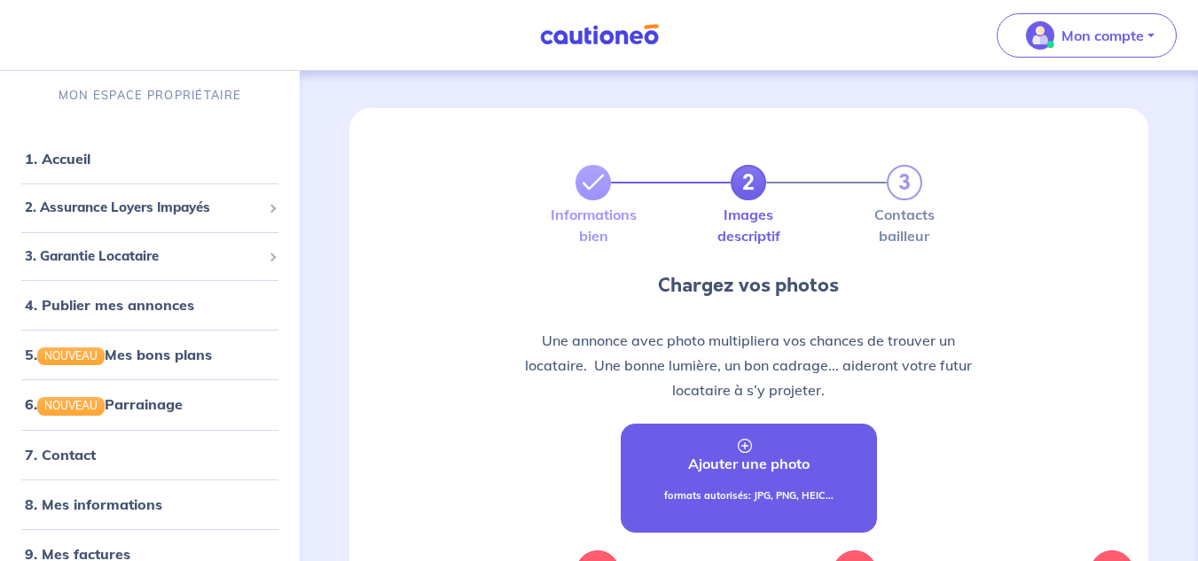
scroll to position [0, 0]
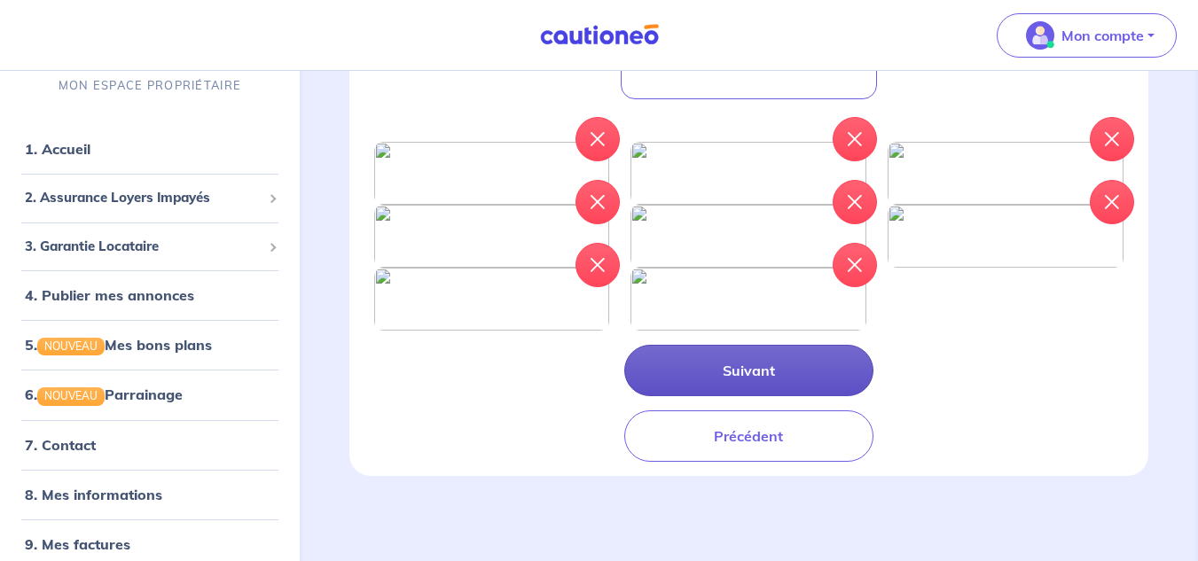
click at [775, 396] on button "Suivant" at bounding box center [749, 370] width 250 height 51
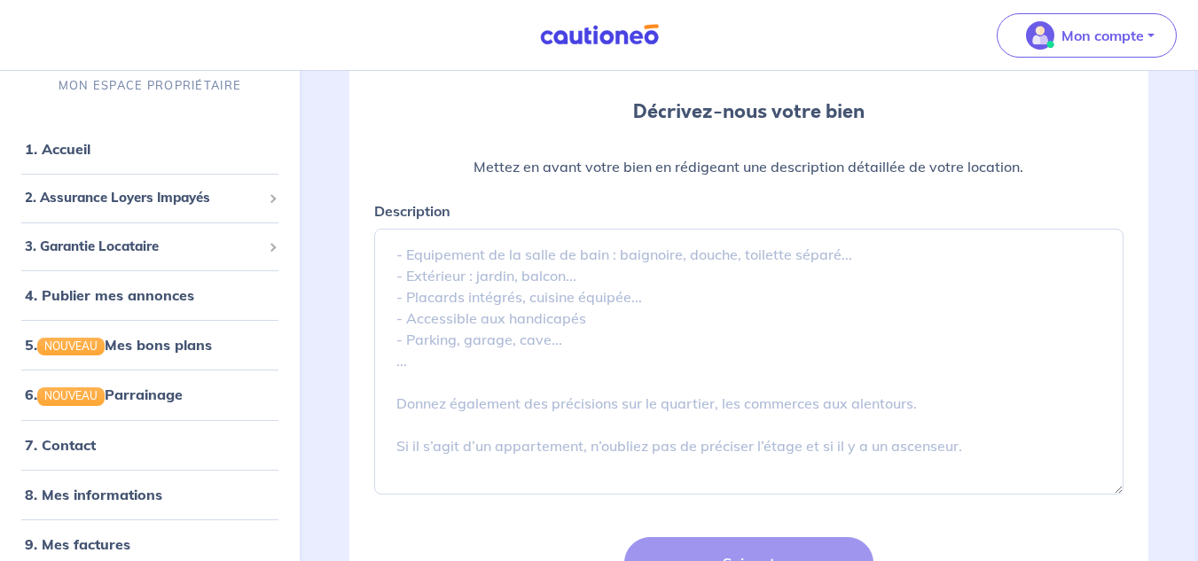
scroll to position [180, 0]
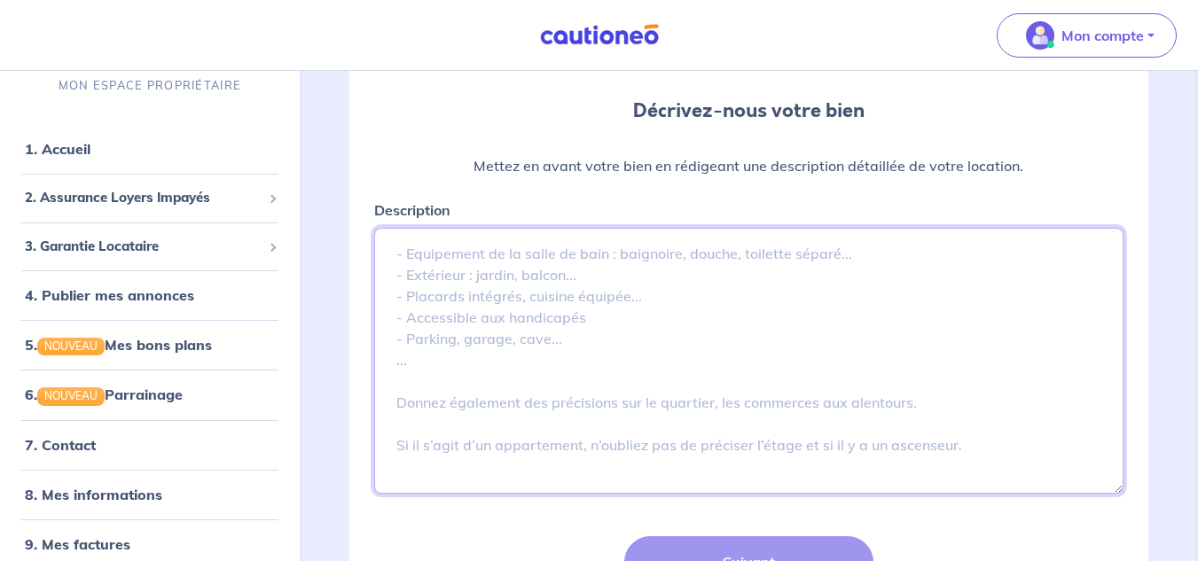
click at [614, 317] on textarea "Description" at bounding box center [748, 361] width 749 height 266
paste textarea "🌟 Loremipsum Dolorsita & Conse Adipi – Elit se Doei 🌟 Te in utlabore(e) do magn…"
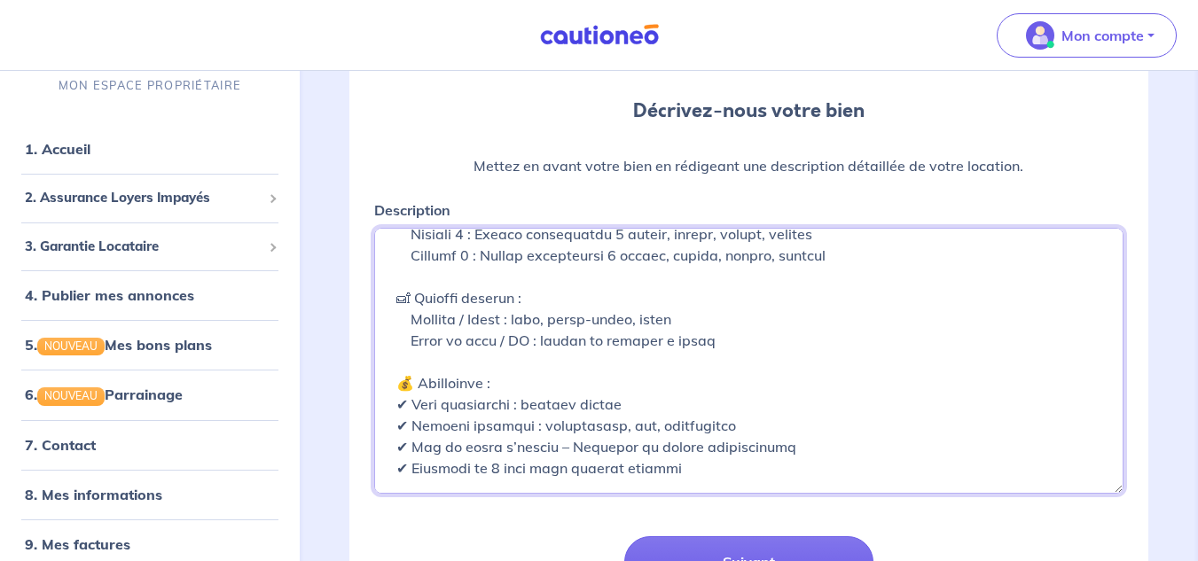
scroll to position [464, 0]
drag, startPoint x: 636, startPoint y: 324, endPoint x: 563, endPoint y: 327, distance: 72.8
click at [563, 327] on textarea "Description" at bounding box center [748, 361] width 749 height 266
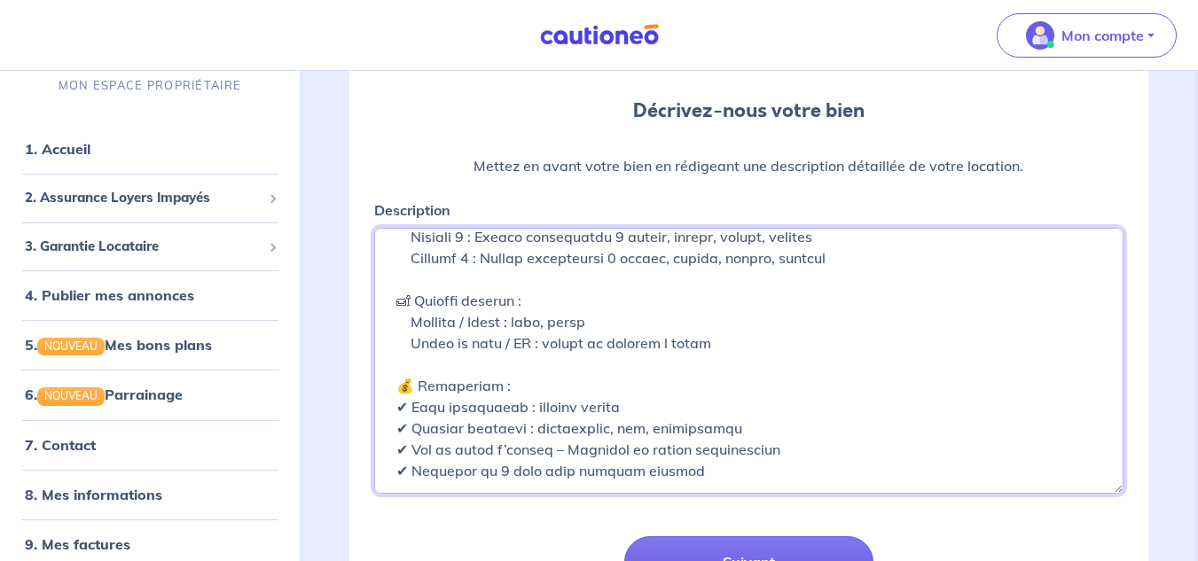
drag, startPoint x: 621, startPoint y: 259, endPoint x: 493, endPoint y: 263, distance: 128.6
click at [493, 263] on textarea "Description" at bounding box center [748, 361] width 749 height 266
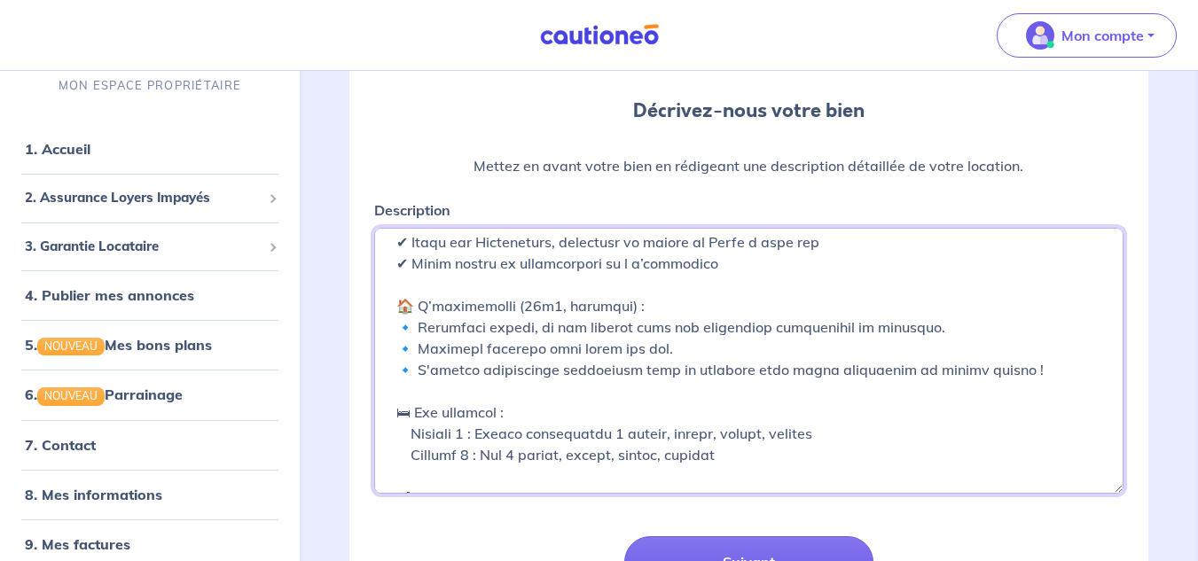
drag, startPoint x: 625, startPoint y: 238, endPoint x: 531, endPoint y: 238, distance: 94.0
click at [531, 238] on textarea "Description" at bounding box center [748, 361] width 749 height 266
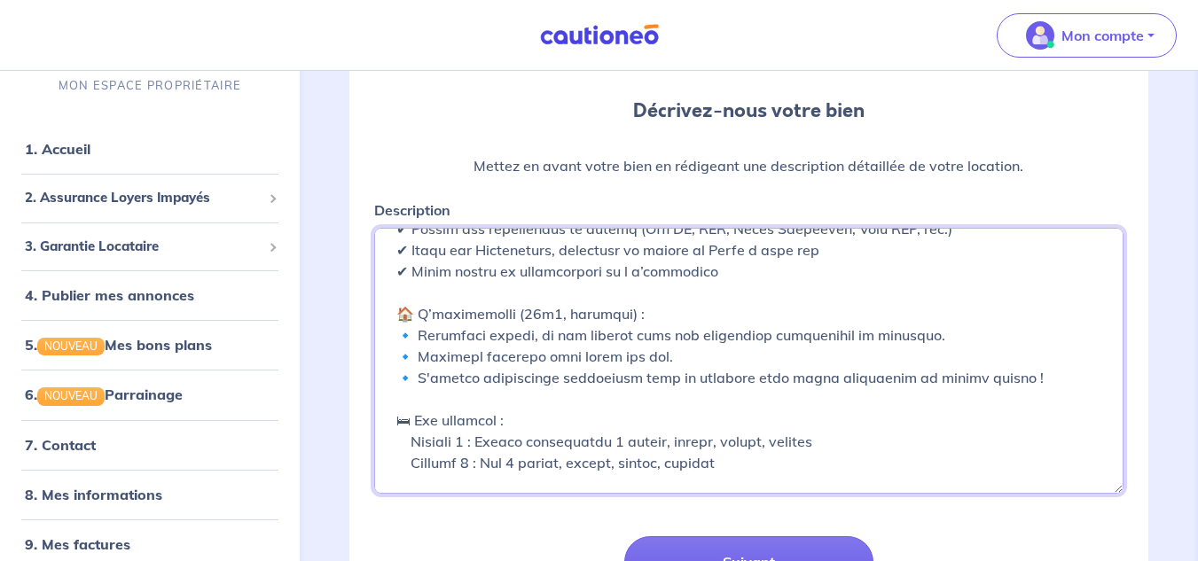
click at [571, 475] on textarea "Description" at bounding box center [748, 361] width 749 height 266
drag, startPoint x: 620, startPoint y: 448, endPoint x: 494, endPoint y: 446, distance: 125.9
click at [494, 446] on textarea "Description" at bounding box center [748, 361] width 749 height 266
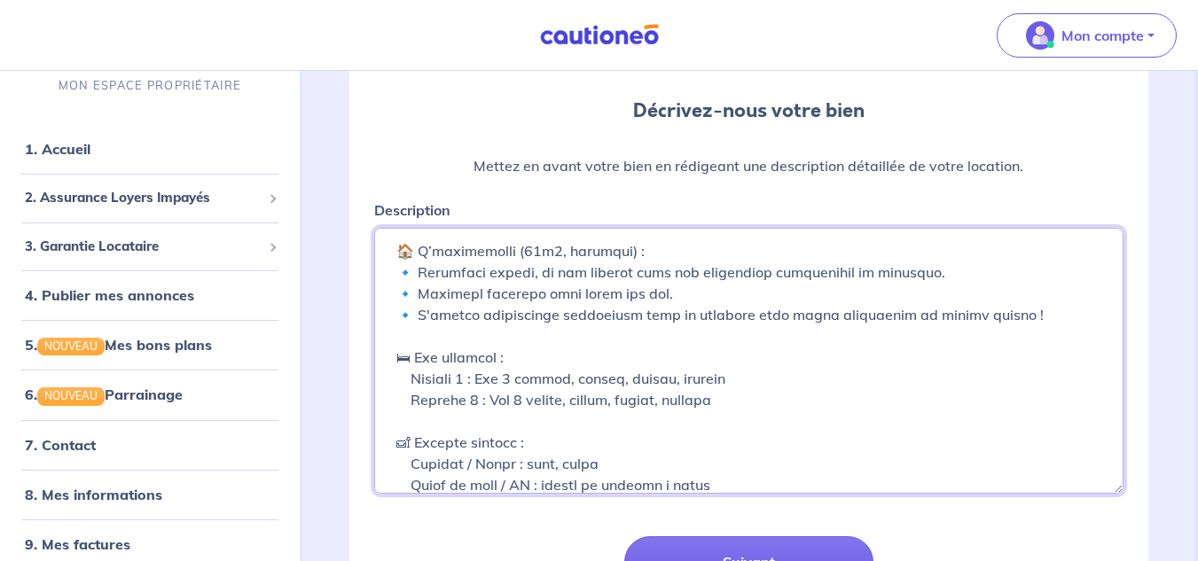
scroll to position [323, 0]
type textarea "🌟 Loremipsum Dolorsita & Conse Adipi – Elit se Doei 🌟 Te in utlabore(e) do magn…"
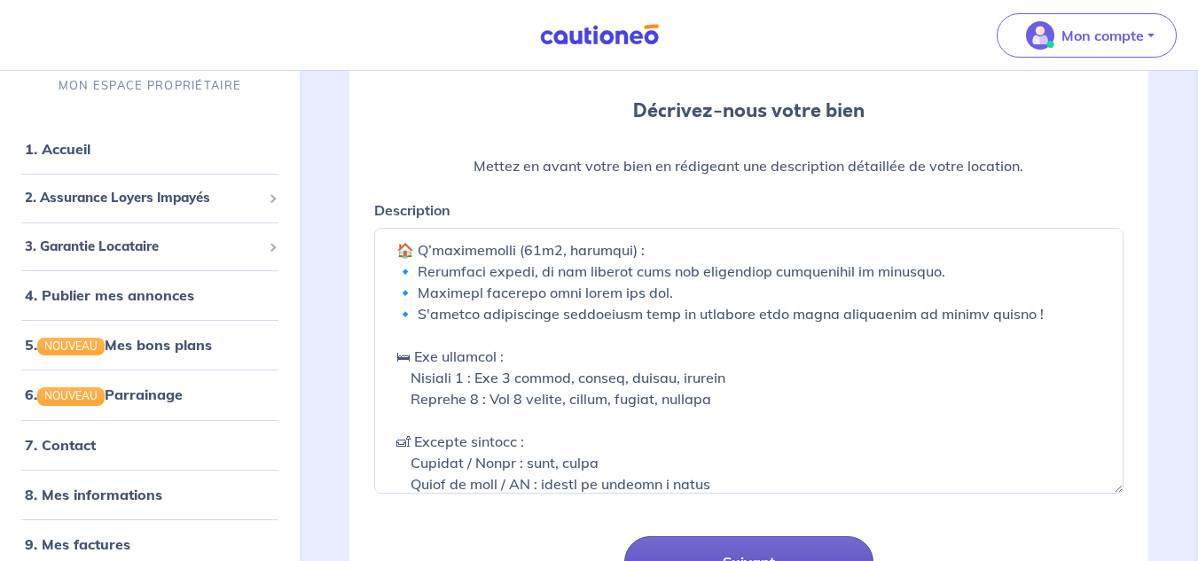
click at [660, 546] on button "Suivant" at bounding box center [749, 561] width 250 height 51
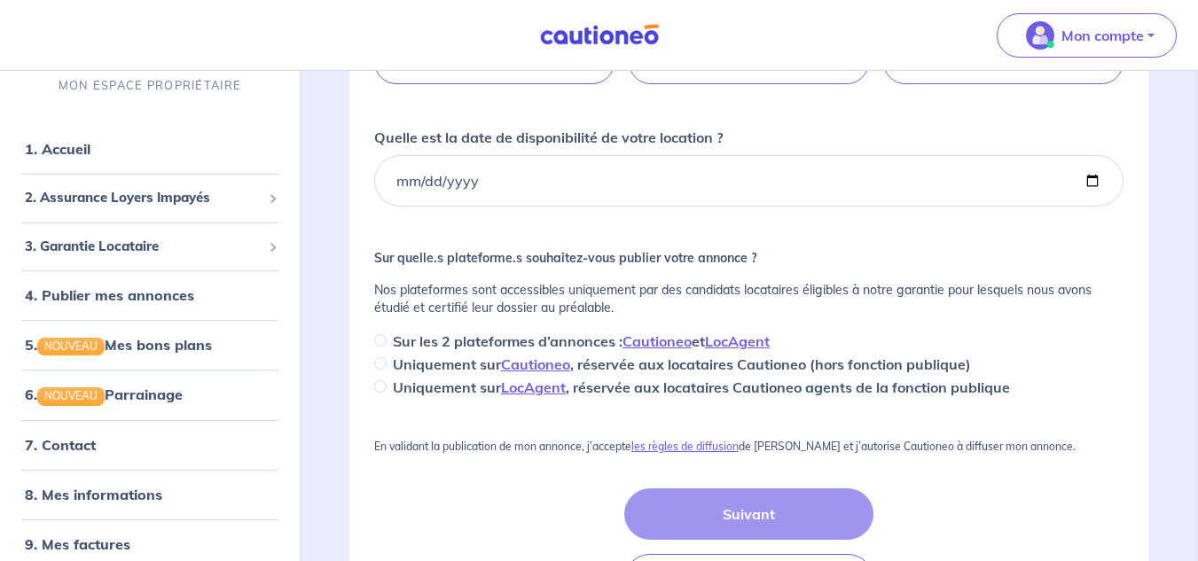
scroll to position [323, 0]
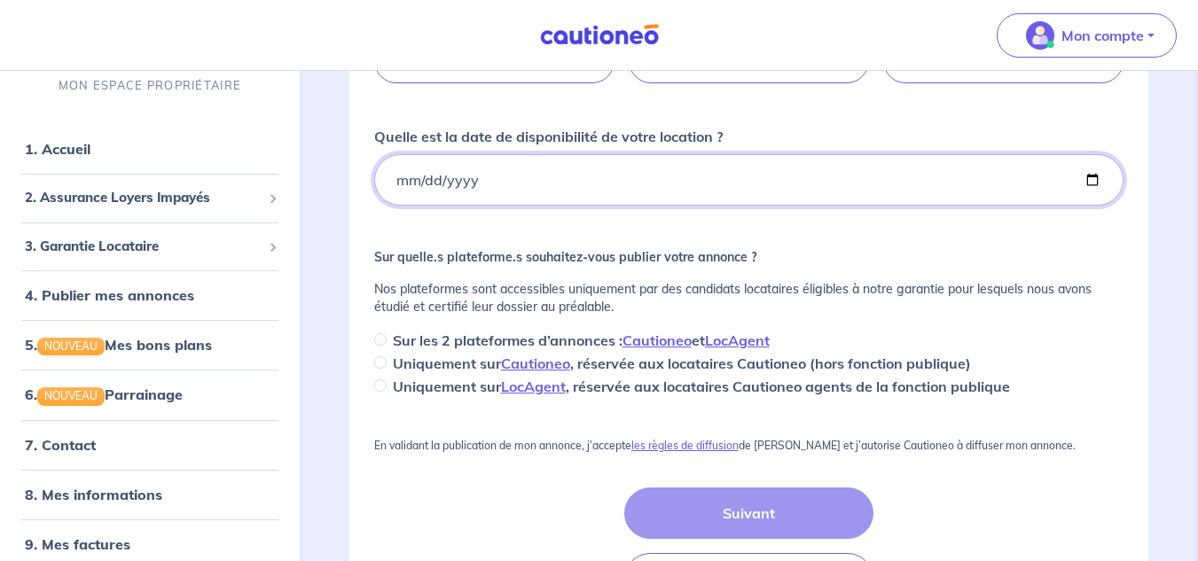
click at [522, 203] on input "Quelle est la date de disponibilité de votre location ?" at bounding box center [748, 179] width 749 height 51
type input "[DATE]"
type input "0006-07-20"
type input "[DATE]"
click at [435, 183] on input "[DATE]" at bounding box center [748, 179] width 749 height 51
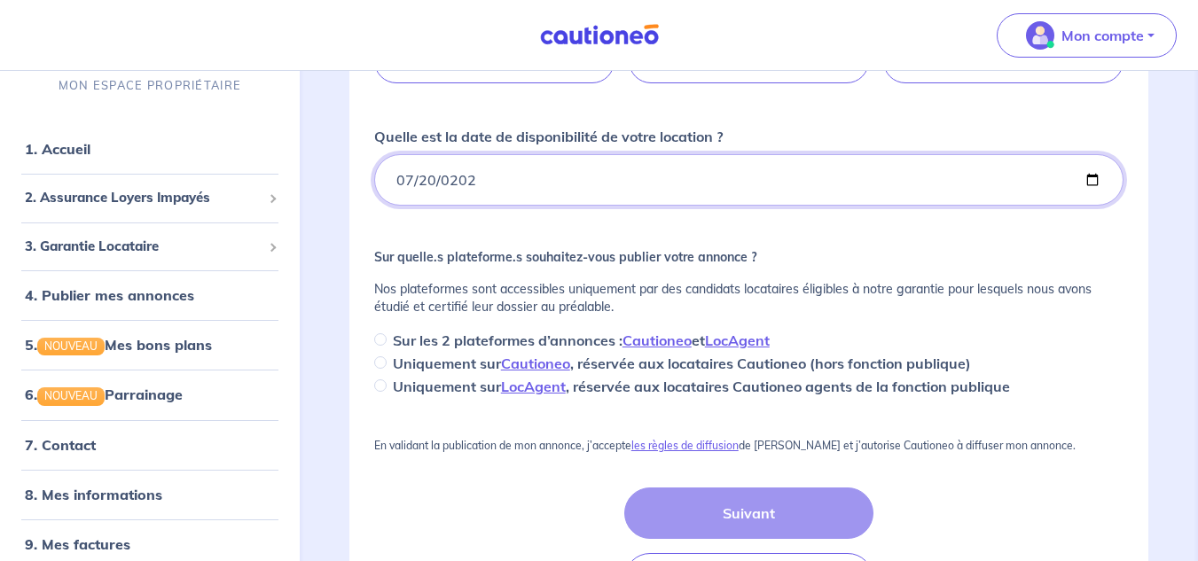
click at [432, 183] on input "[DATE]" at bounding box center [748, 179] width 749 height 51
type input "[DATE]"
click at [432, 183] on input "[DATE]" at bounding box center [748, 179] width 749 height 51
type input "[DATE]"
click at [739, 506] on div "Suivant Précédent" at bounding box center [749, 546] width 250 height 117
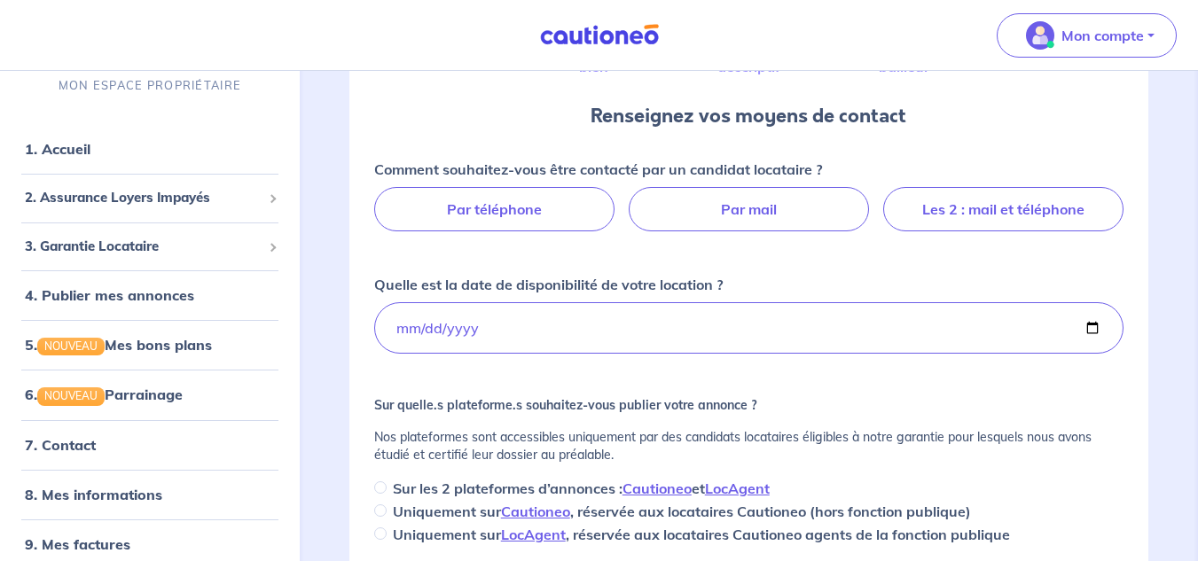
scroll to position [174, 0]
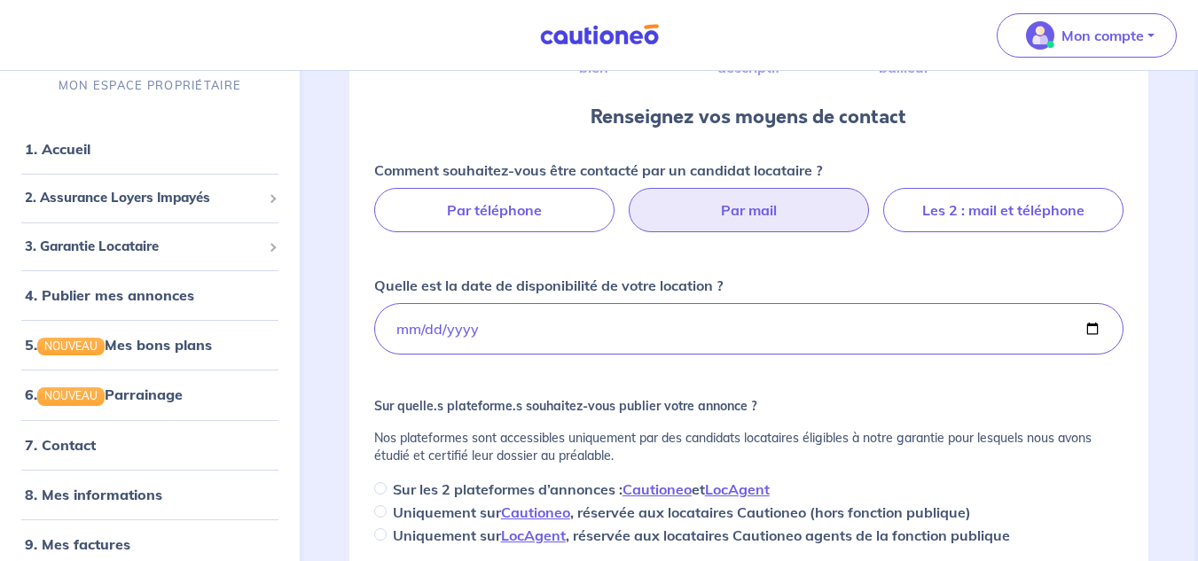
click at [785, 210] on label "Par mail" at bounding box center [748, 210] width 240 height 44
click at [754, 199] on input "Par mail" at bounding box center [749, 194] width 12 height 12
radio input "true"
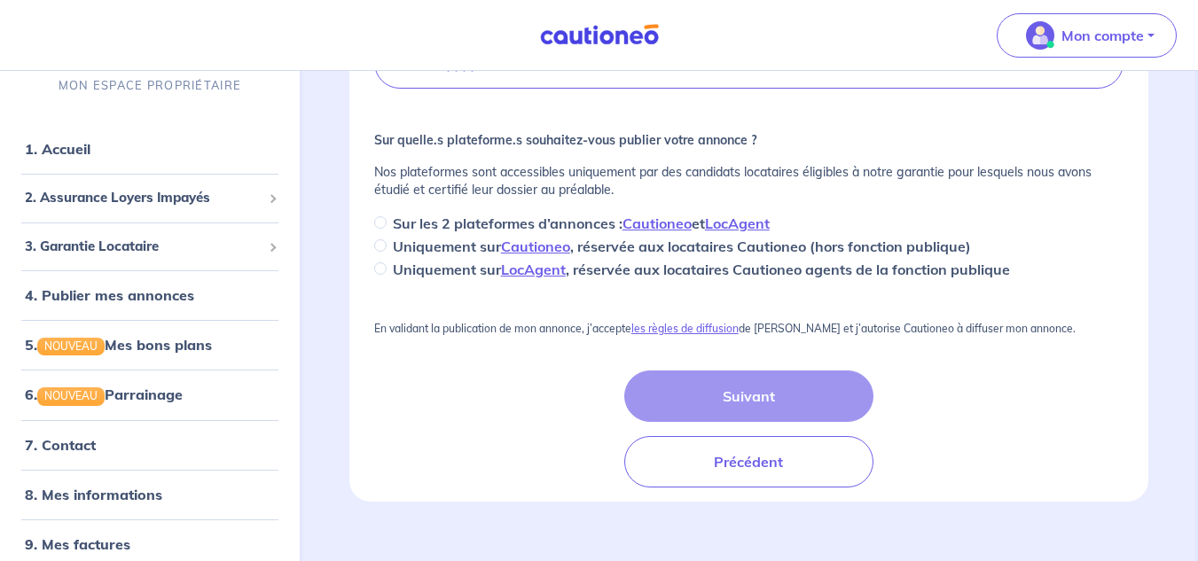
scroll to position [563, 0]
click at [380, 222] on input "Sur les 2 plateformes d’annonces : Cautioneo et LocAgent" at bounding box center [380, 221] width 12 height 12
radio input "true"
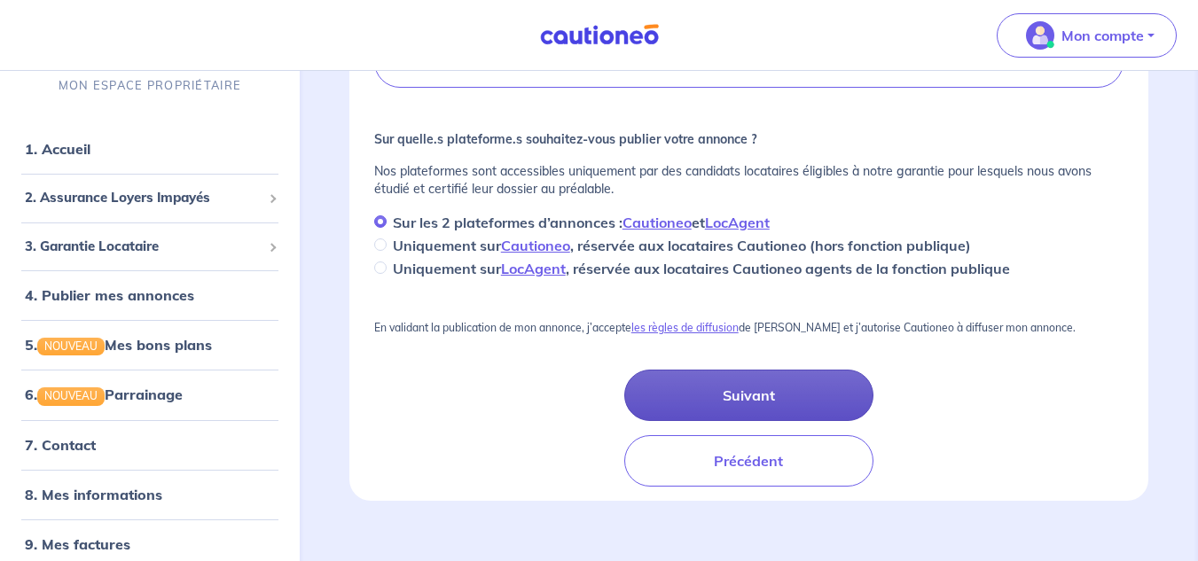
click at [706, 390] on button "Suivant" at bounding box center [749, 395] width 250 height 51
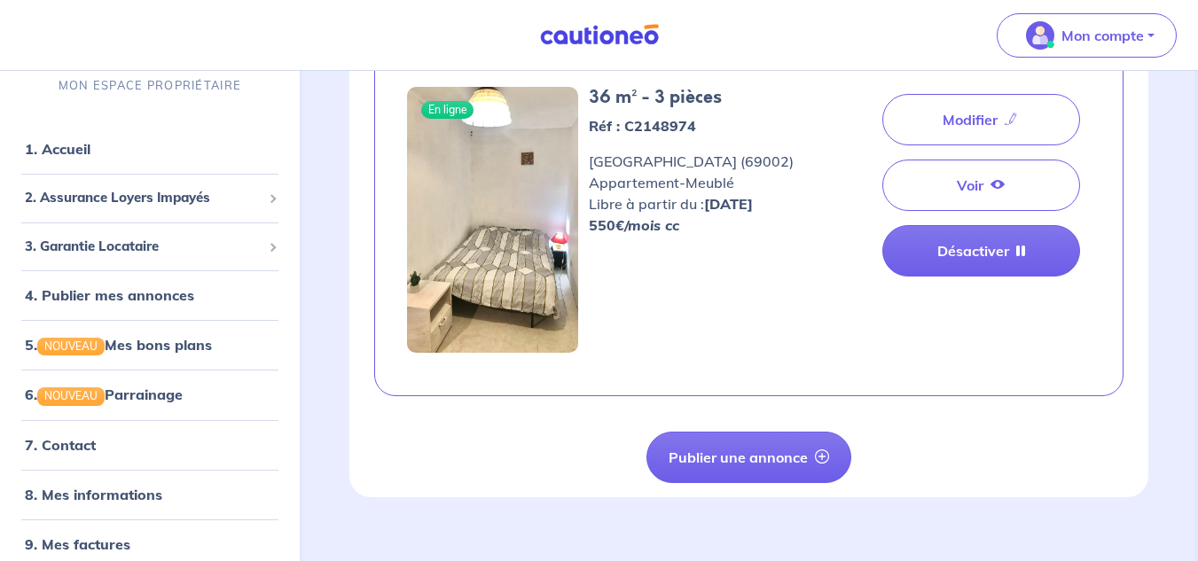
scroll to position [504, 0]
click at [137, 349] on link "5. NOUVEAU Mes bons plans" at bounding box center [117, 345] width 184 height 18
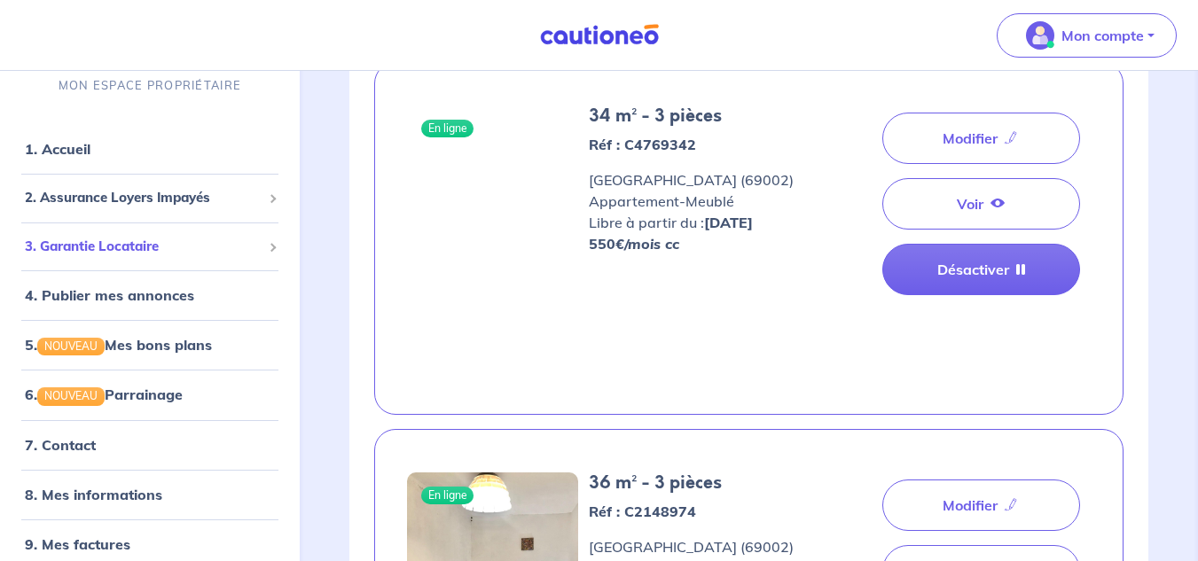
scroll to position [0, 0]
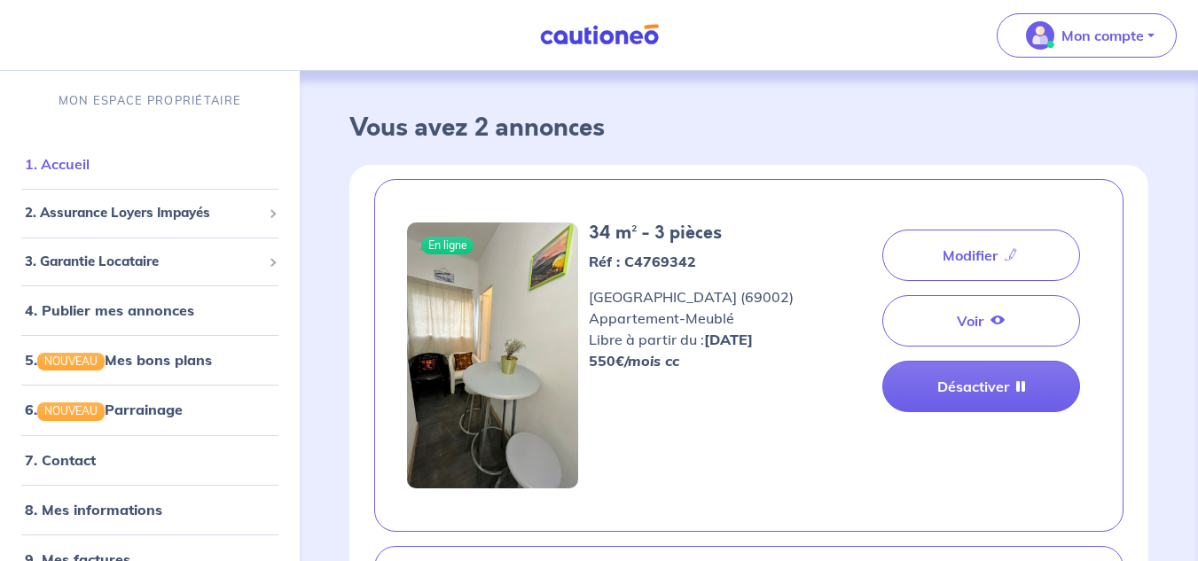
click at [90, 157] on link "1. Accueil" at bounding box center [57, 164] width 65 height 18
